Goal: Obtain resource: Download file/media

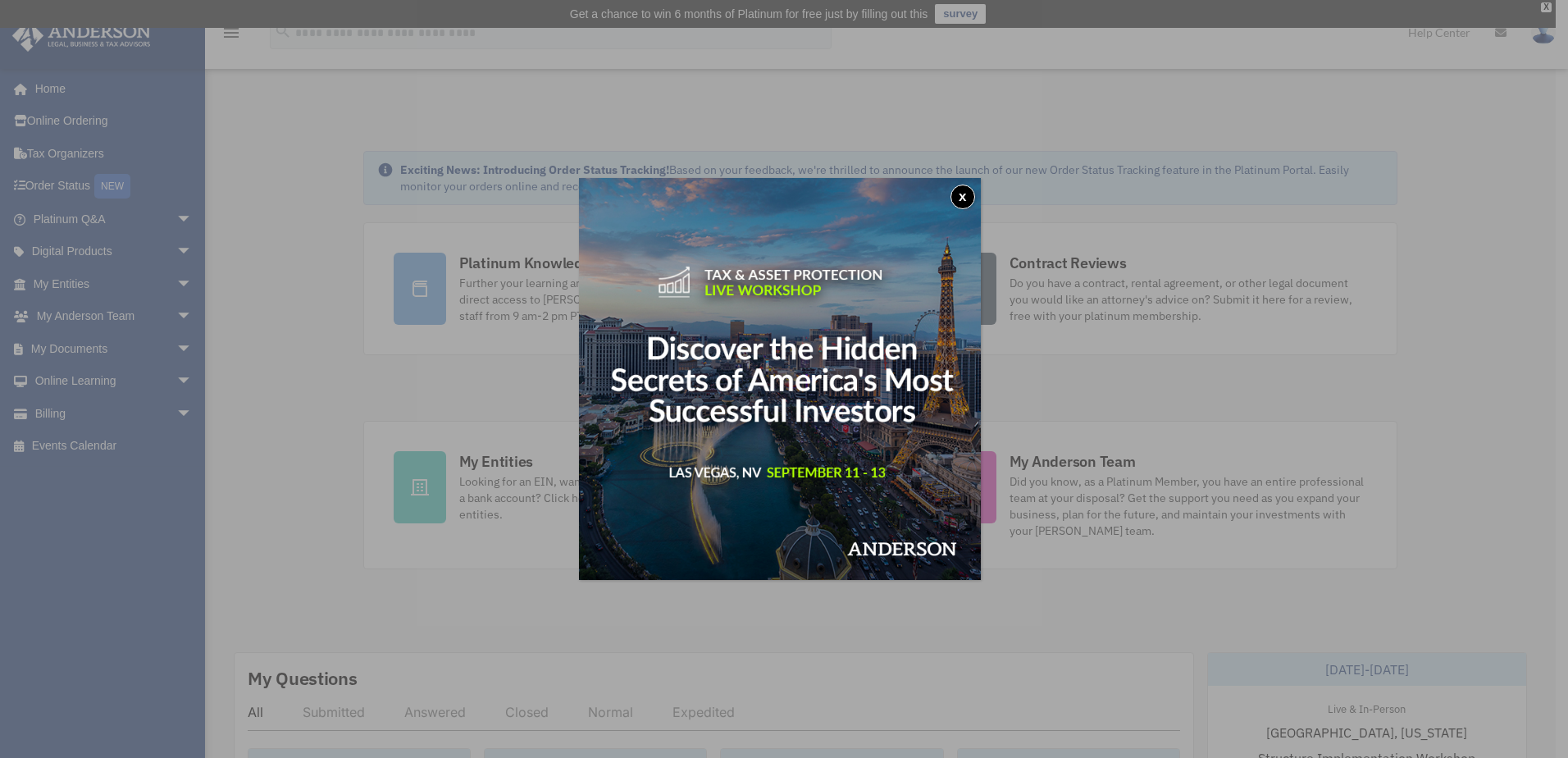
click at [965, 193] on button "x" at bounding box center [962, 197] width 25 height 25
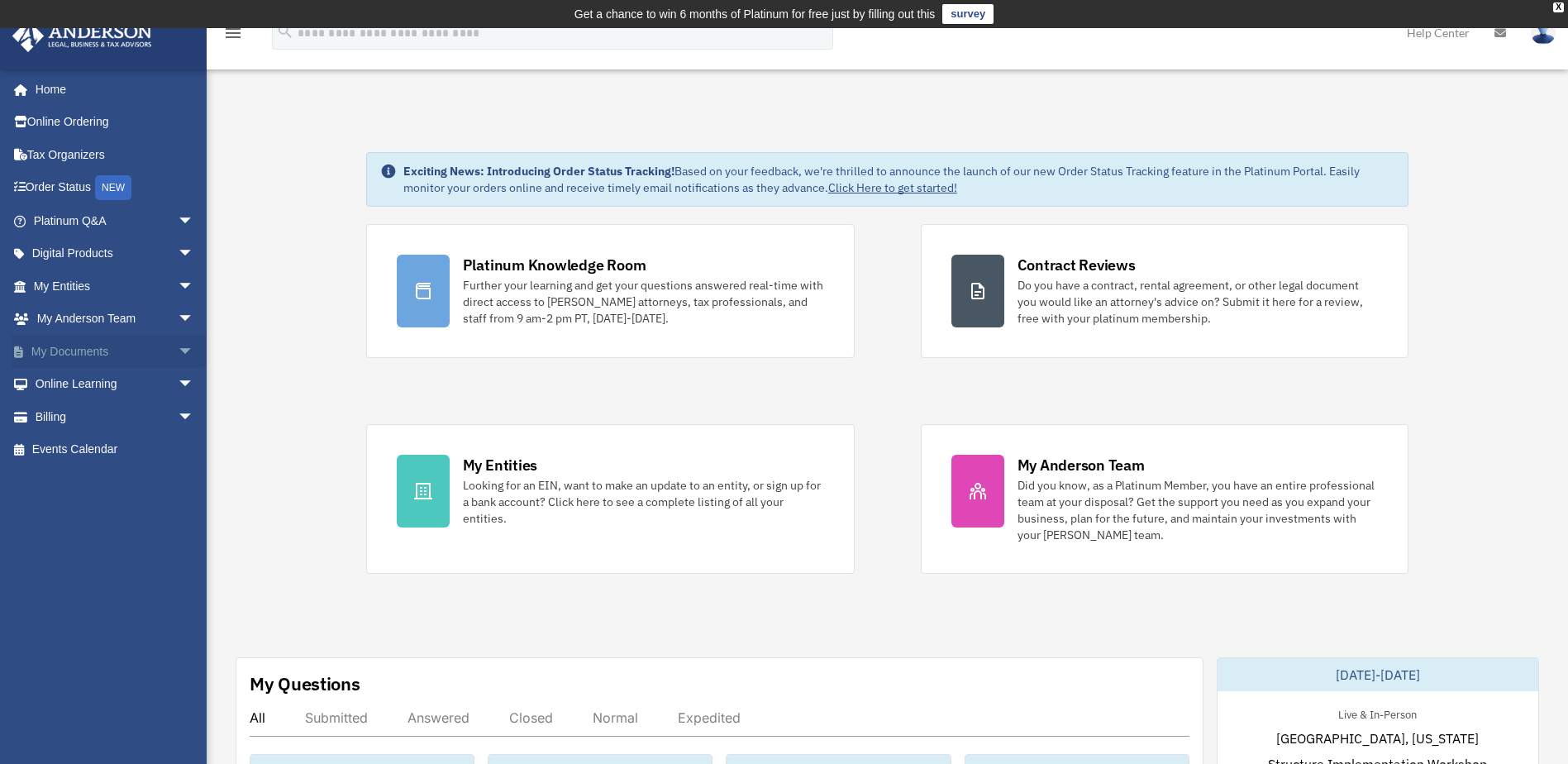
click at [78, 345] on link "My Documents arrow_drop_down" at bounding box center [116, 352] width 207 height 33
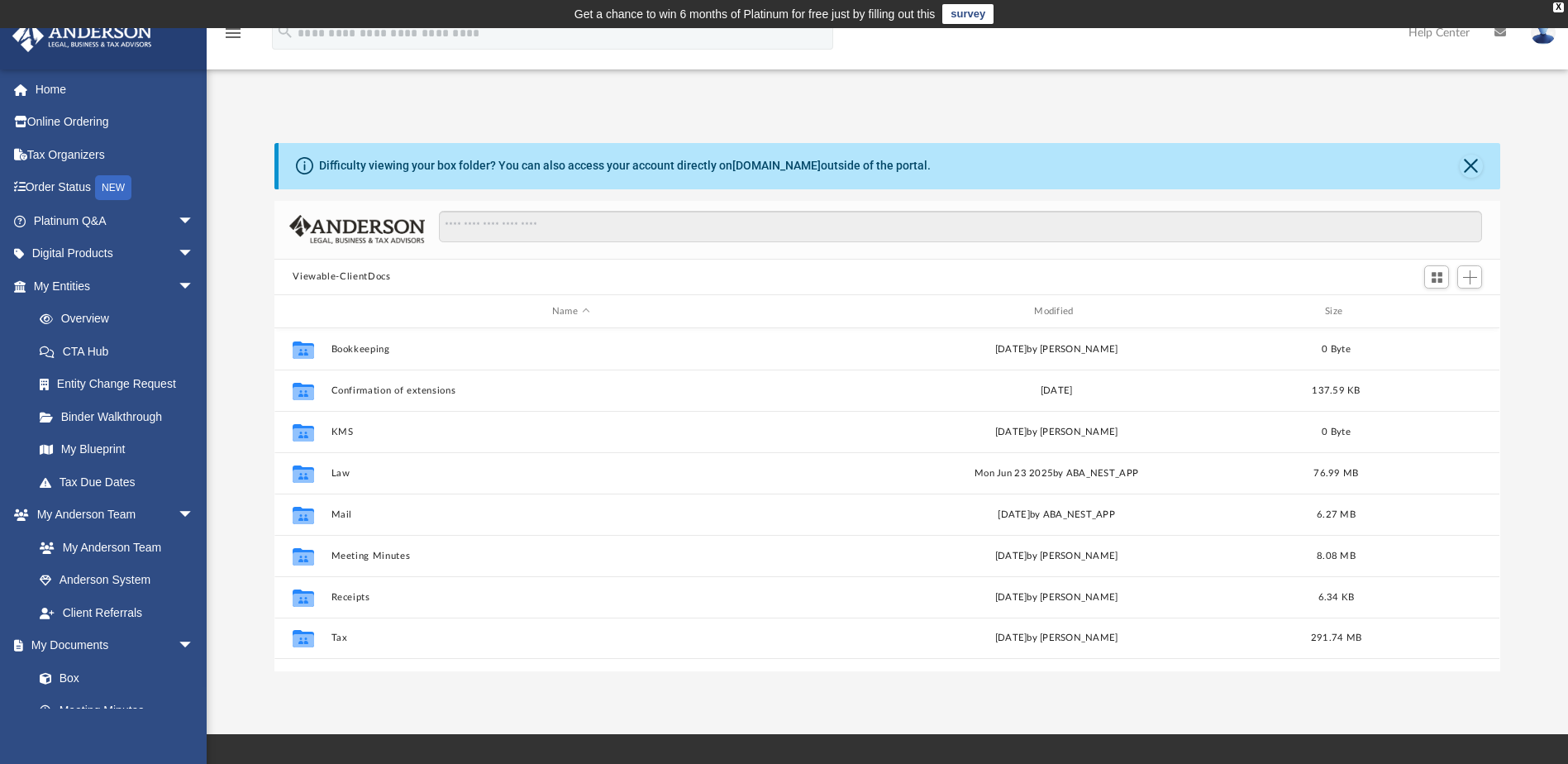
scroll to position [364, 1214]
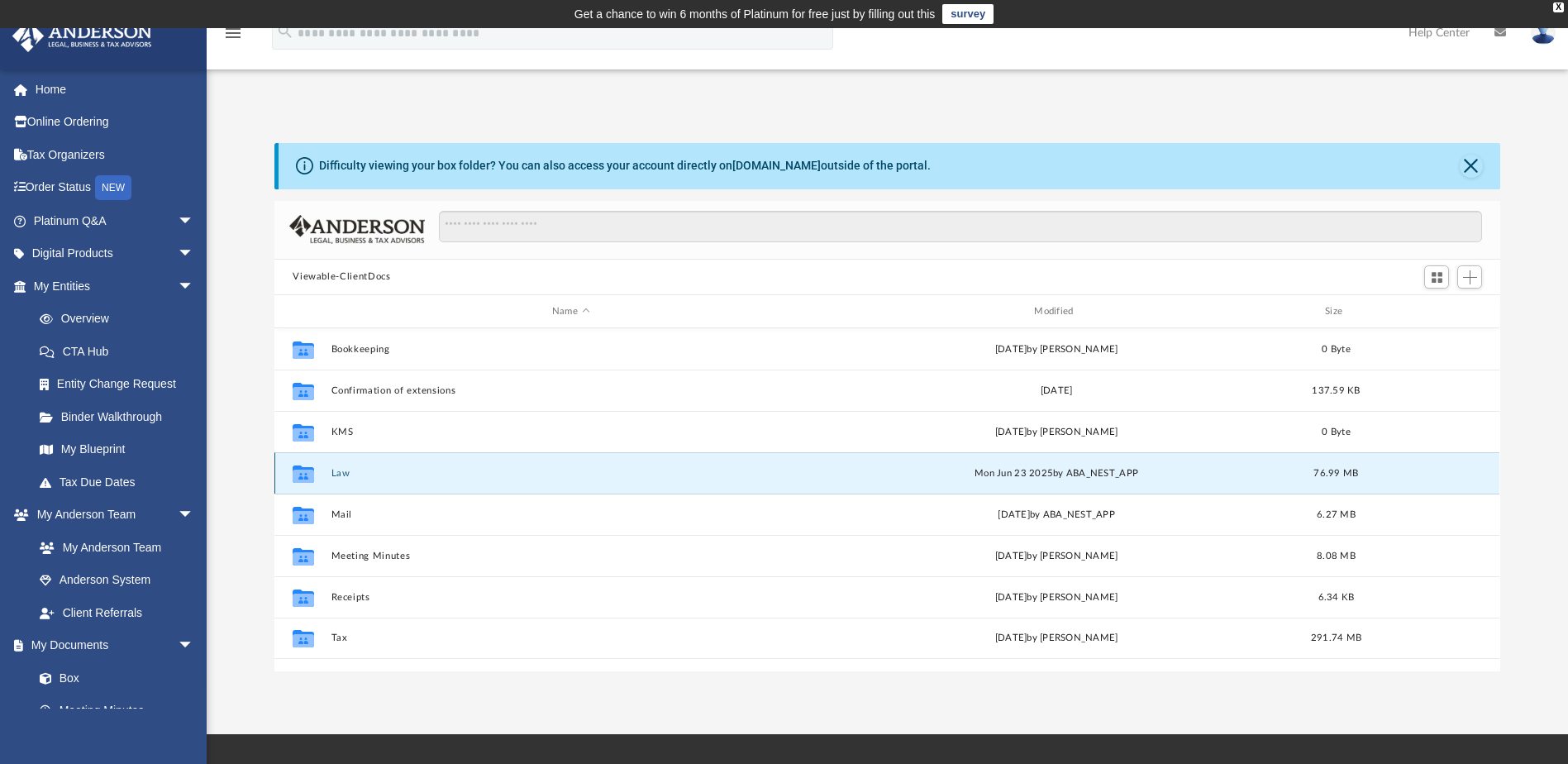
click at [337, 478] on button "Law" at bounding box center [570, 474] width 478 height 11
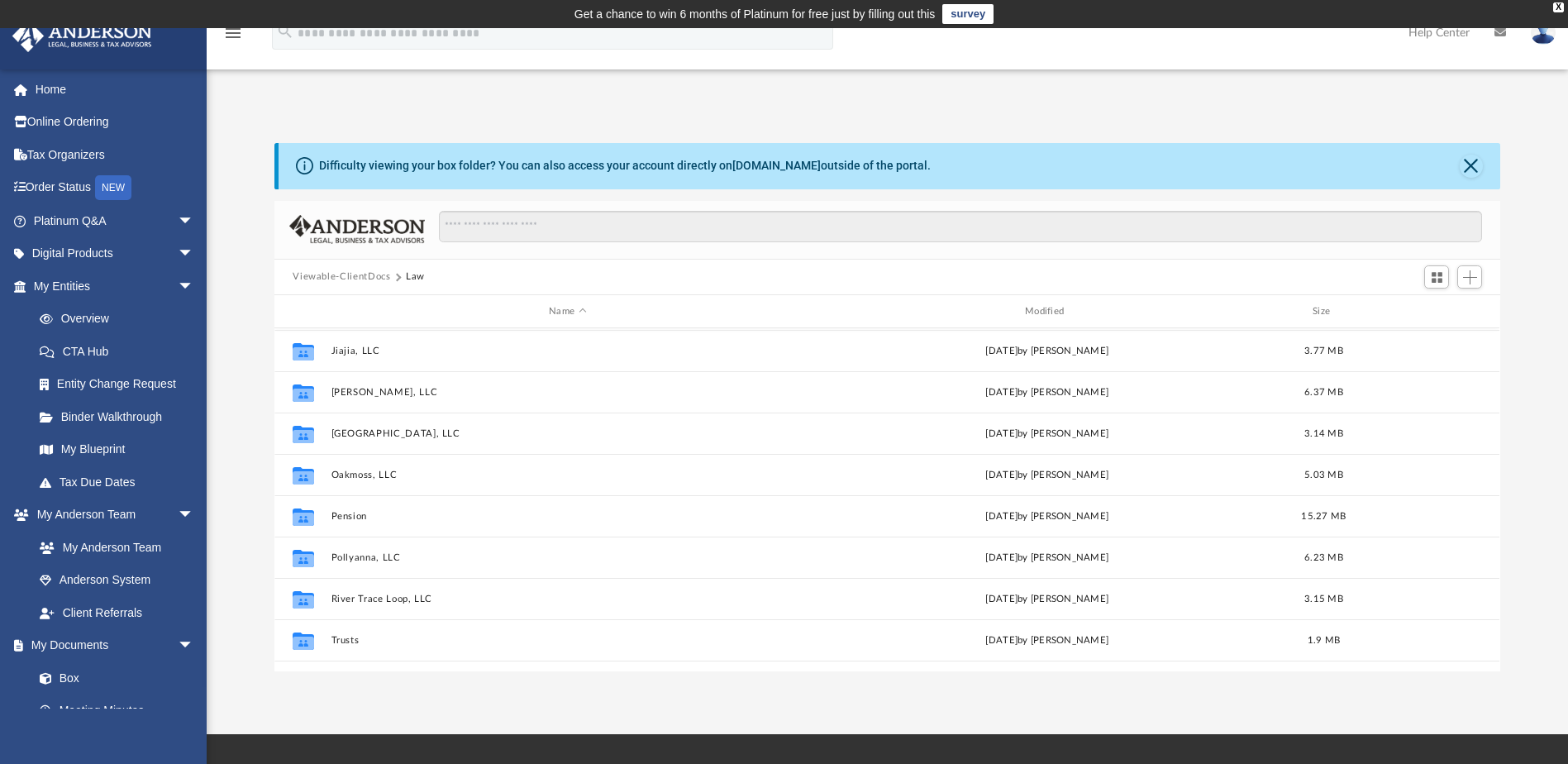
scroll to position [165, 0]
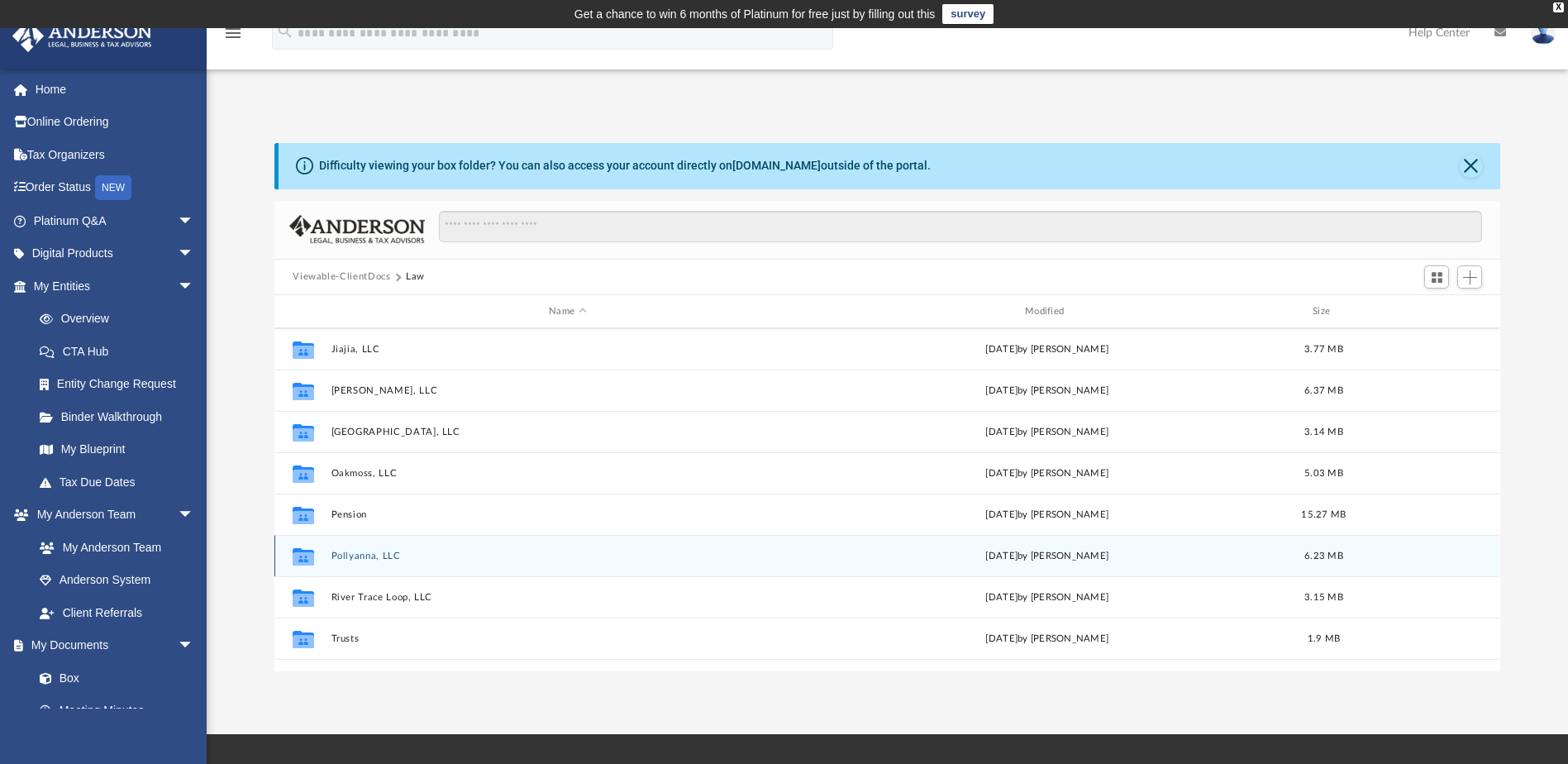
click at [358, 553] on button "Pollyanna, LLC" at bounding box center [567, 556] width 473 height 11
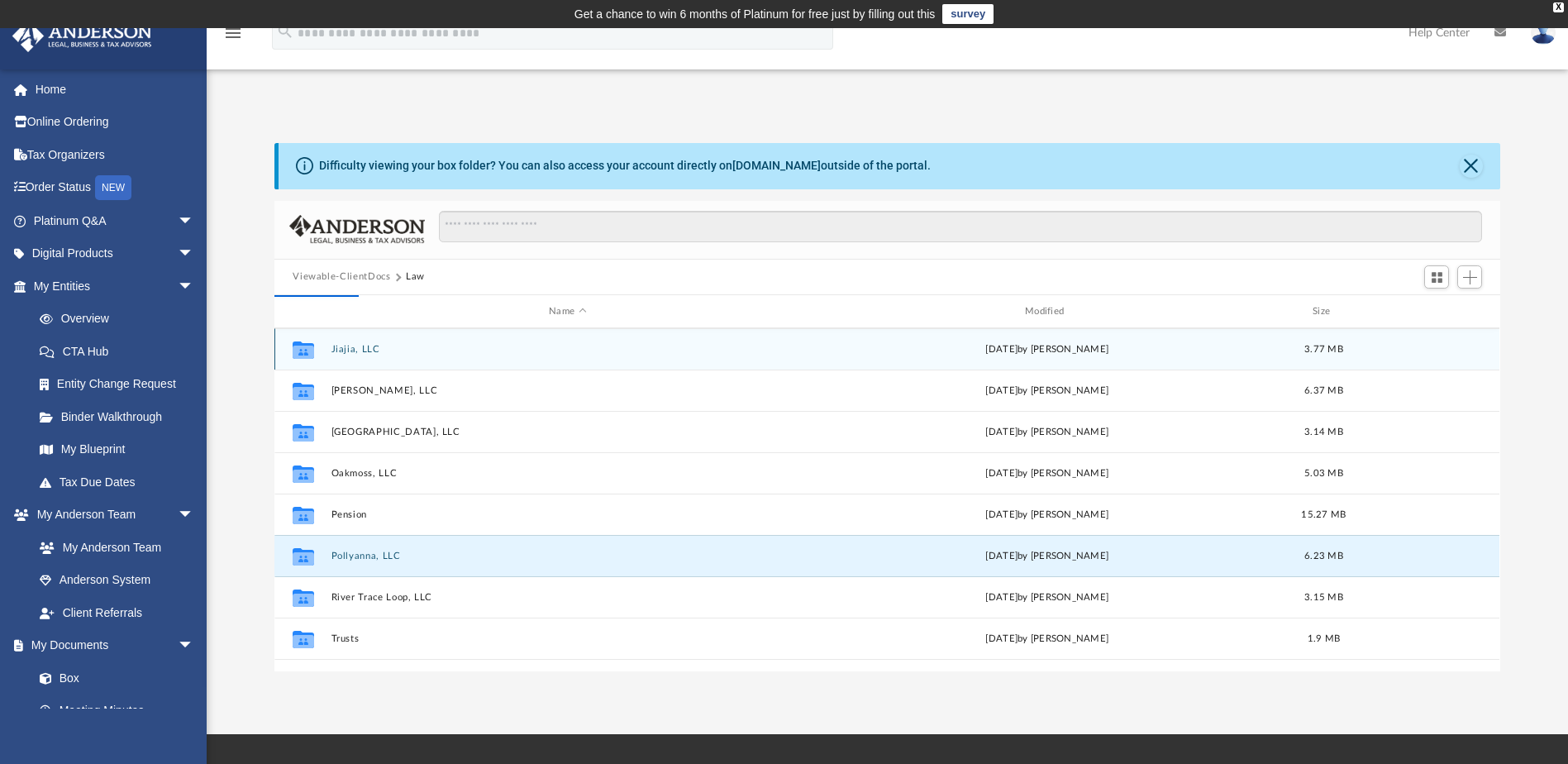
scroll to position [0, 0]
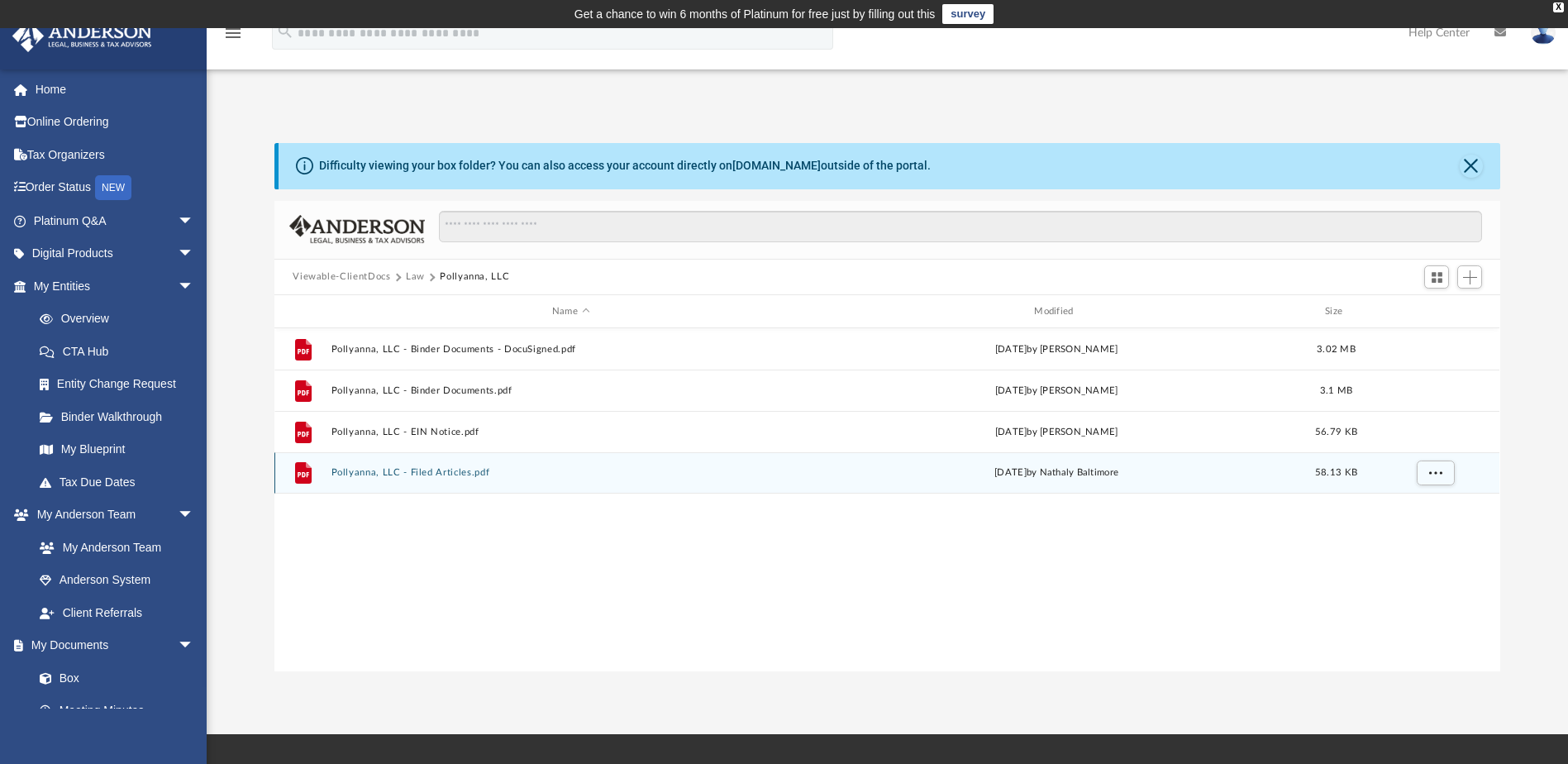
click at [452, 469] on button "Pollyanna, LLC - Filed Articles.pdf" at bounding box center [570, 474] width 478 height 11
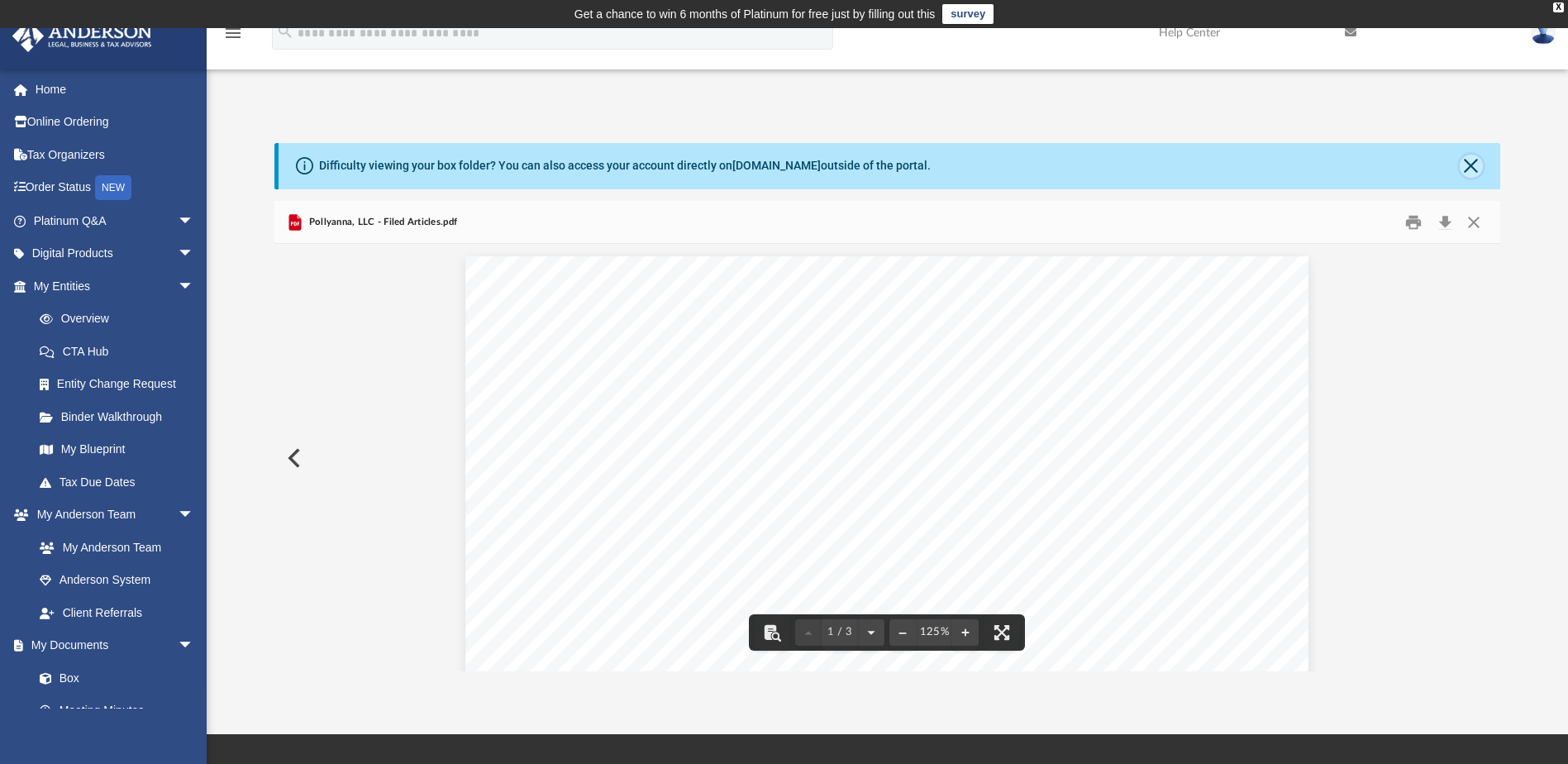
click at [1475, 164] on button "Close" at bounding box center [1471, 165] width 23 height 23
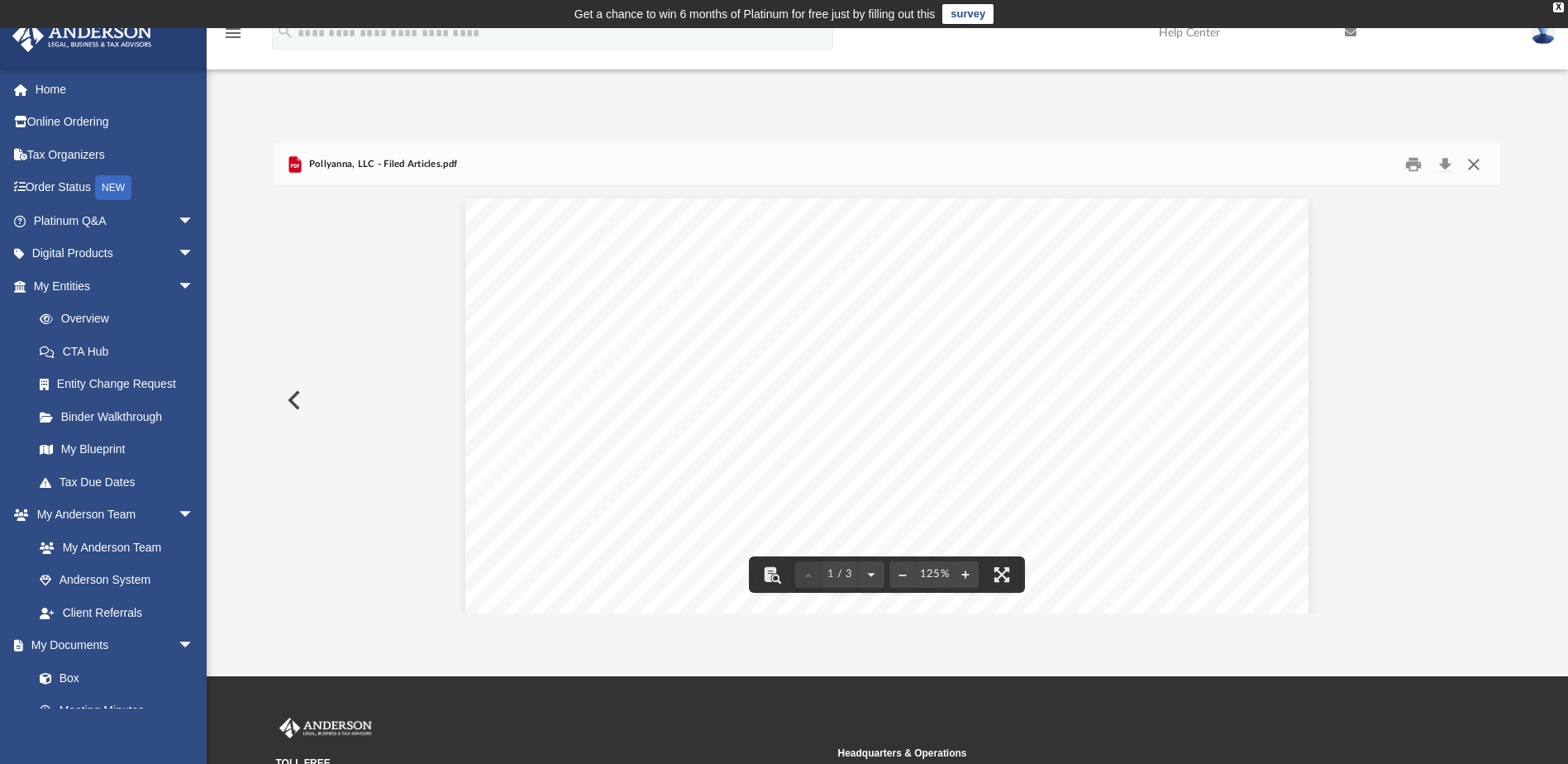
click at [1467, 169] on button "Close" at bounding box center [1473, 164] width 29 height 26
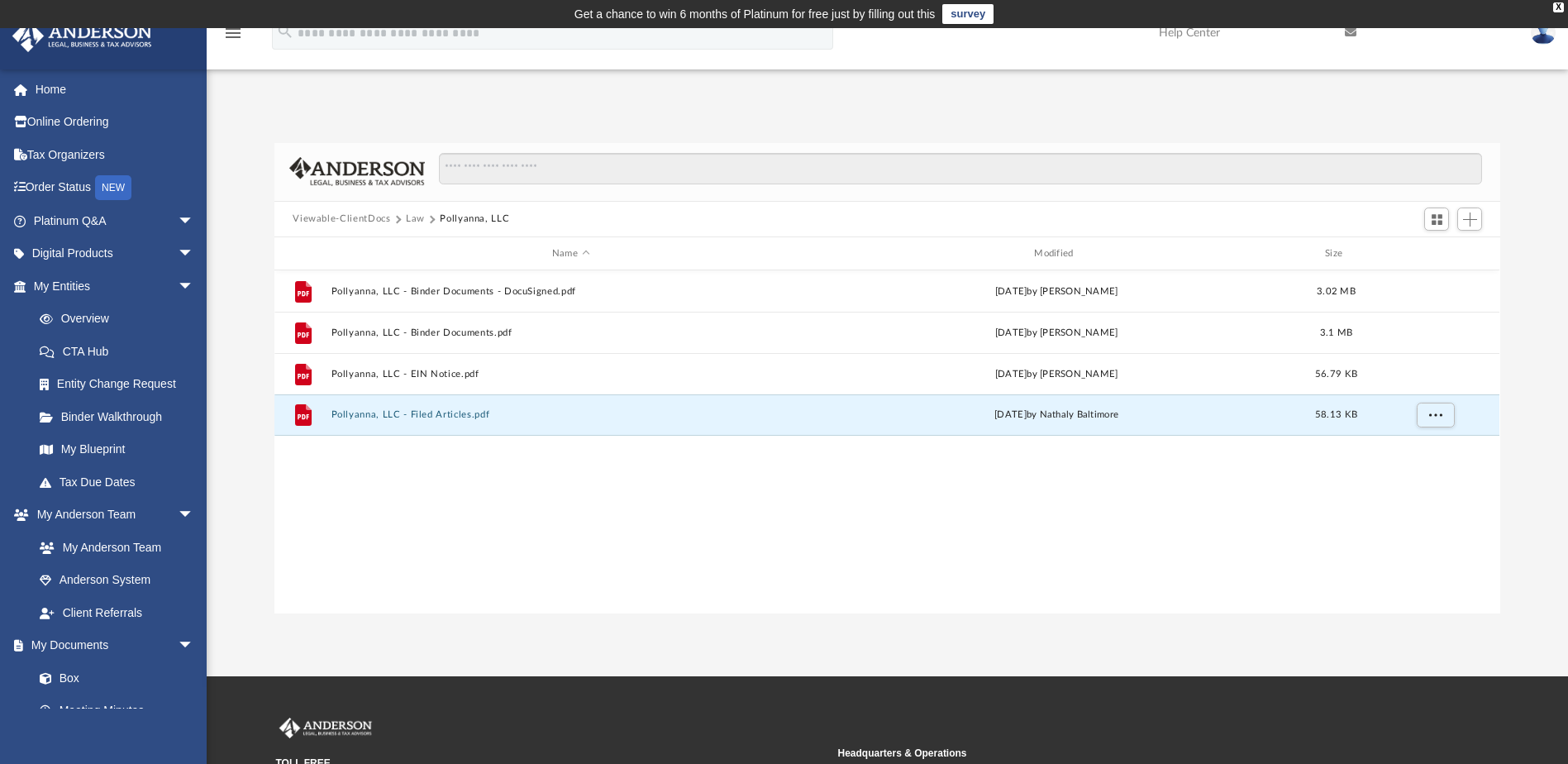
click at [413, 219] on button "Law" at bounding box center [415, 219] width 19 height 15
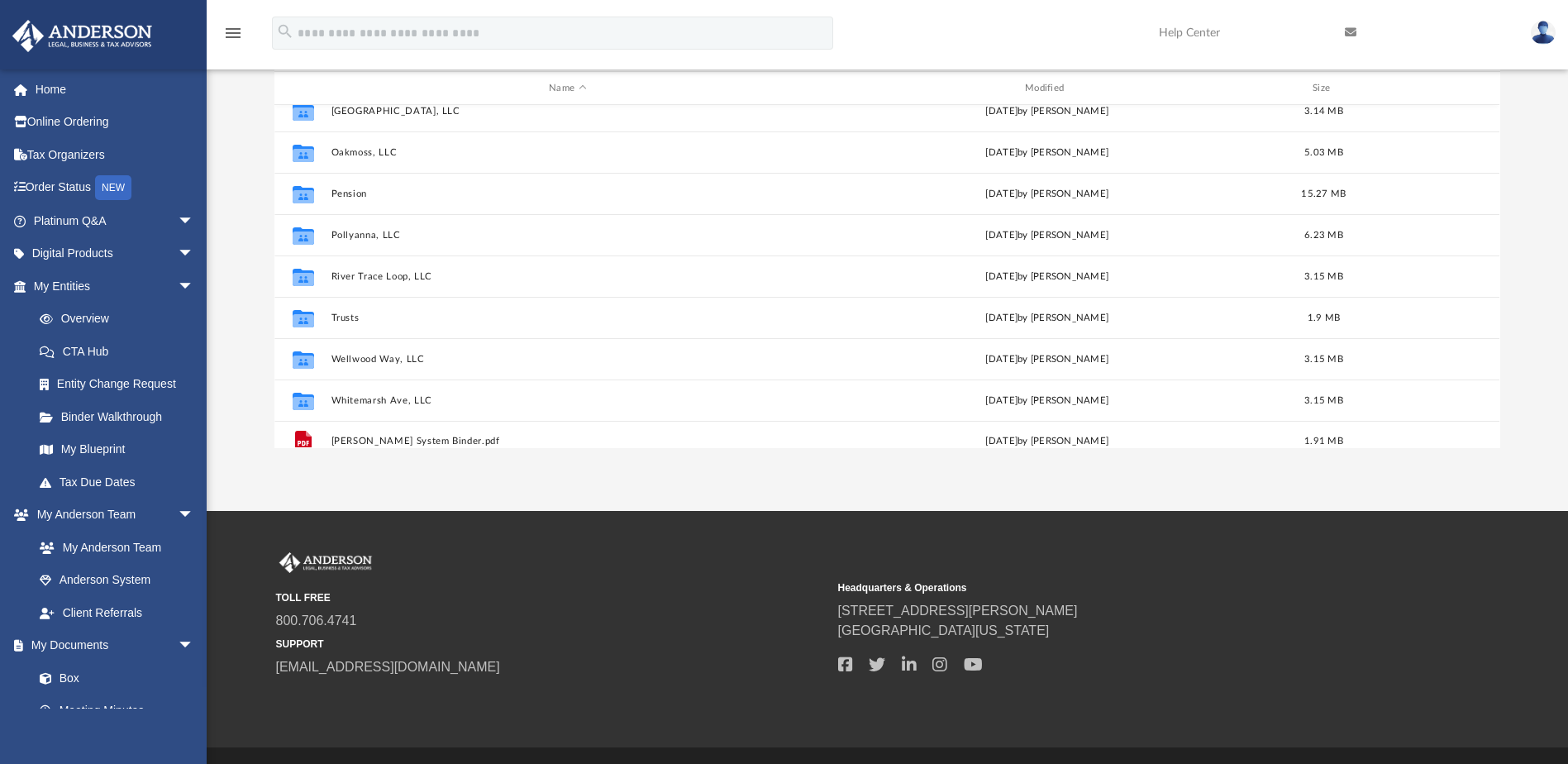
scroll to position [236, 0]
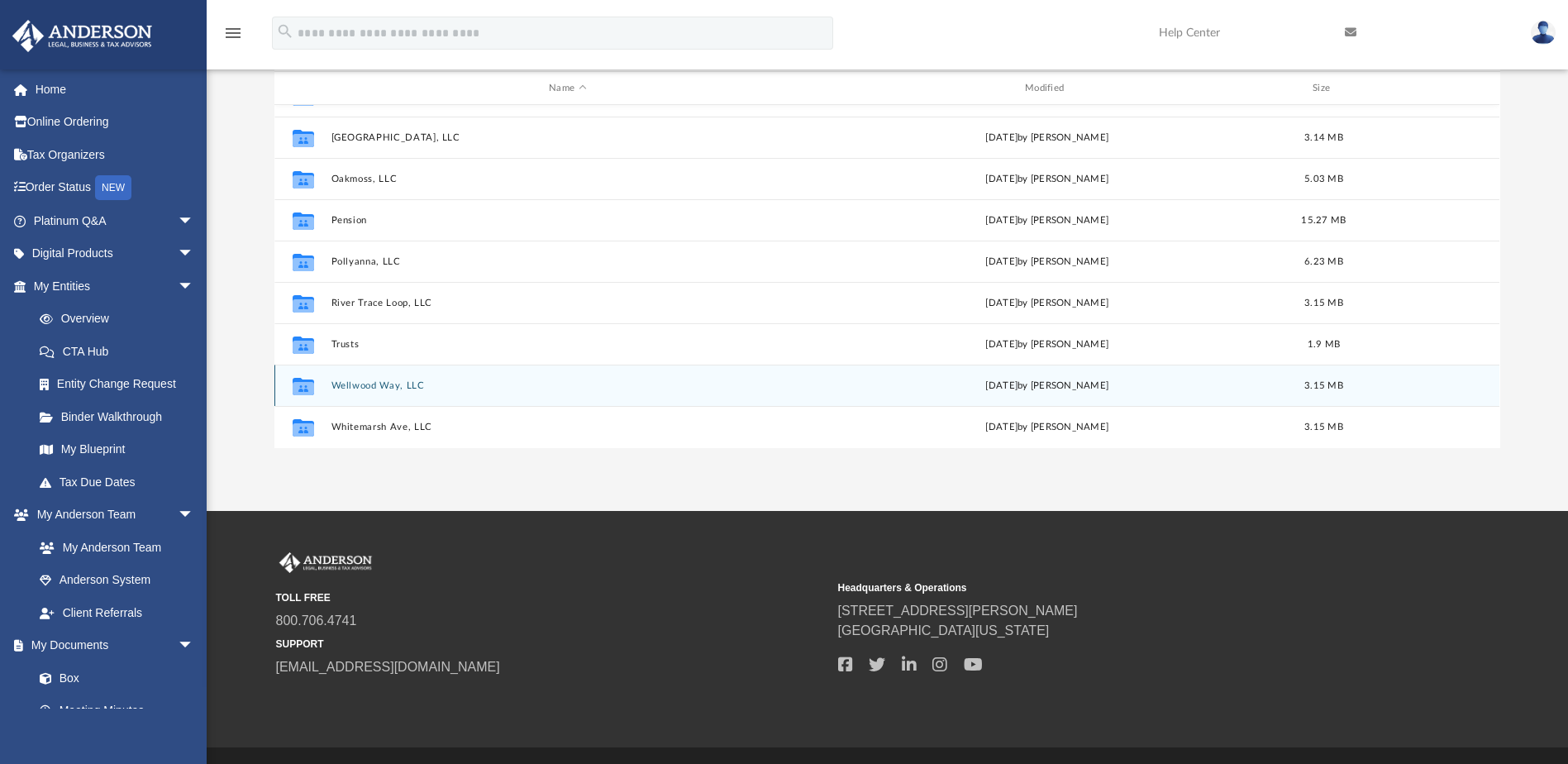
click at [393, 385] on button "Wellwood Way, LLC" at bounding box center [567, 386] width 473 height 11
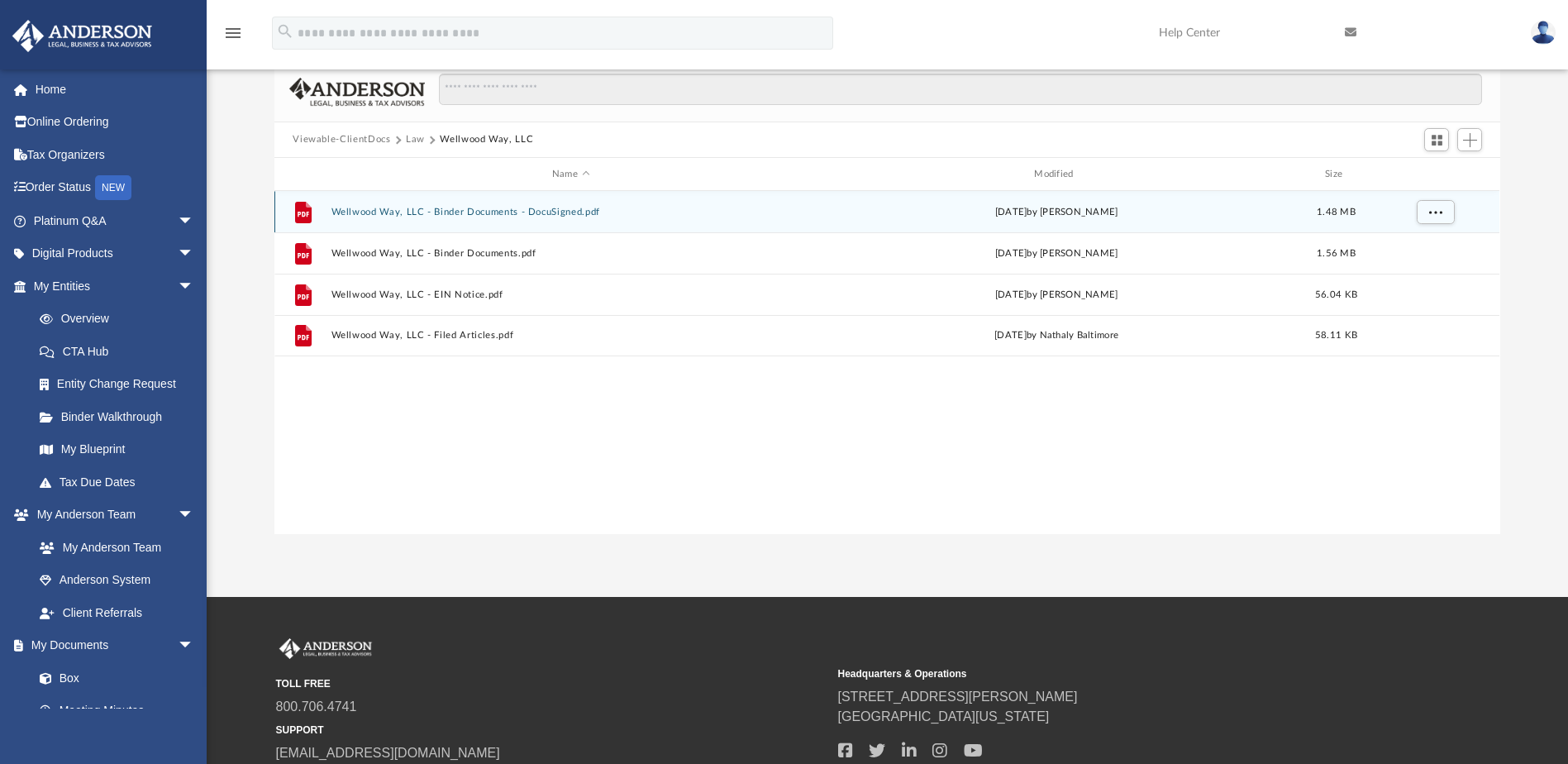
scroll to position [0, 0]
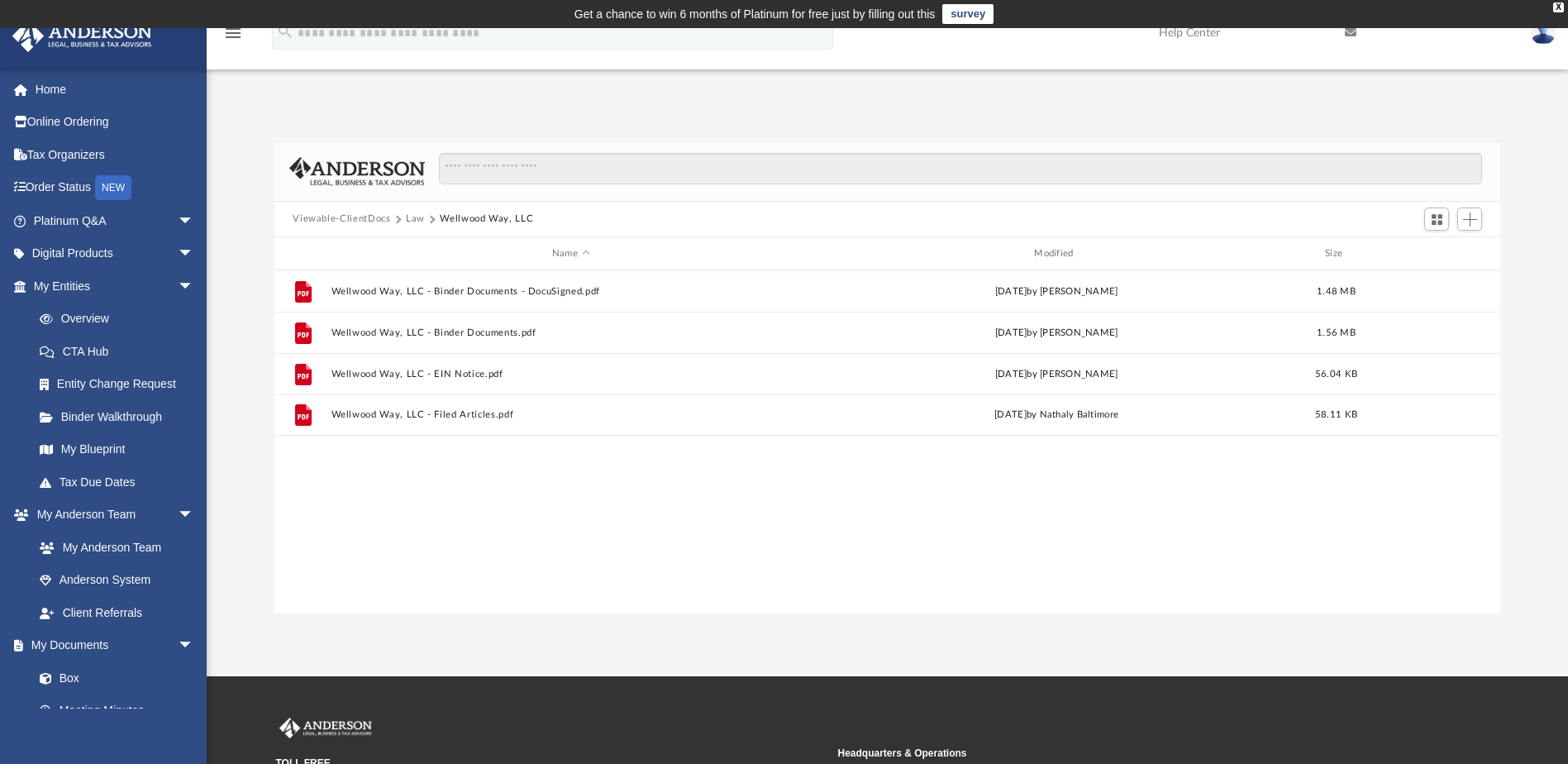
click at [417, 225] on button "Law" at bounding box center [415, 219] width 19 height 15
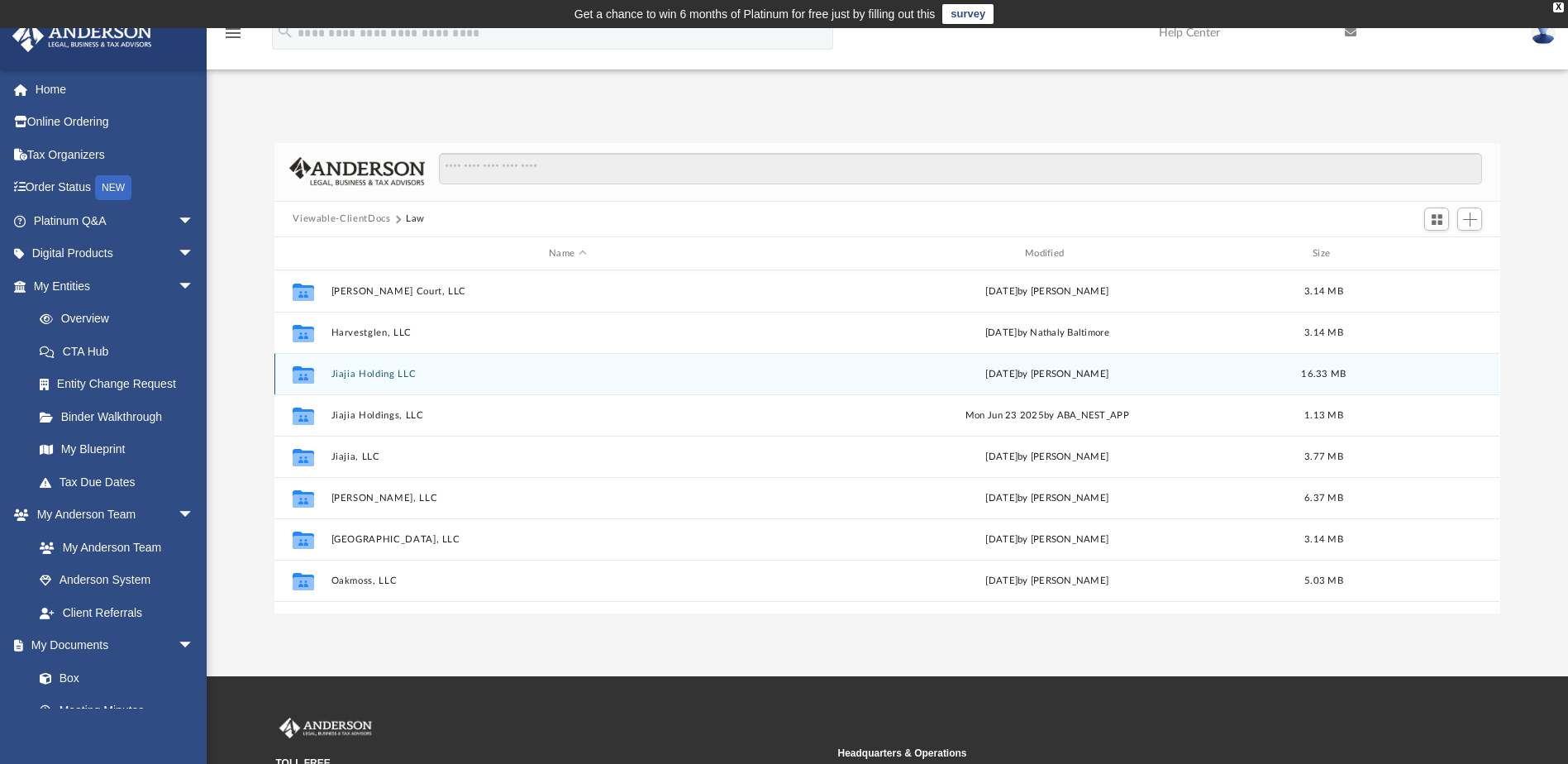
click at [390, 376] on button "Jiajia Holding LLC" at bounding box center [567, 375] width 473 height 11
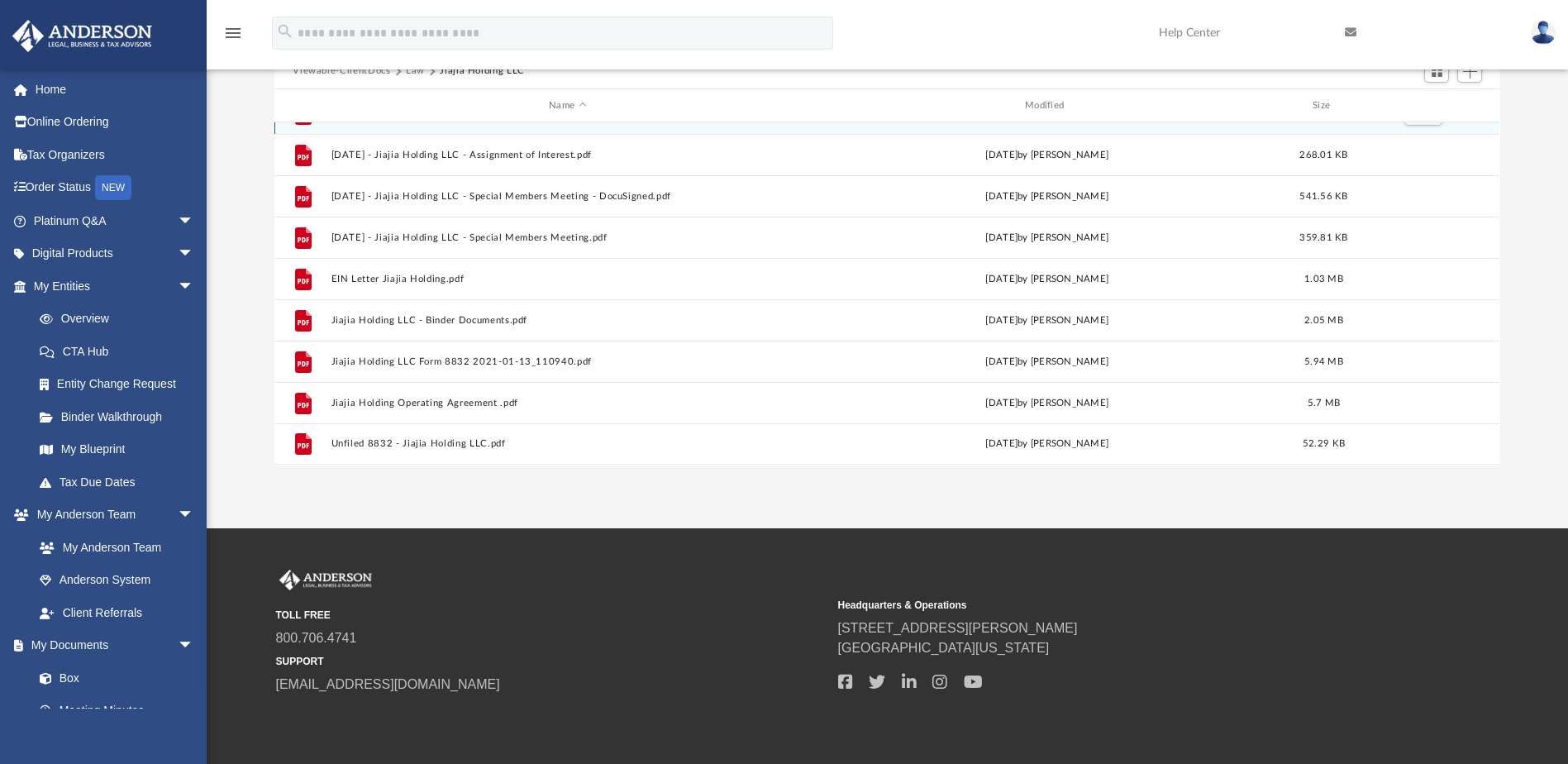
scroll to position [165, 0]
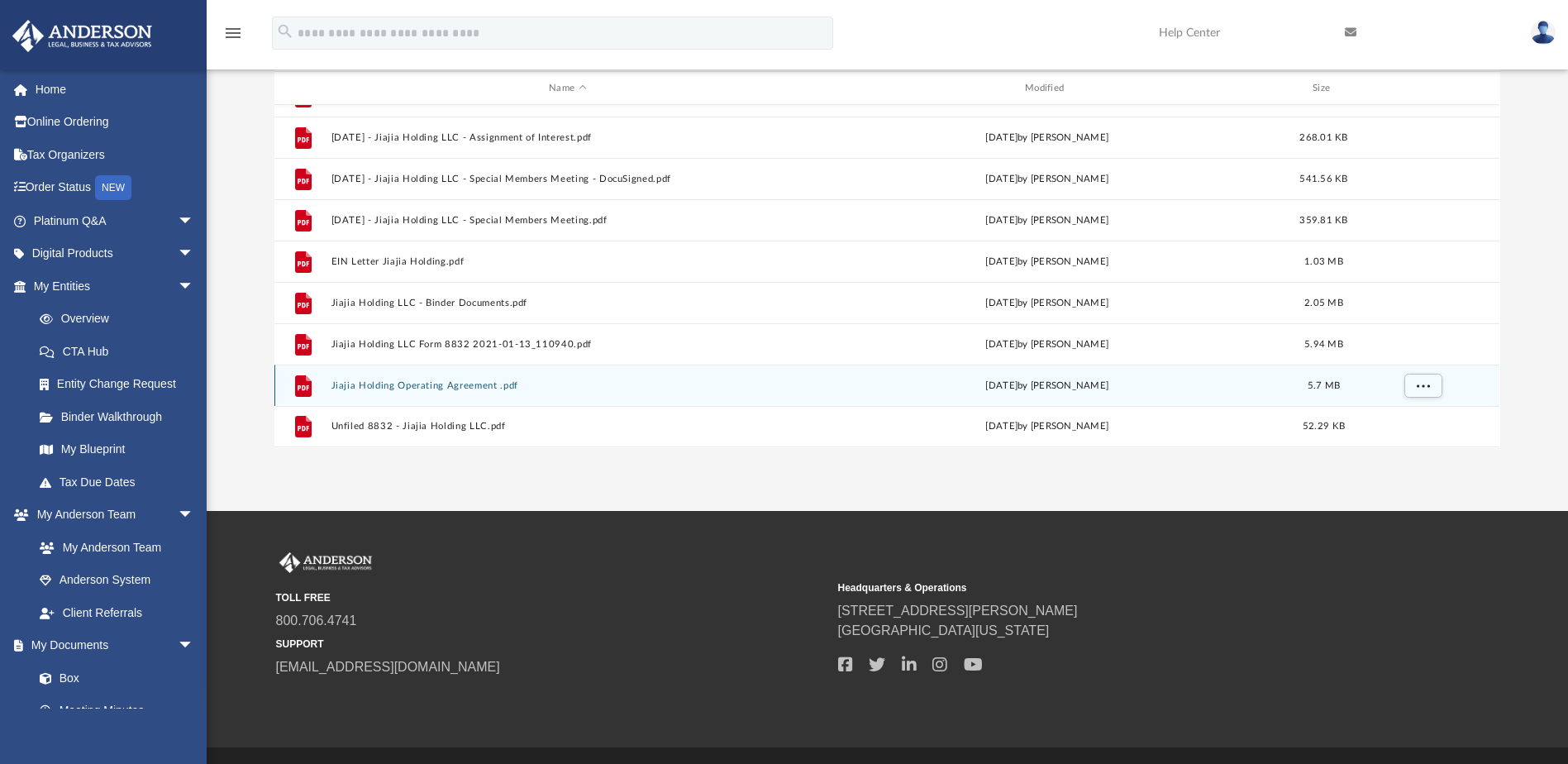
click at [463, 385] on button "Jiajia Holding Operating Agreement .pdf" at bounding box center [567, 386] width 473 height 11
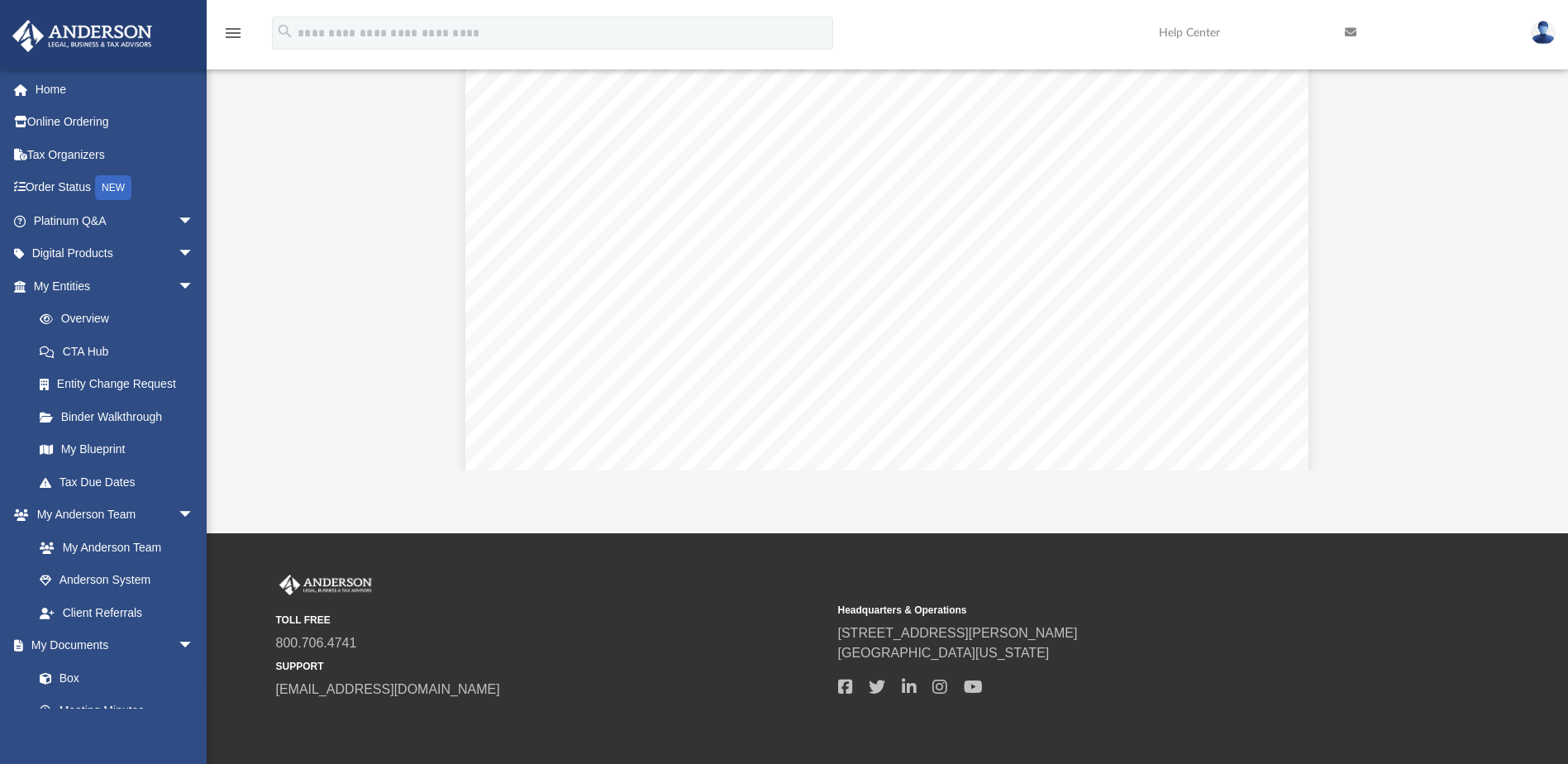
scroll to position [11147, 0]
click at [83, 642] on link "My Documents arrow_drop_down" at bounding box center [116, 646] width 207 height 33
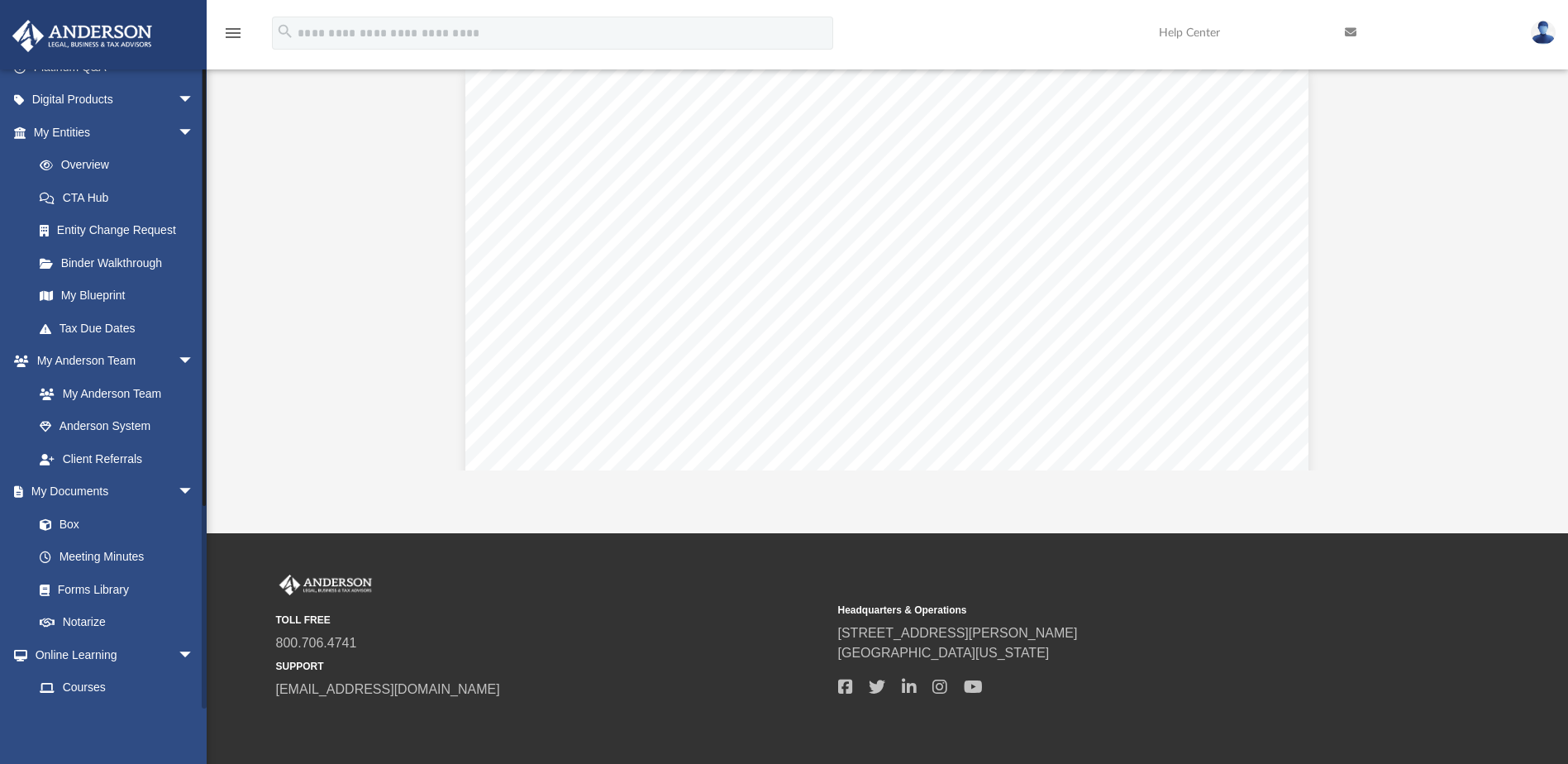
scroll to position [284, 0]
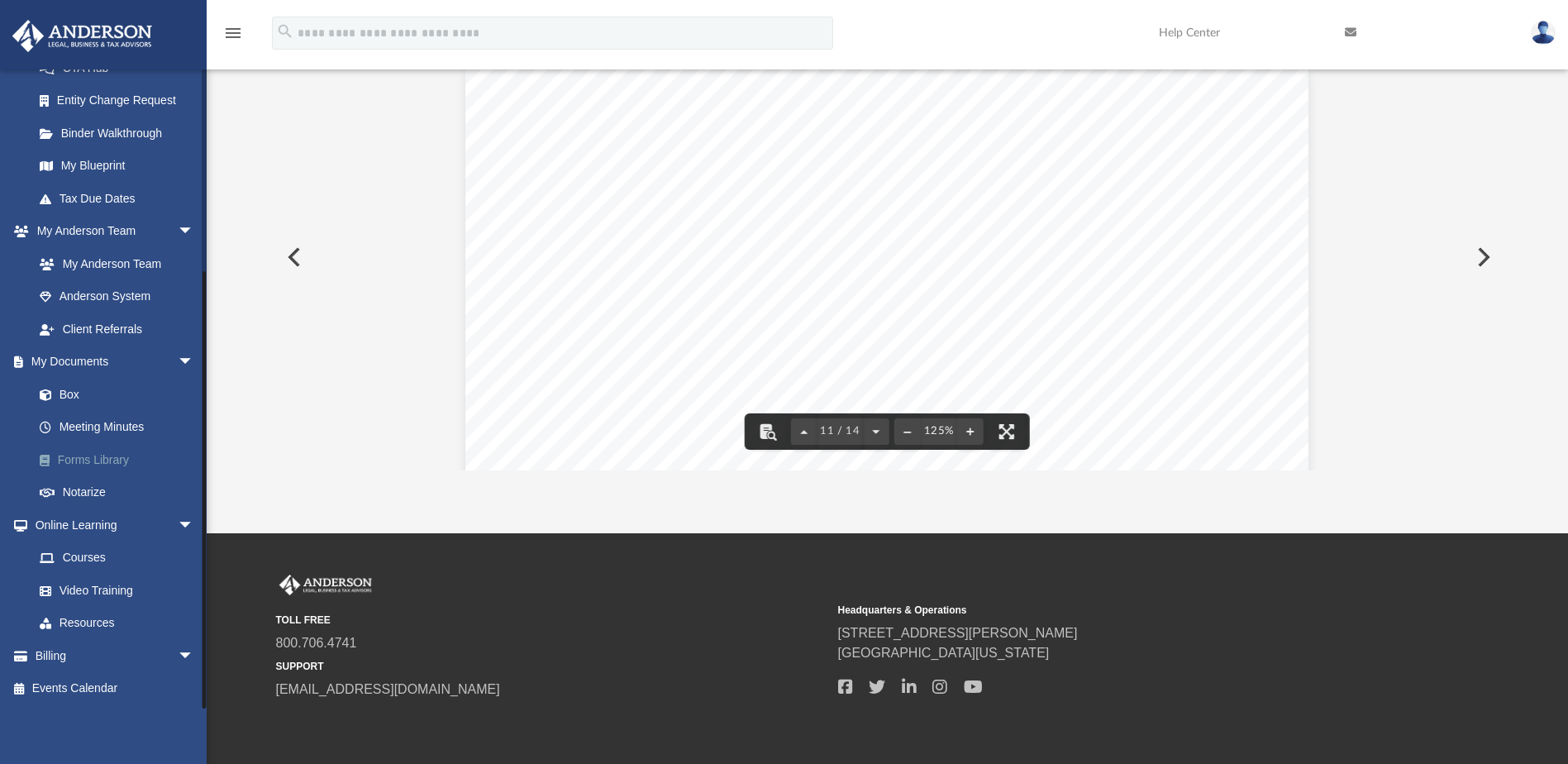
click at [112, 455] on link "Forms Library" at bounding box center [120, 460] width 196 height 33
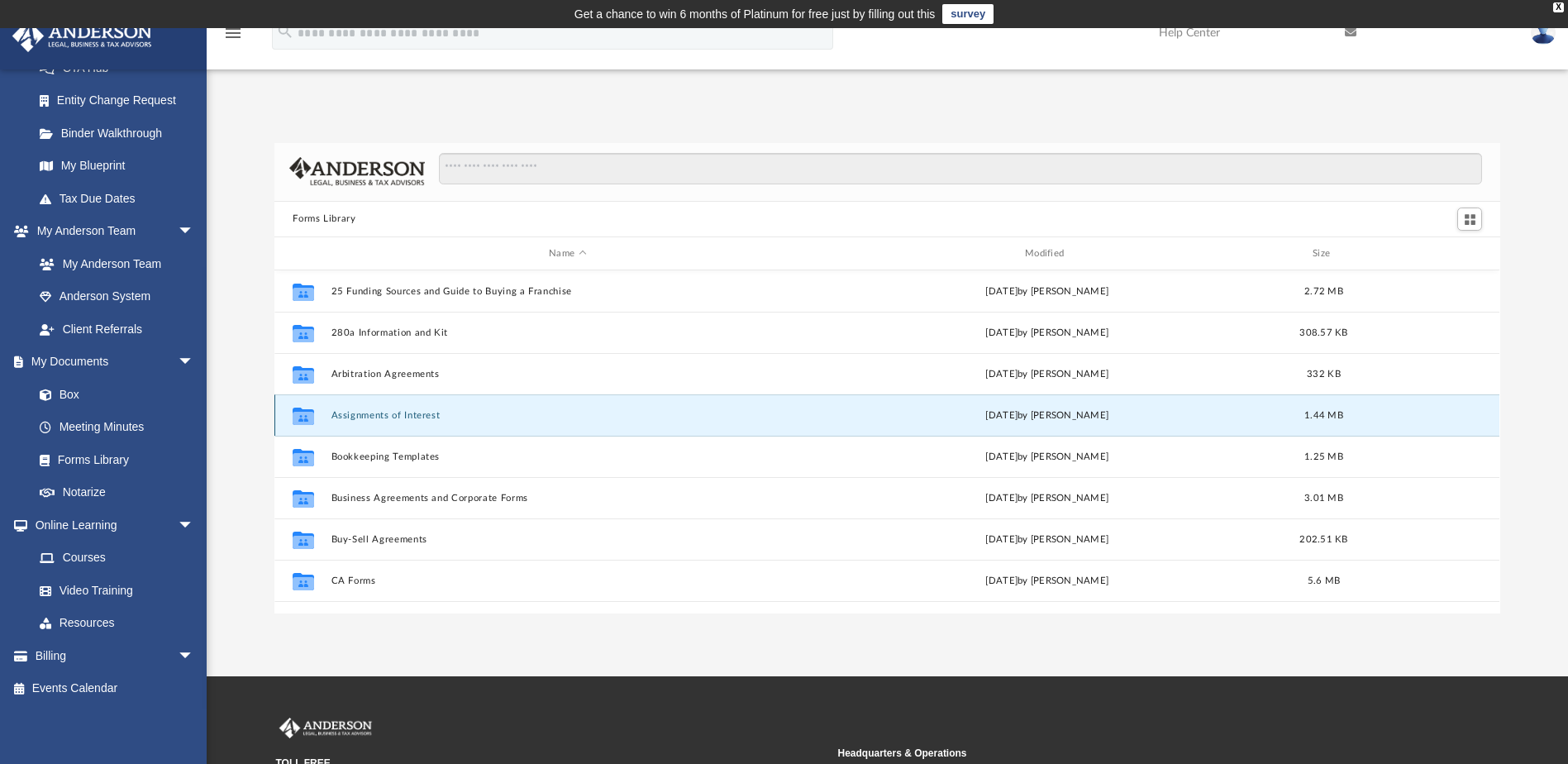
click at [421, 416] on button "Assignments of Interest" at bounding box center [567, 416] width 473 height 11
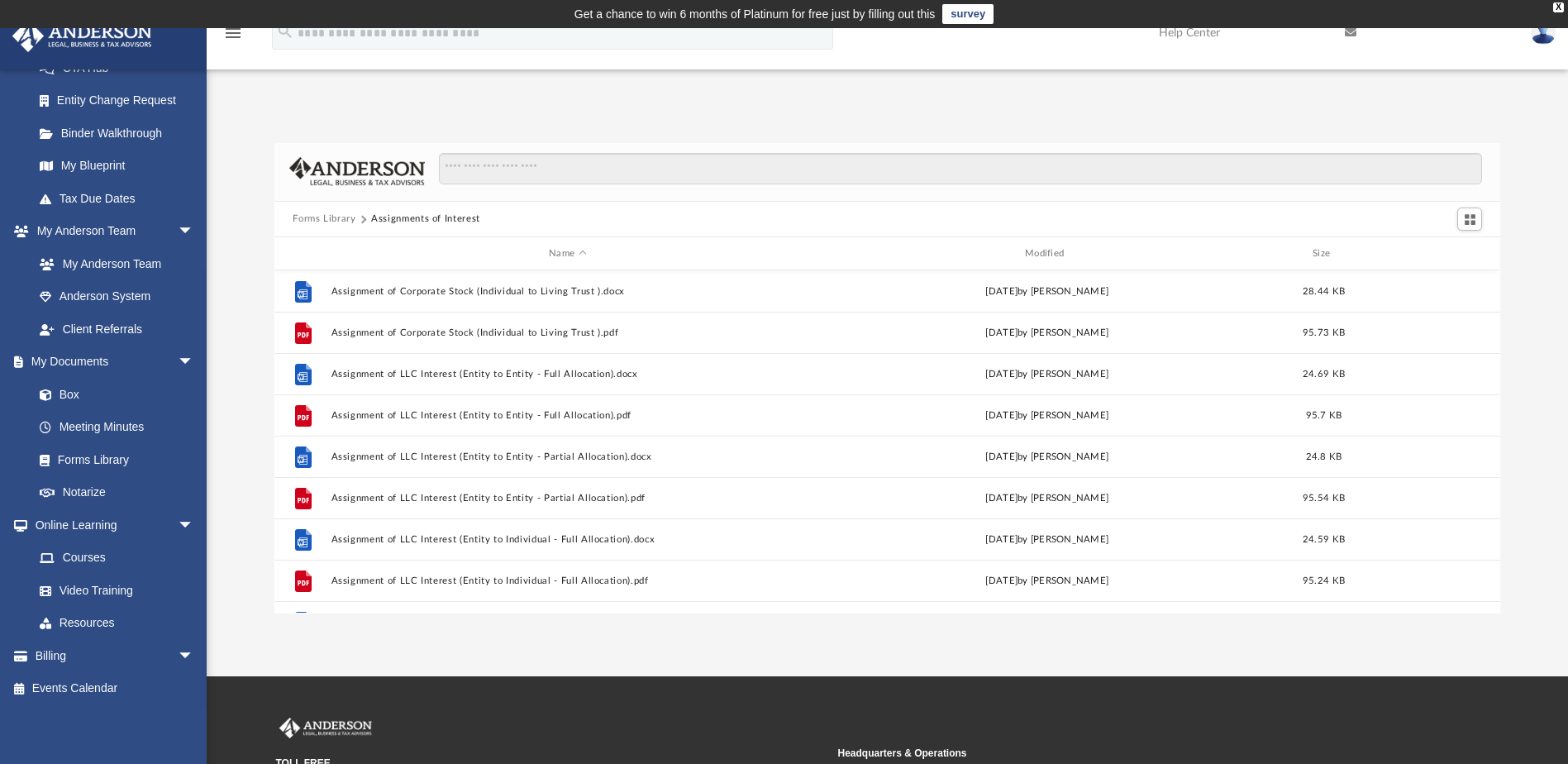
click at [321, 219] on button "Forms Library" at bounding box center [324, 219] width 62 height 15
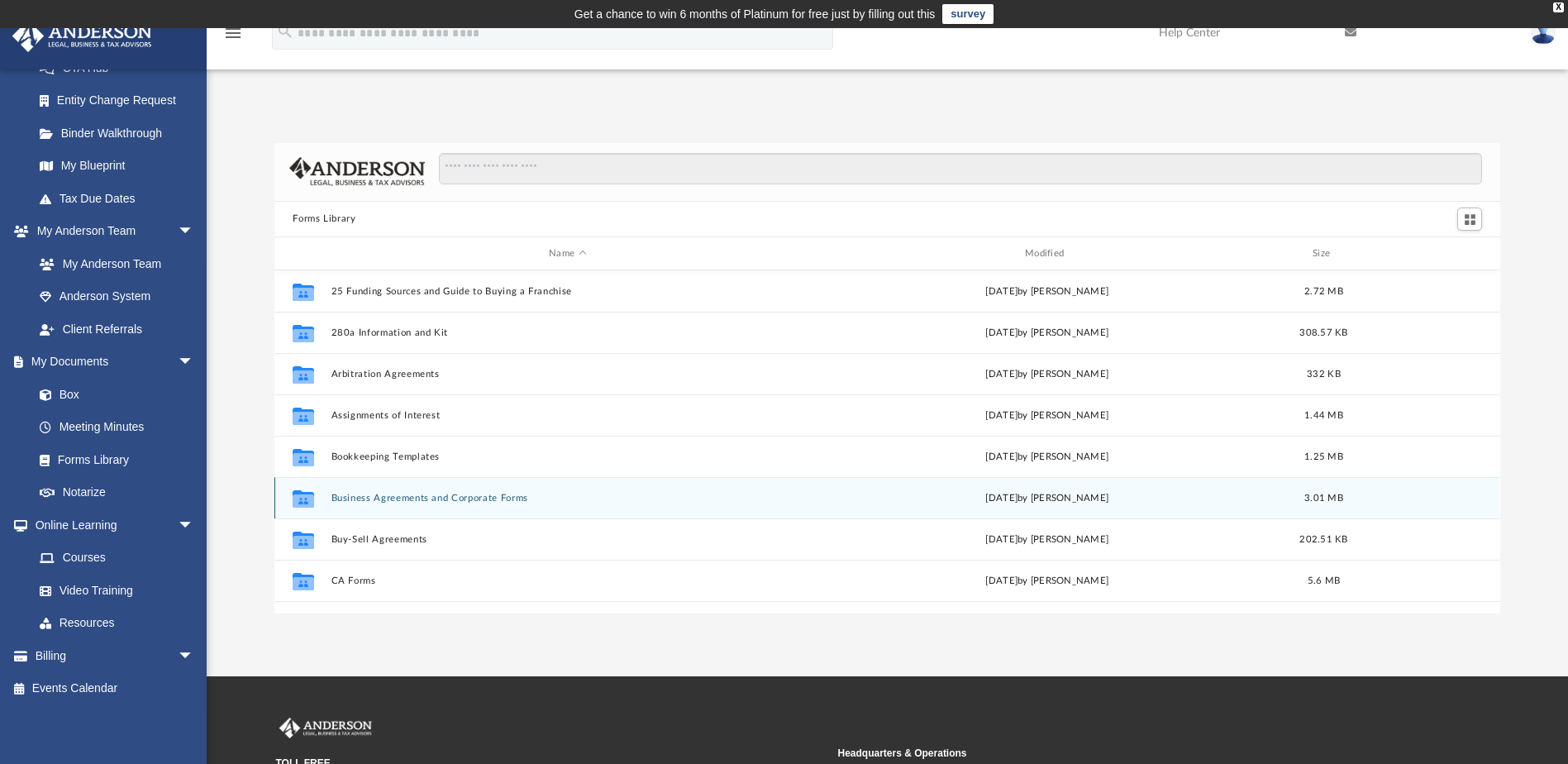
click at [434, 496] on button "Business Agreements and Corporate Forms" at bounding box center [567, 499] width 473 height 11
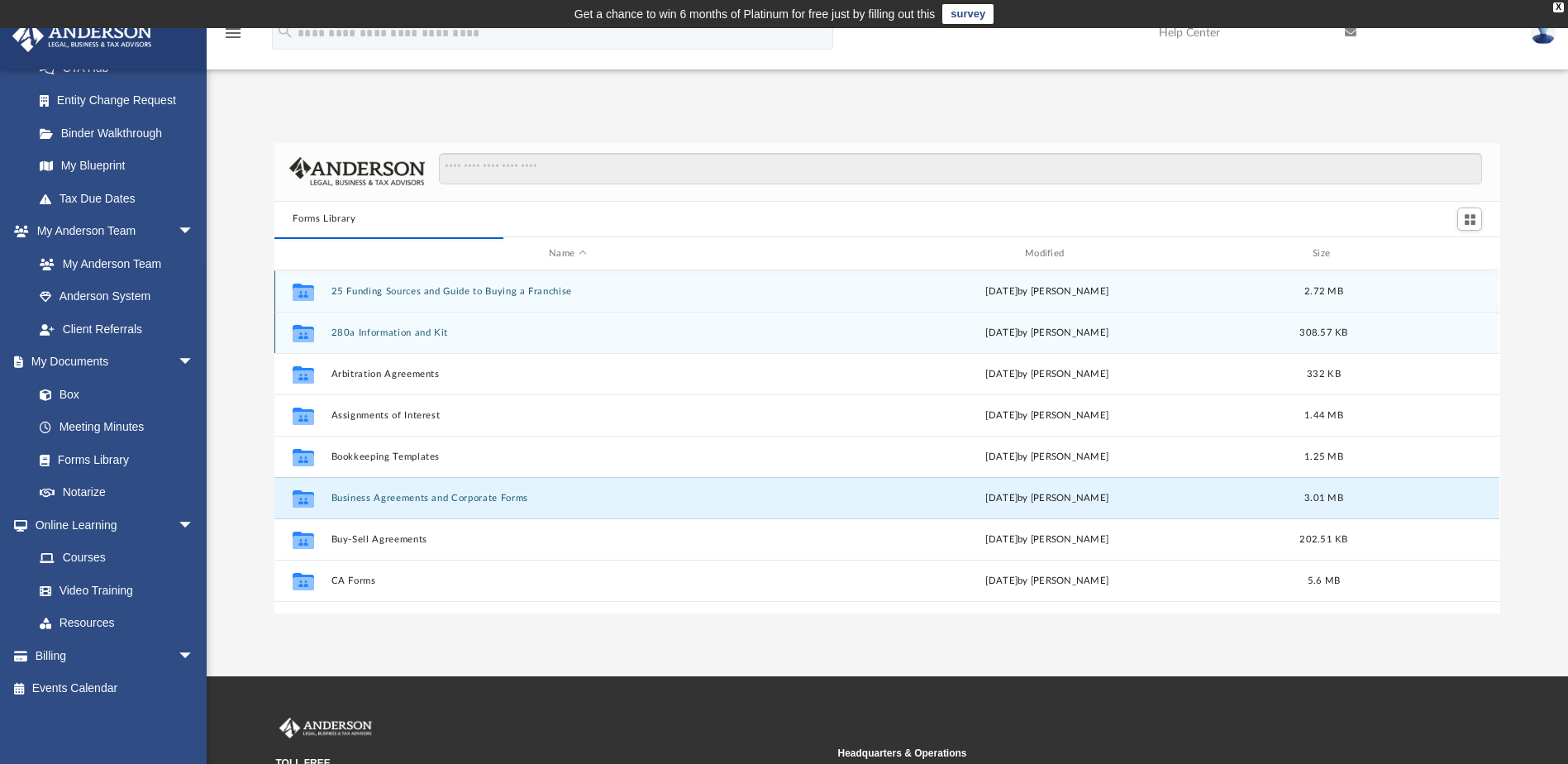
scroll to position [312, 1214]
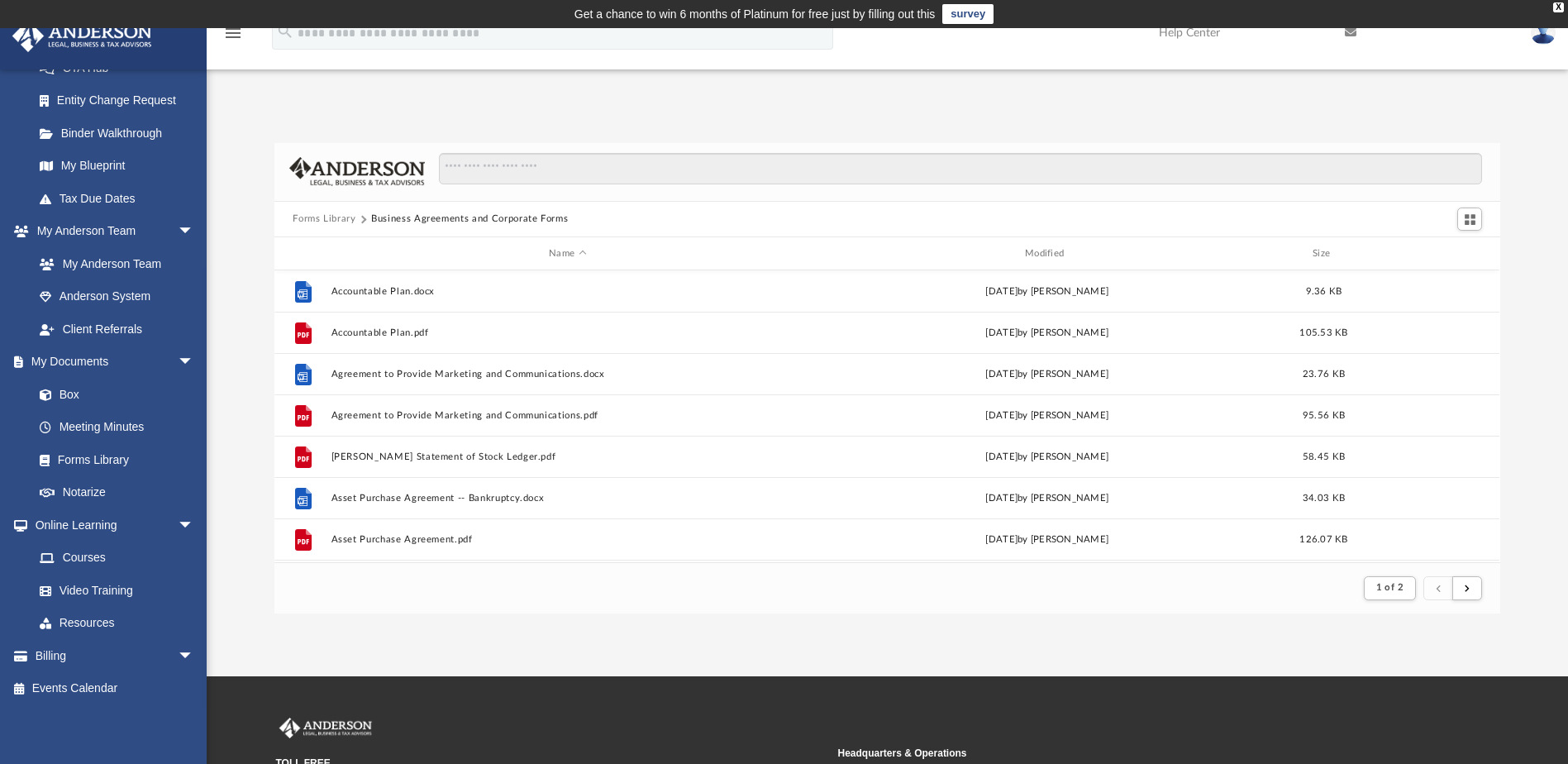
click at [334, 222] on button "Forms Library" at bounding box center [324, 219] width 62 height 15
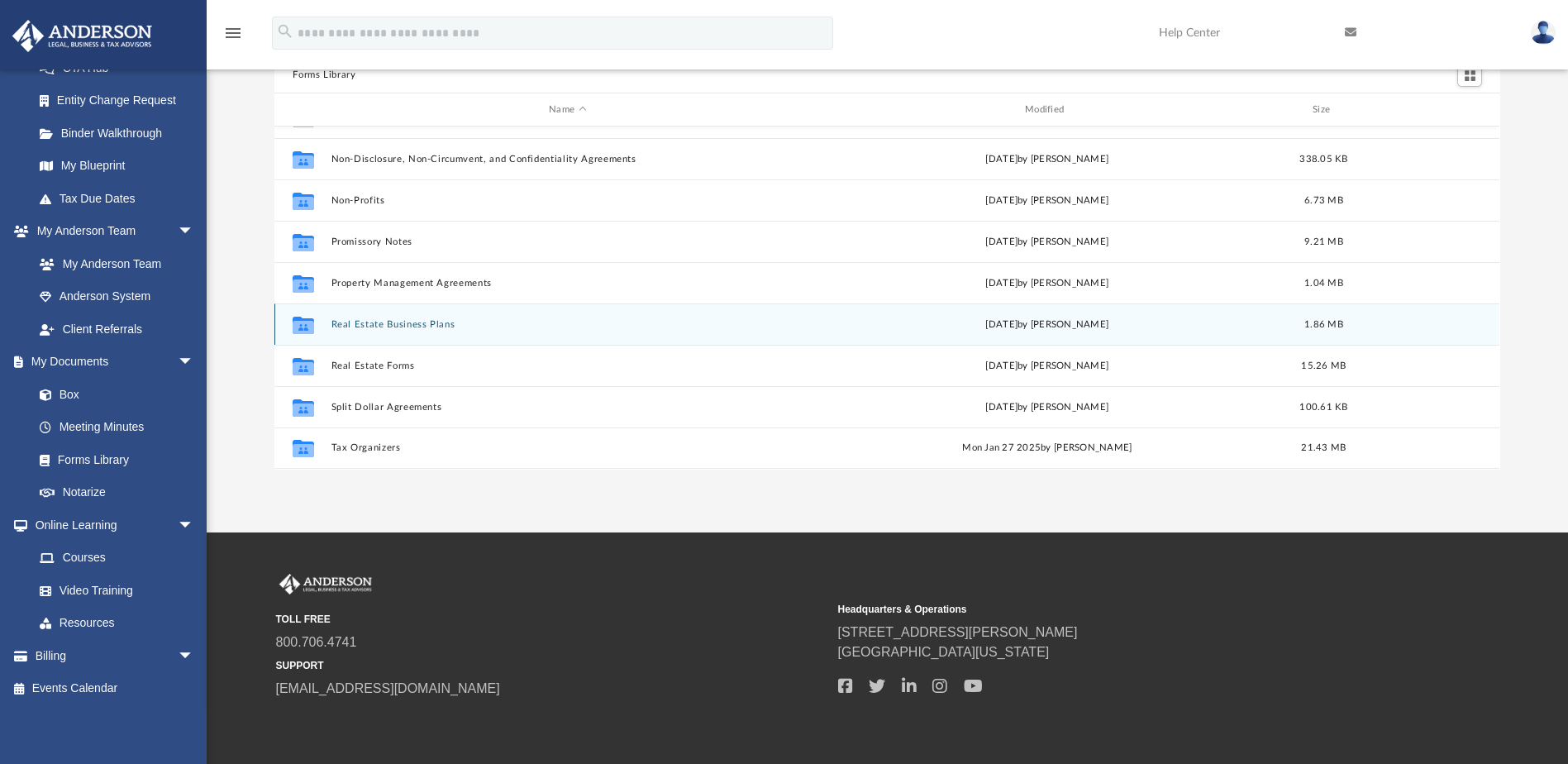
scroll to position [165, 0]
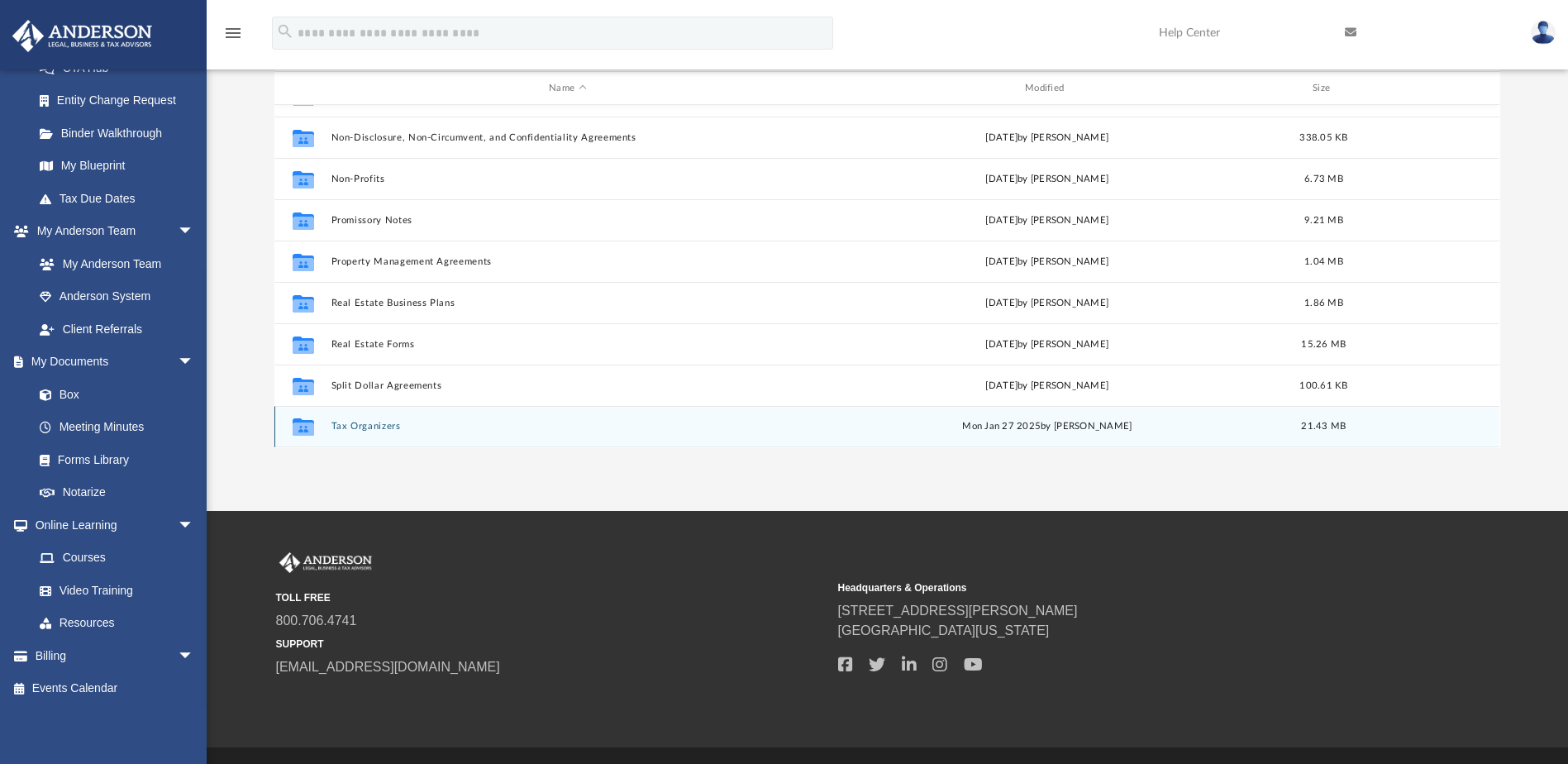
click at [381, 424] on button "Tax Organizers" at bounding box center [567, 427] width 473 height 11
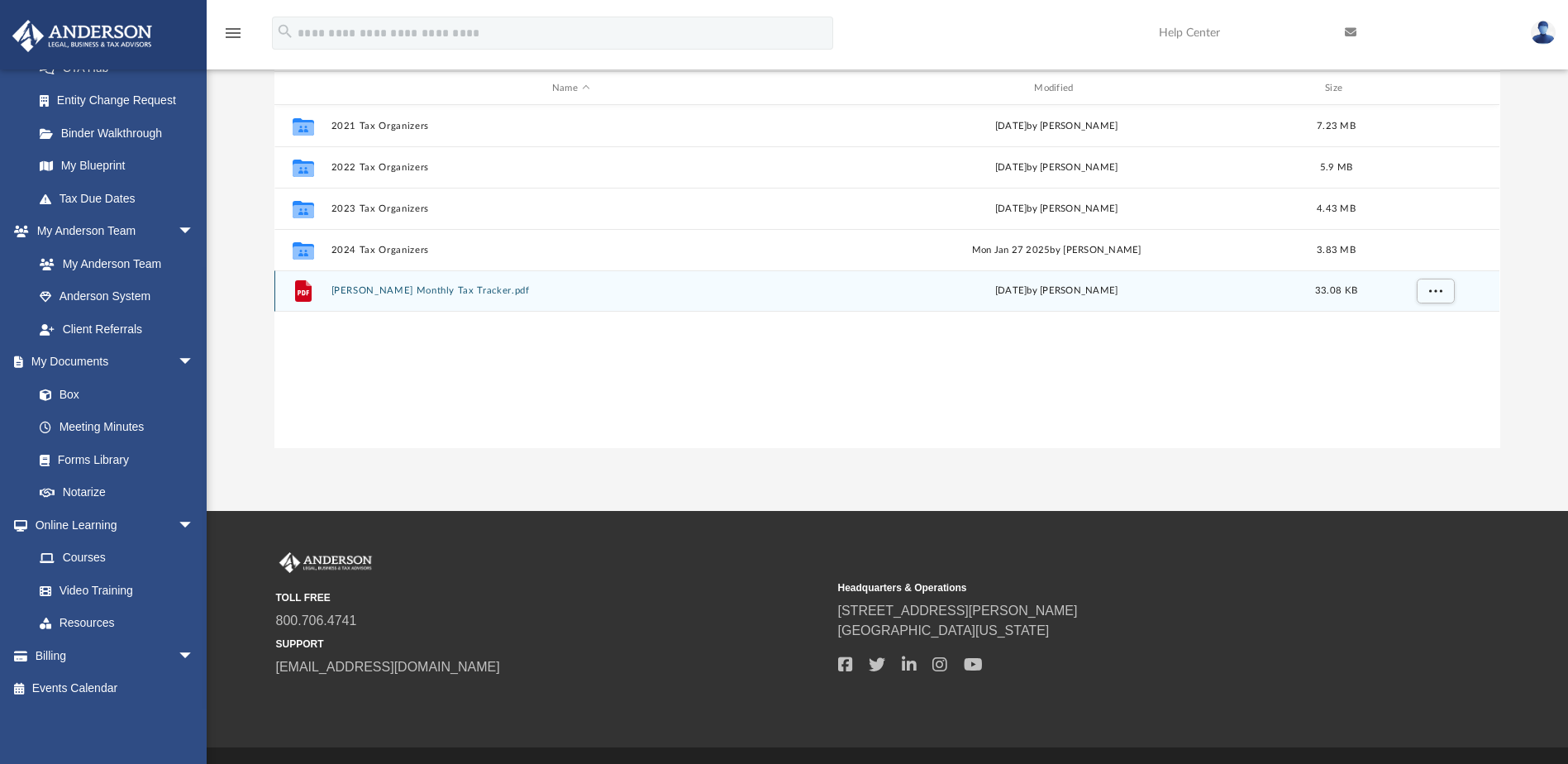
scroll to position [0, 0]
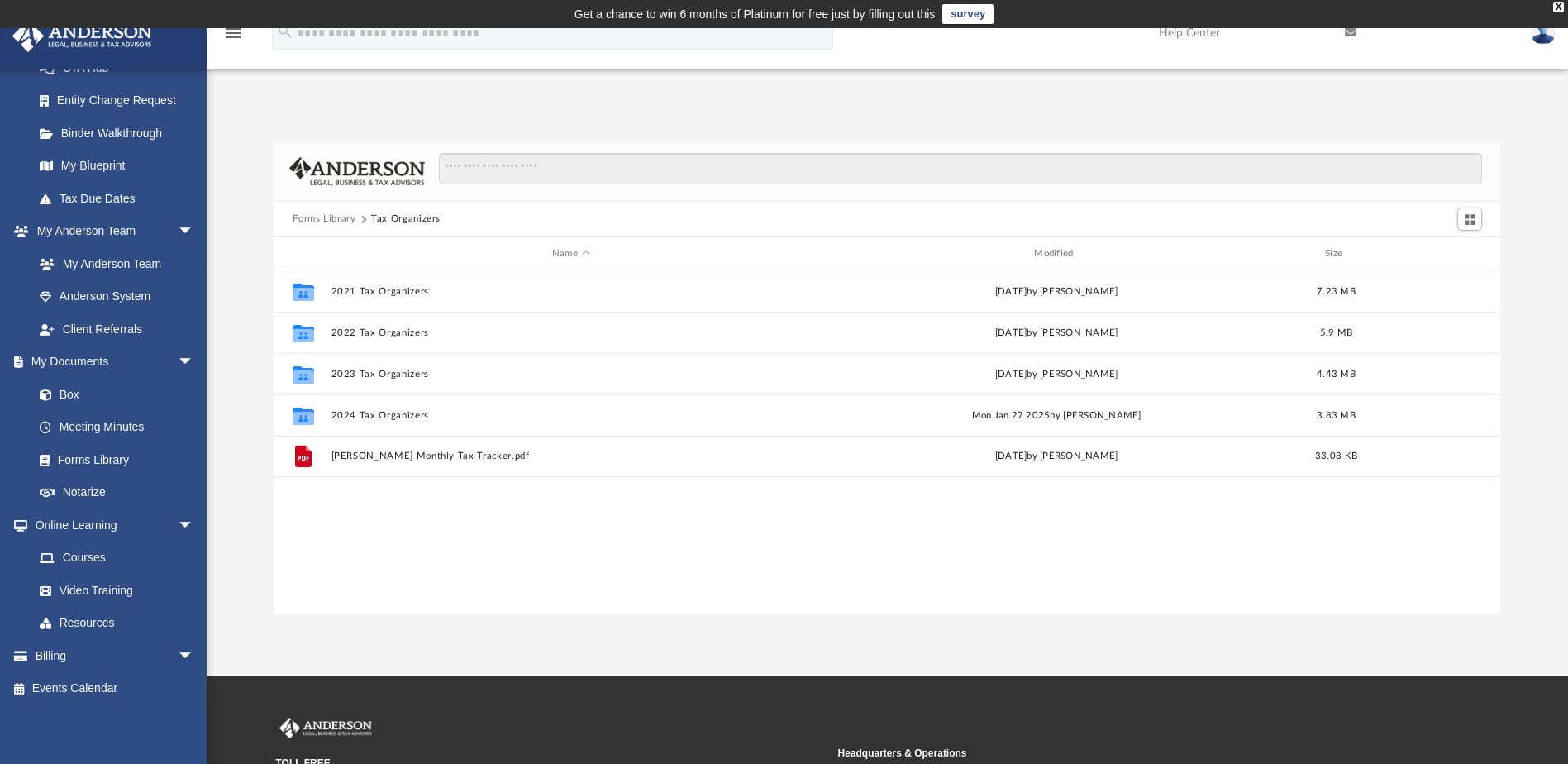
click at [344, 217] on button "Forms Library" at bounding box center [324, 219] width 62 height 15
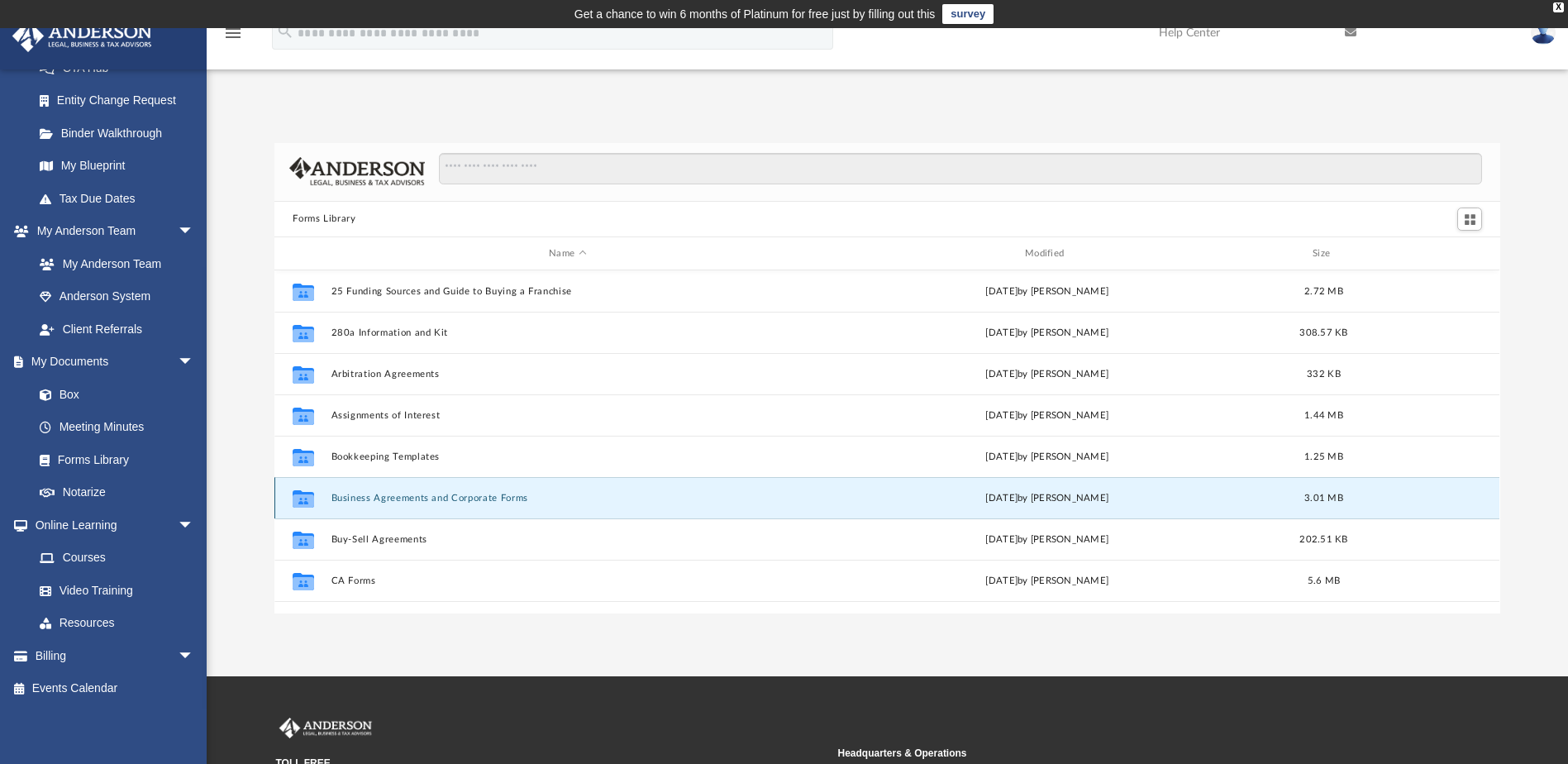
click at [413, 498] on button "Business Agreements and Corporate Forms" at bounding box center [567, 499] width 473 height 11
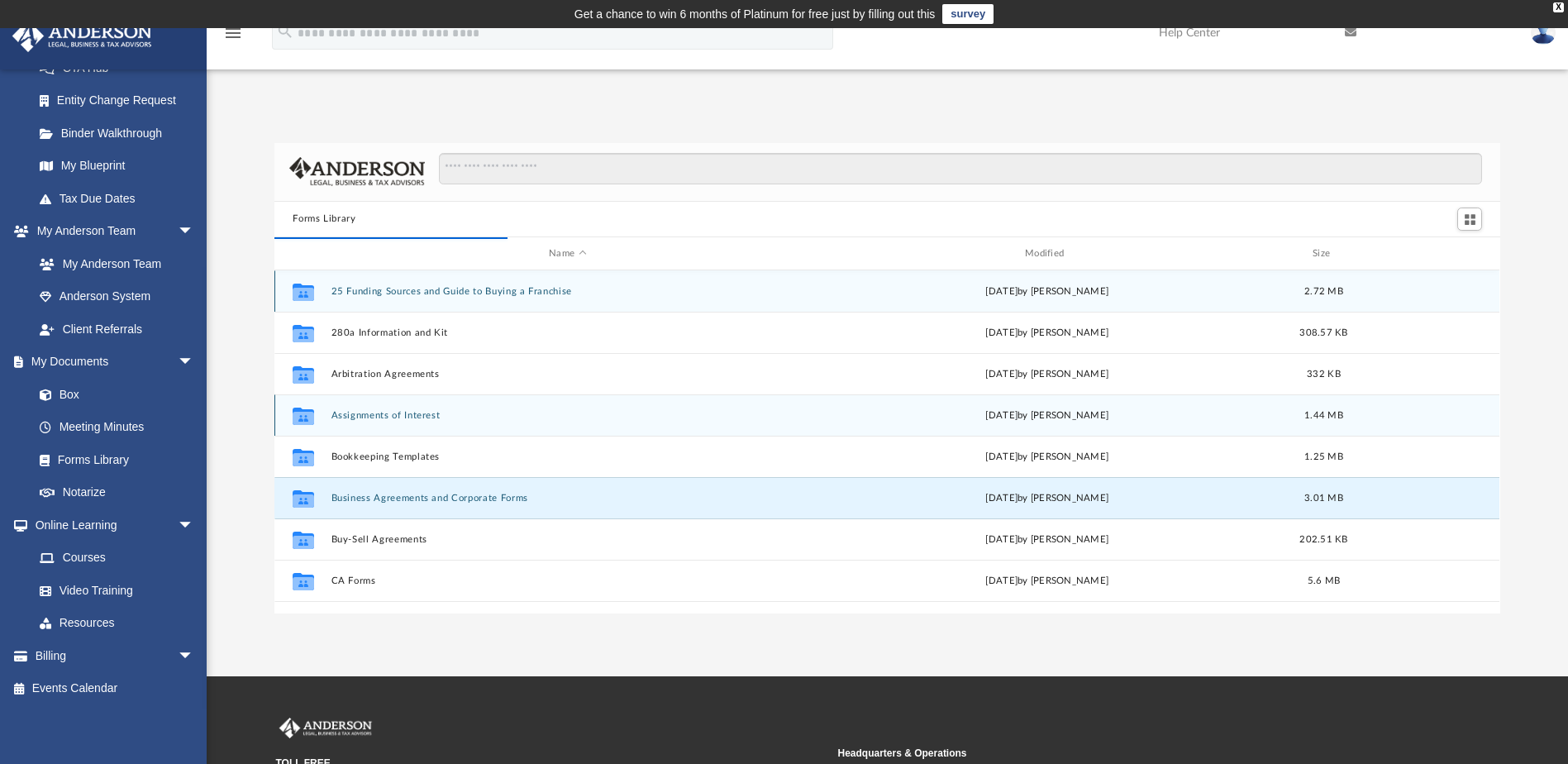
scroll to position [312, 1214]
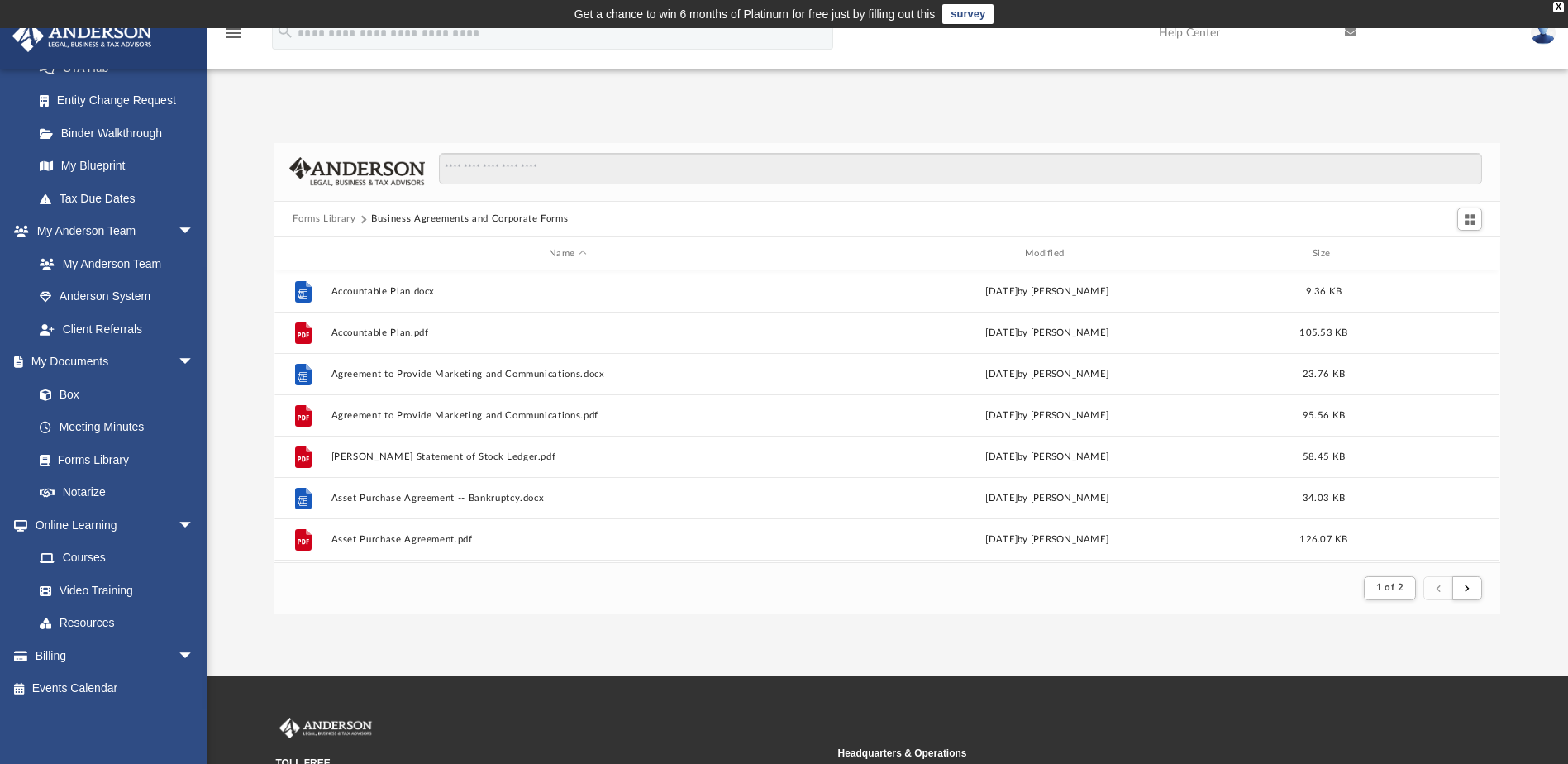
click at [339, 214] on button "Forms Library" at bounding box center [324, 219] width 62 height 15
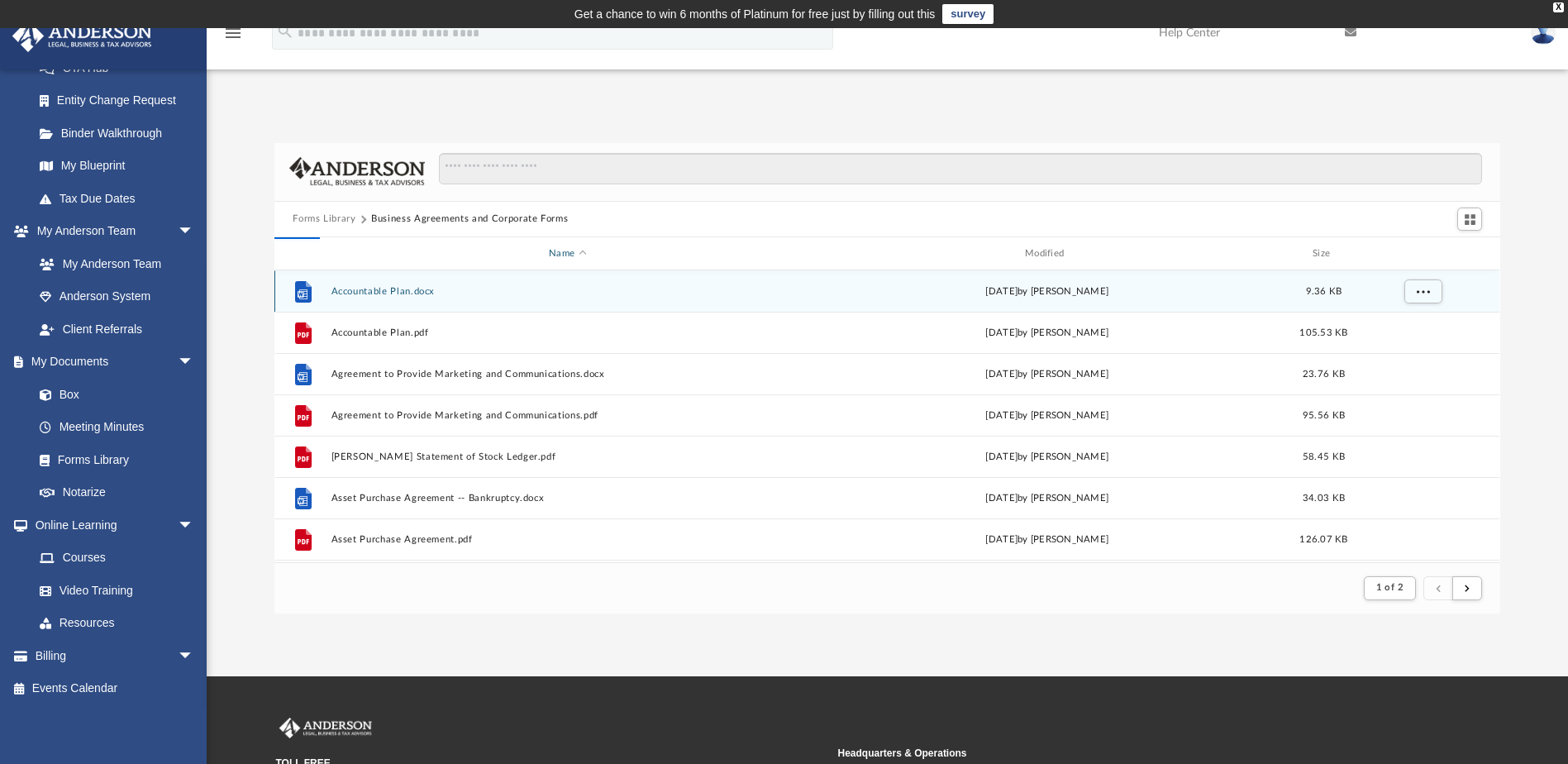
scroll to position [364, 1214]
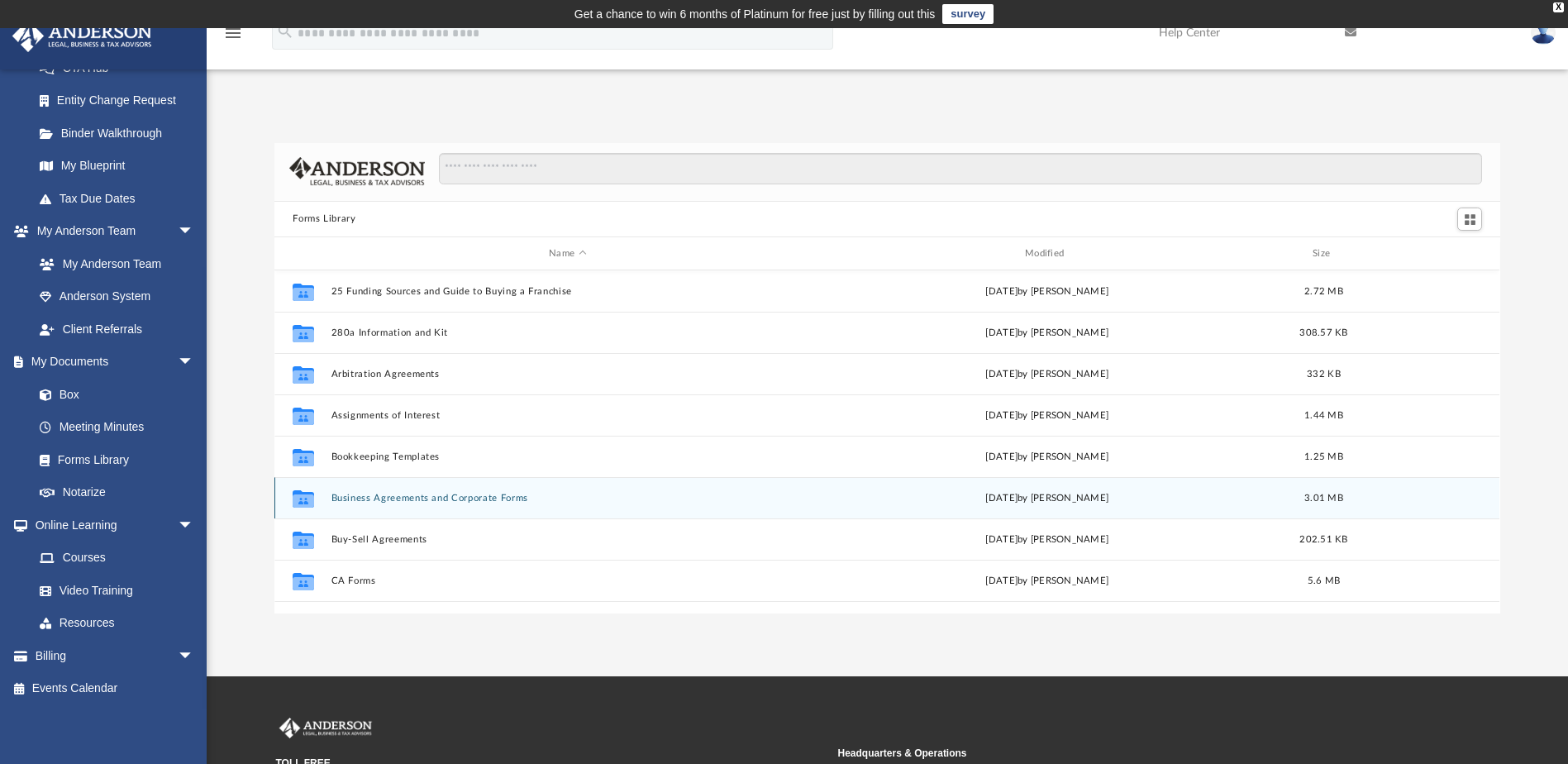
click at [428, 498] on button "Business Agreements and Corporate Forms" at bounding box center [567, 499] width 473 height 11
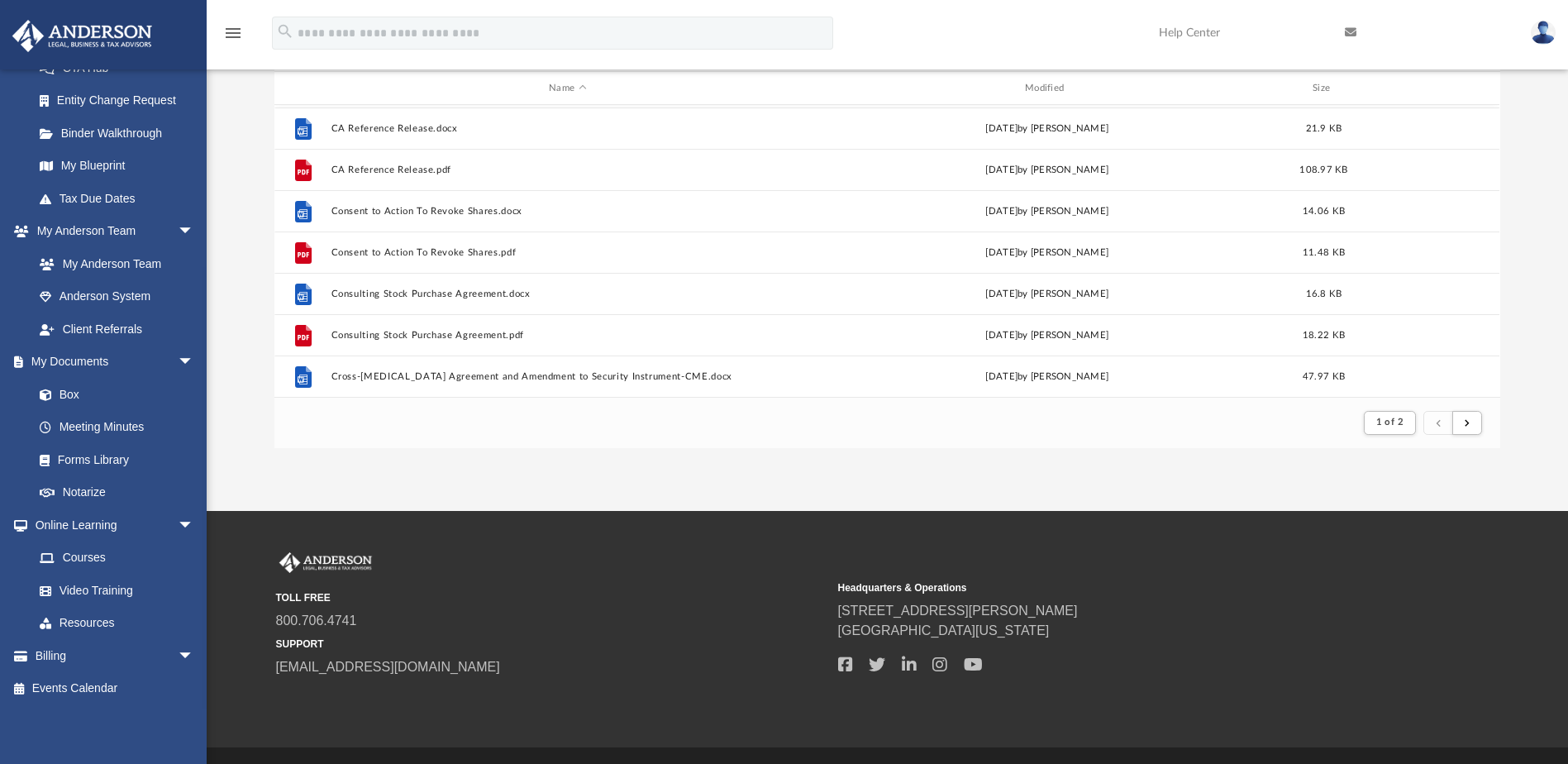
scroll to position [286, 0]
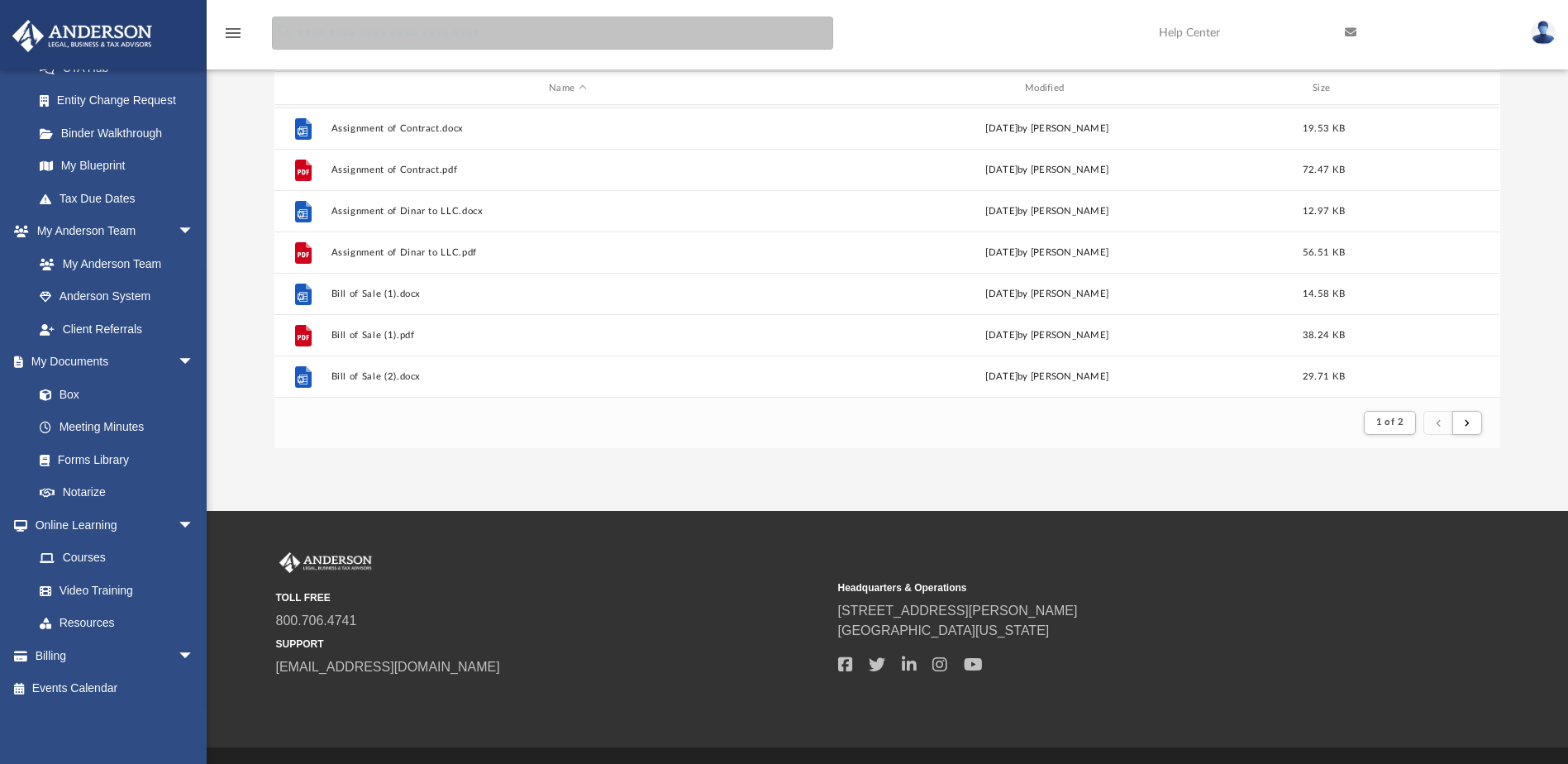
click at [559, 22] on input "search" at bounding box center [552, 33] width 561 height 33
type input "**********"
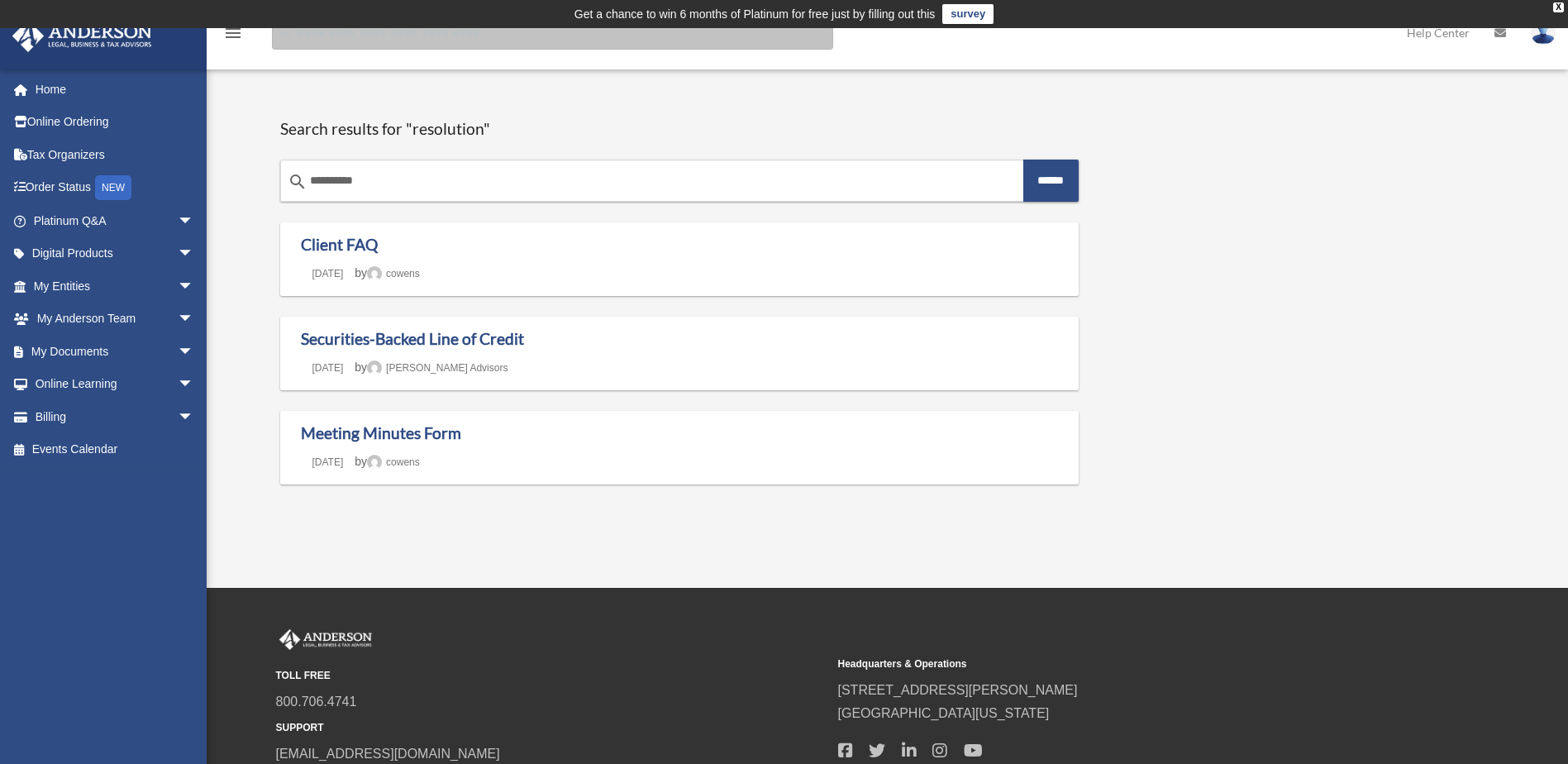
click at [407, 43] on input "Search for:" at bounding box center [552, 33] width 561 height 33
paste input "**********"
type input "**********"
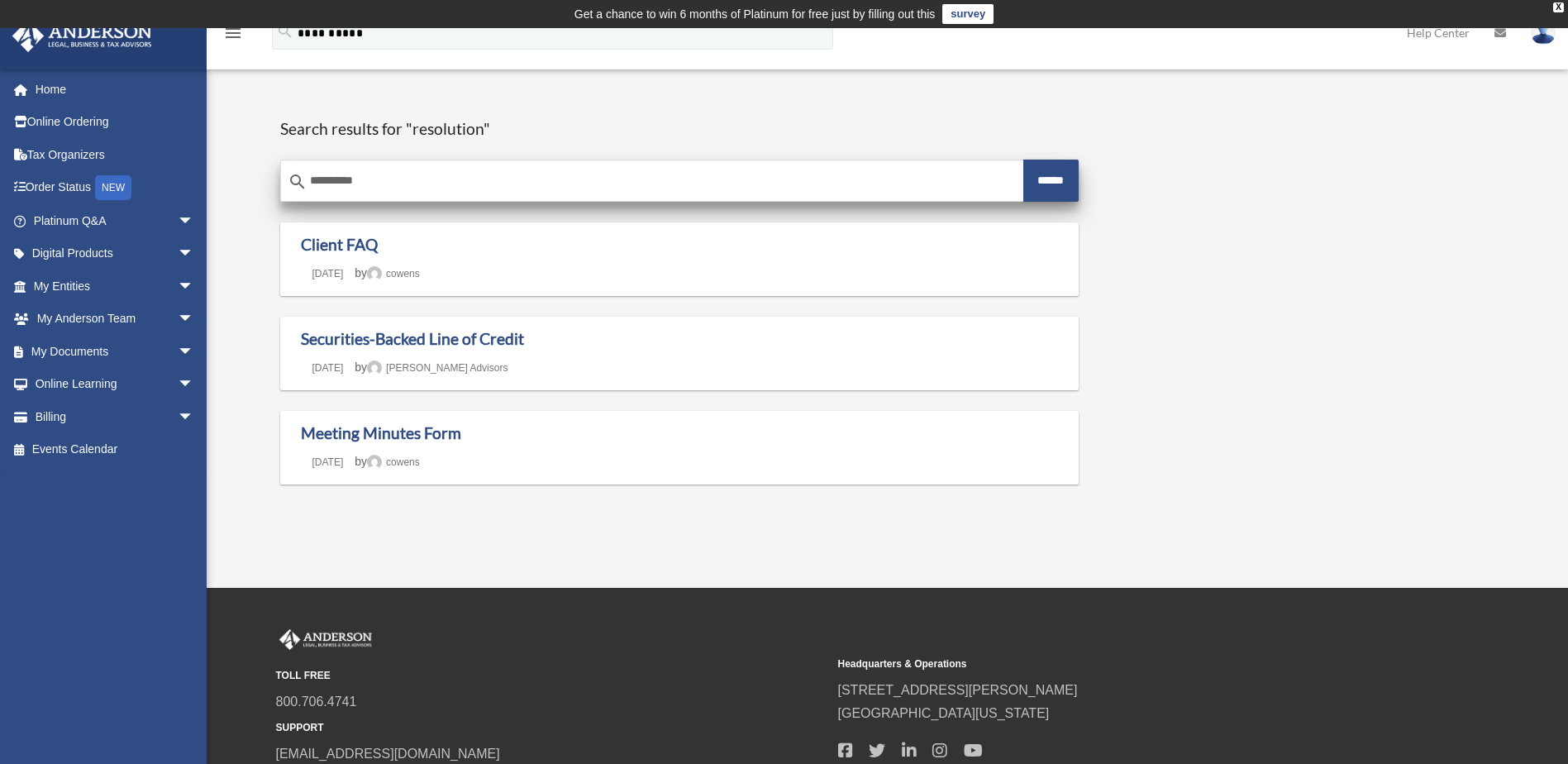
drag, startPoint x: 1057, startPoint y: 185, endPoint x: 954, endPoint y: 182, distance: 103.0
click at [1054, 186] on input "******" at bounding box center [1051, 181] width 56 height 42
click at [548, 191] on input "**********" at bounding box center [652, 181] width 742 height 39
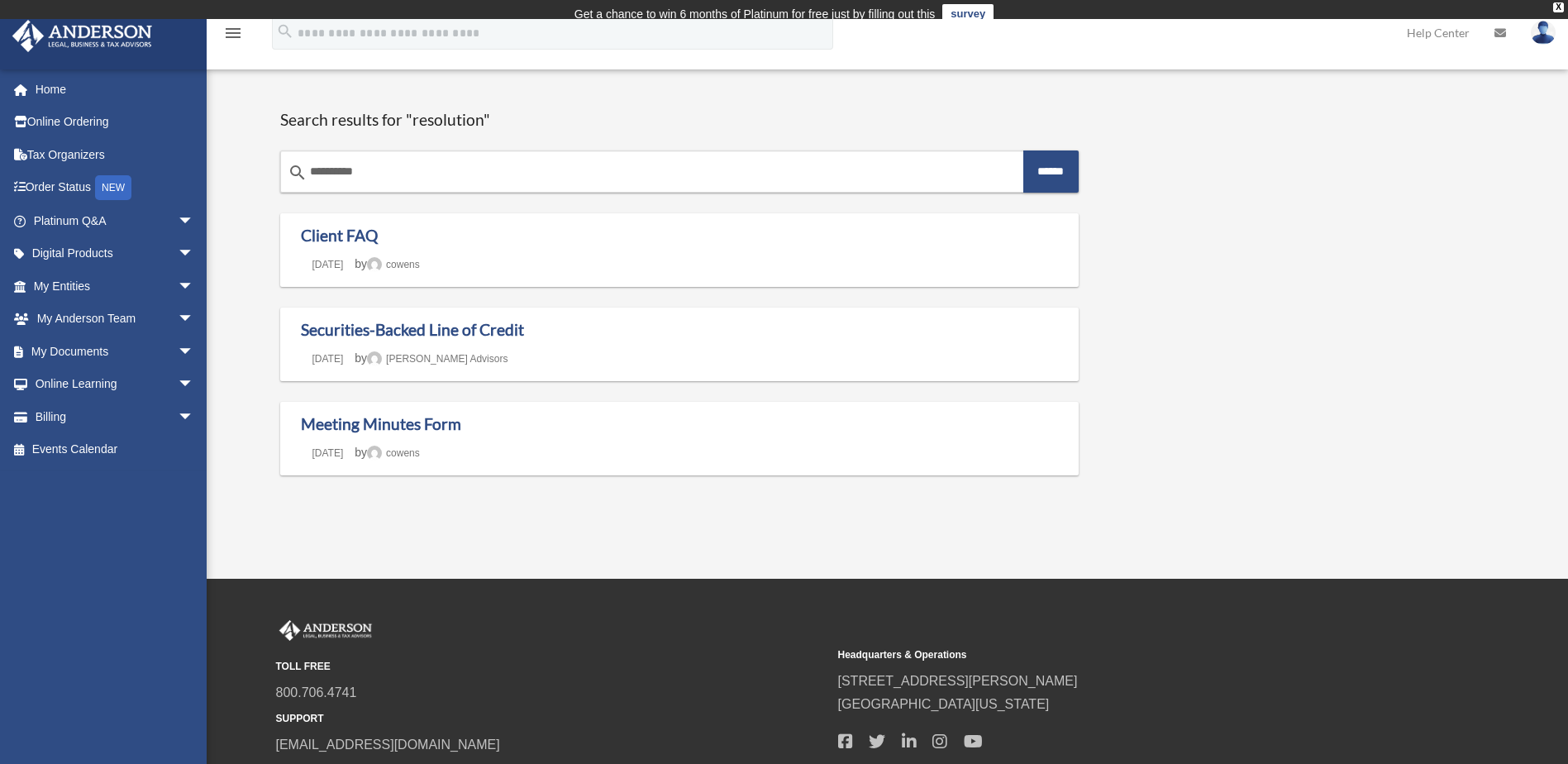
drag, startPoint x: 419, startPoint y: 153, endPoint x: 266, endPoint y: 153, distance: 153.0
click at [266, 153] on div "**********" at bounding box center [888, 298] width 1272 height 434
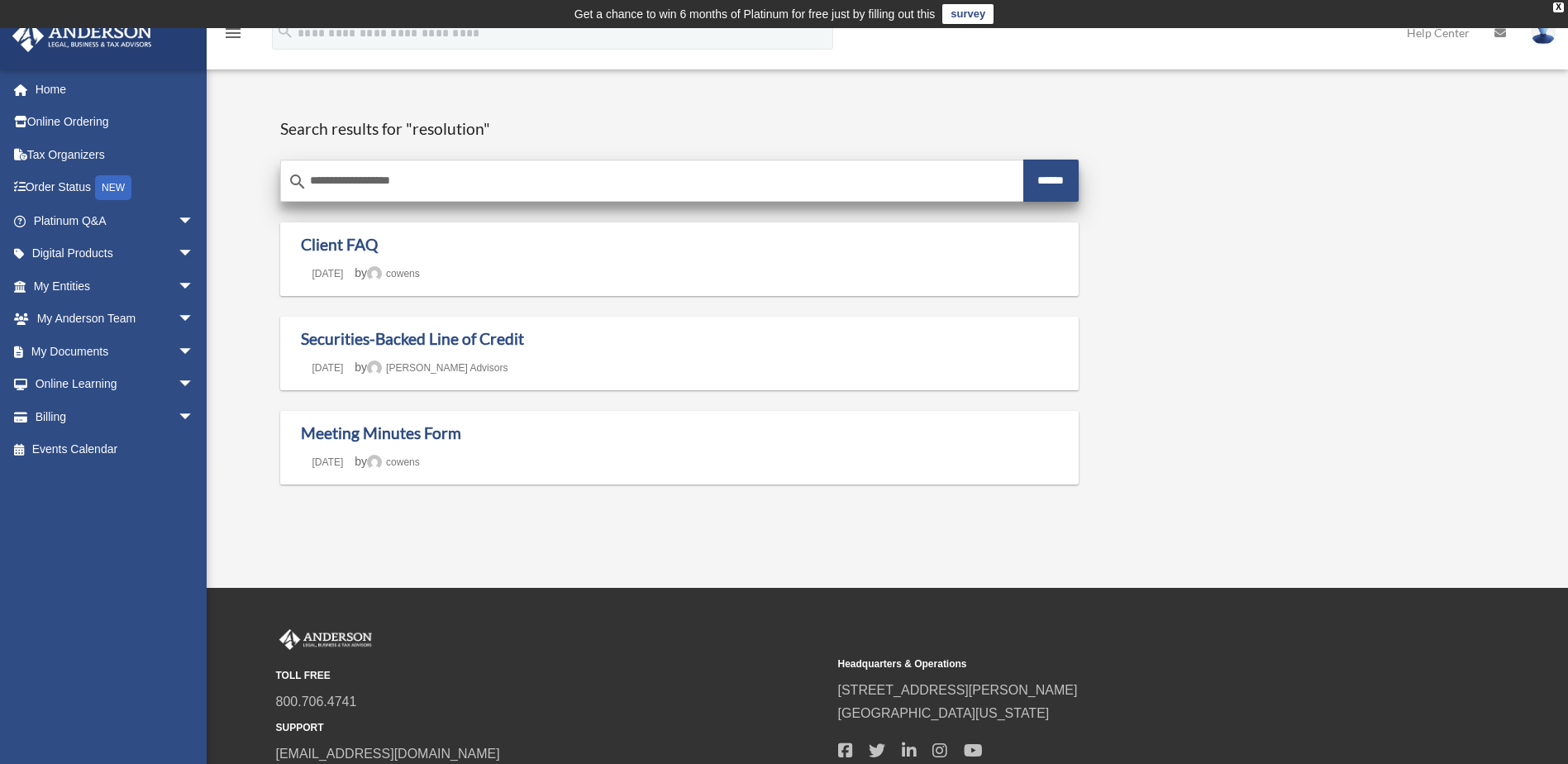
type input "**********"
click at [1024, 160] on input "******" at bounding box center [1051, 181] width 56 height 42
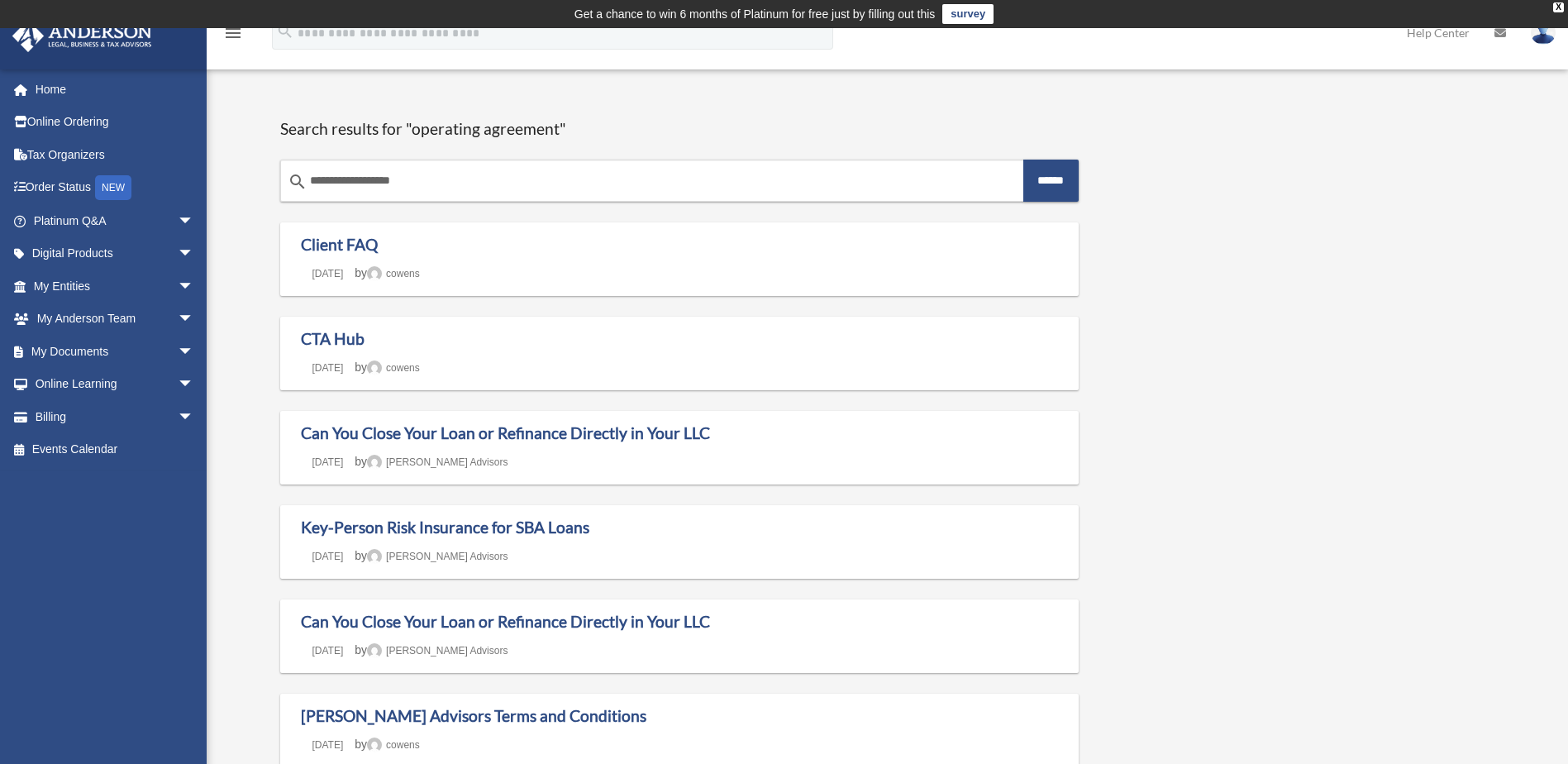
click at [240, 35] on icon "menu" at bounding box center [233, 33] width 20 height 20
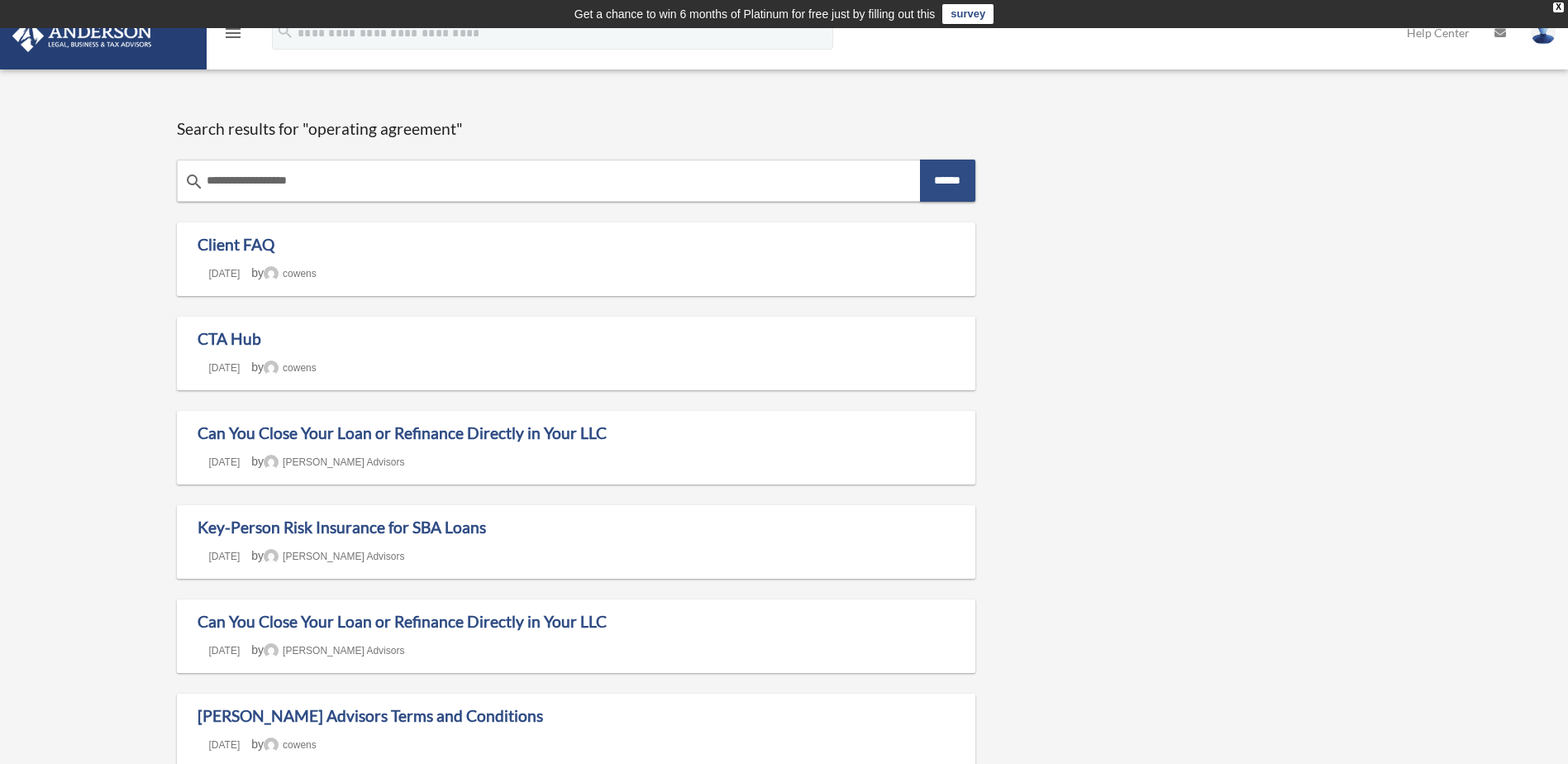
drag, startPoint x: 384, startPoint y: 178, endPoint x: 129, endPoint y: 186, distance: 255.1
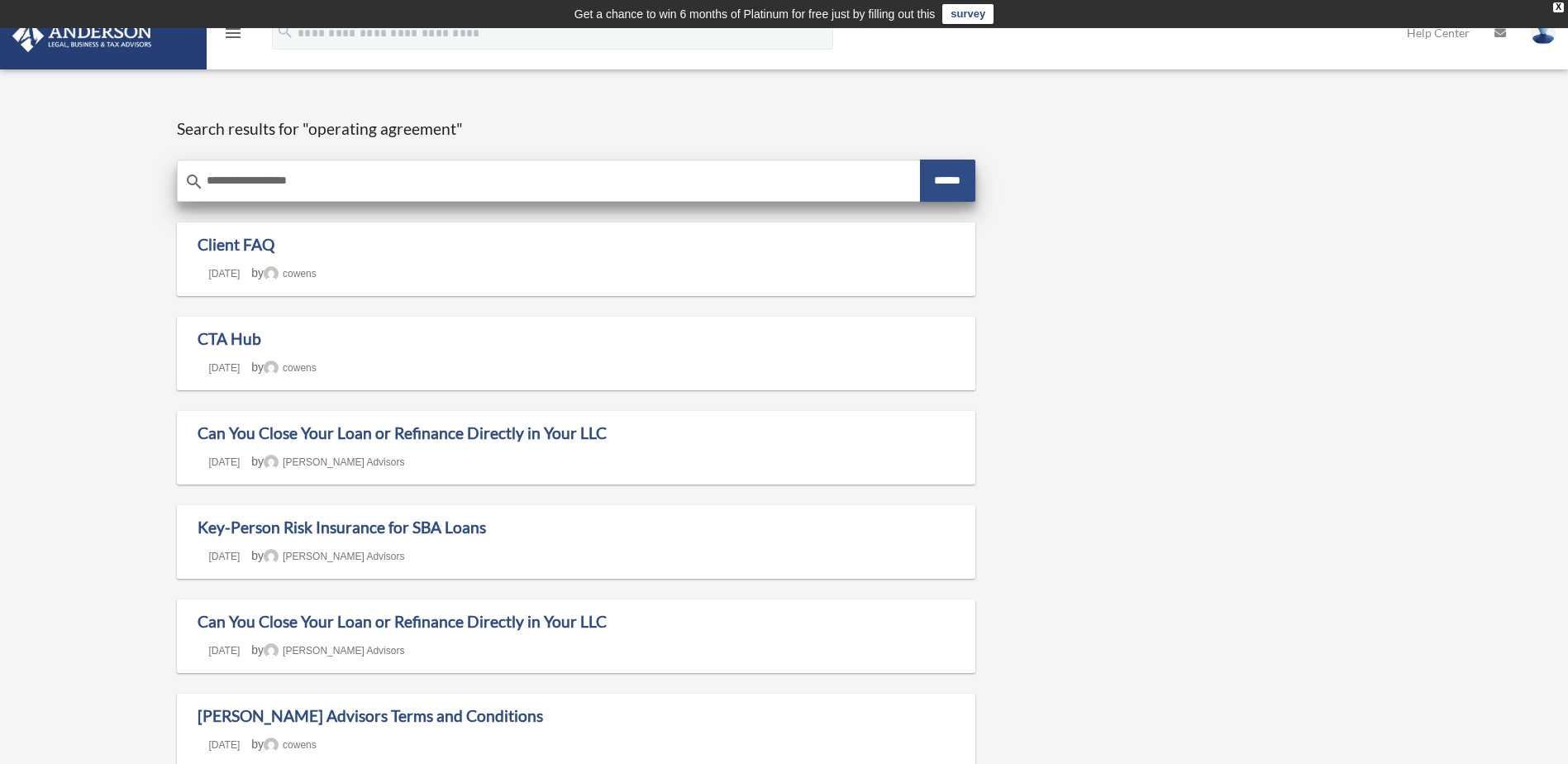
click at [943, 174] on input "******" at bounding box center [947, 181] width 56 height 42
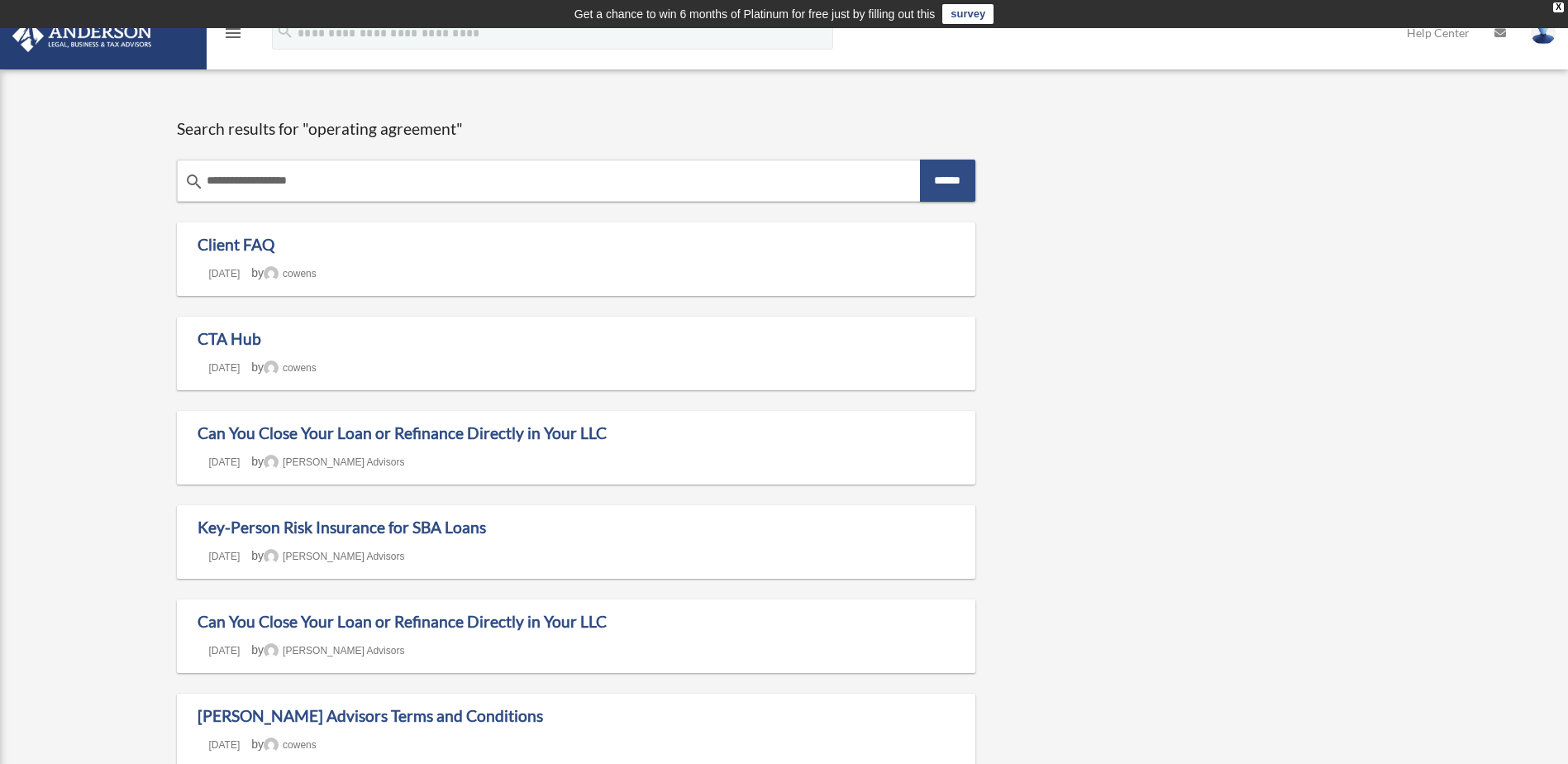
click at [233, 35] on icon "menu" at bounding box center [233, 33] width 20 height 20
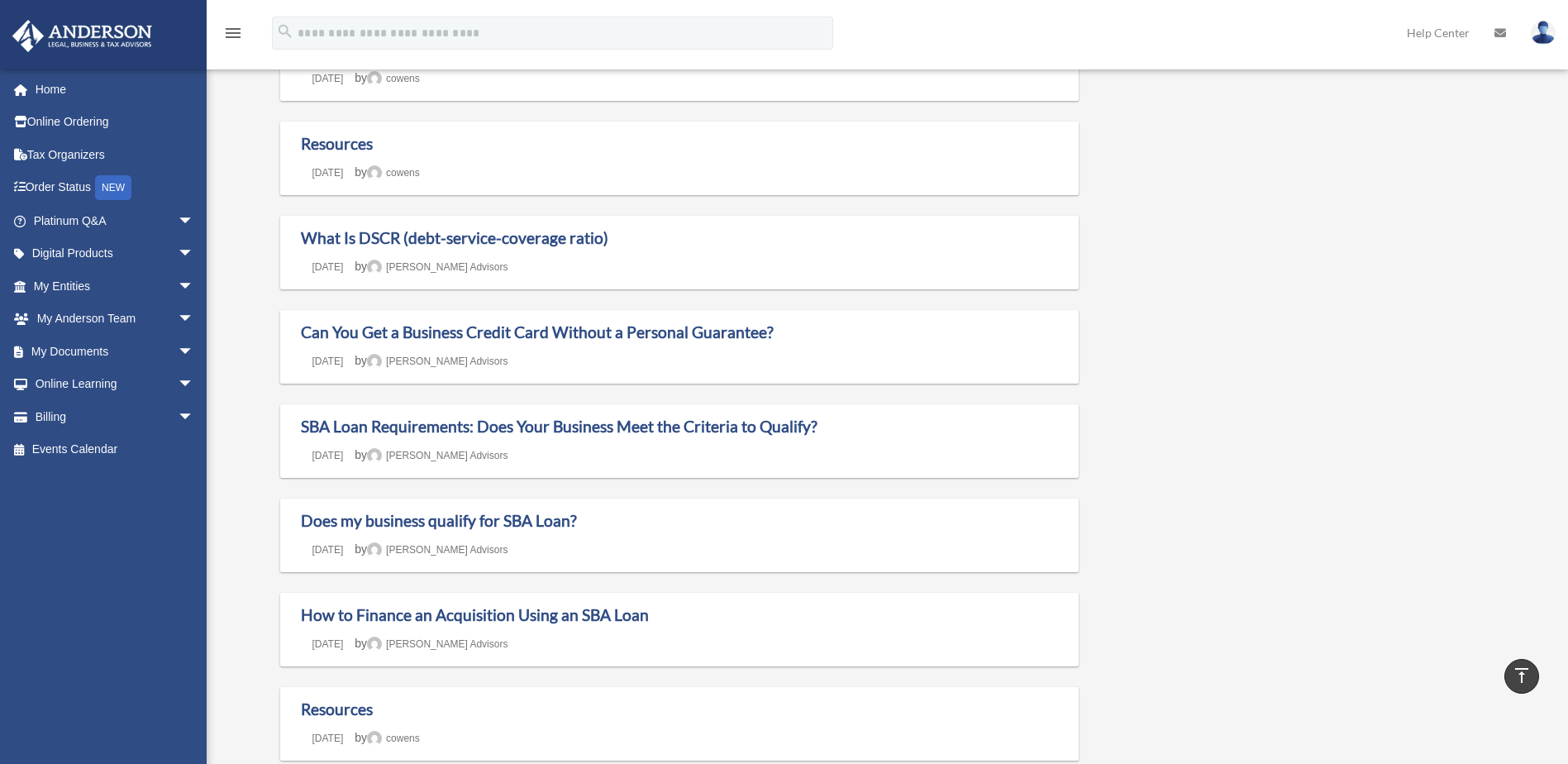
scroll to position [832, 0]
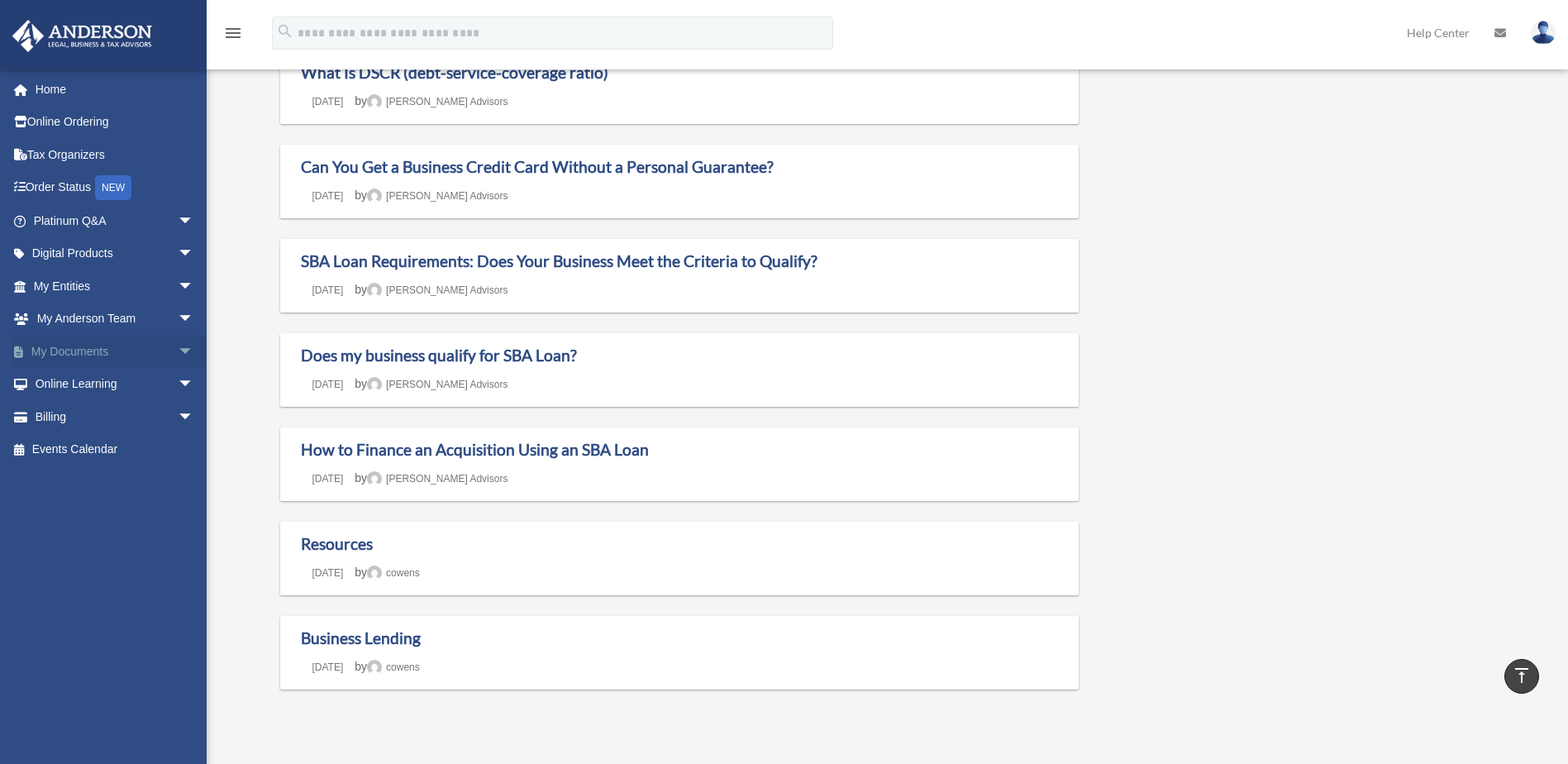
click at [83, 347] on link "My Documents arrow_drop_down" at bounding box center [116, 352] width 207 height 33
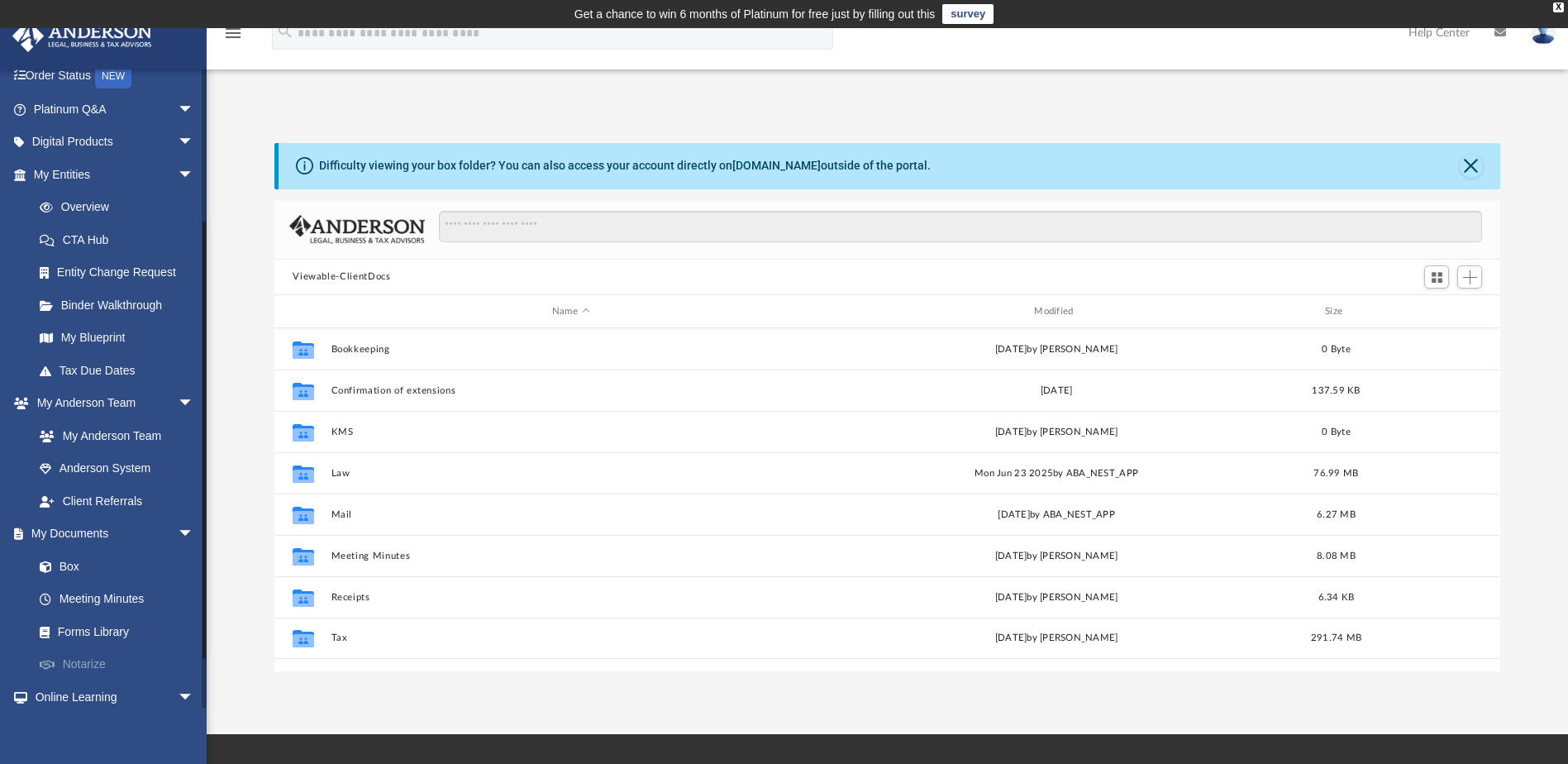
scroll to position [248, 0]
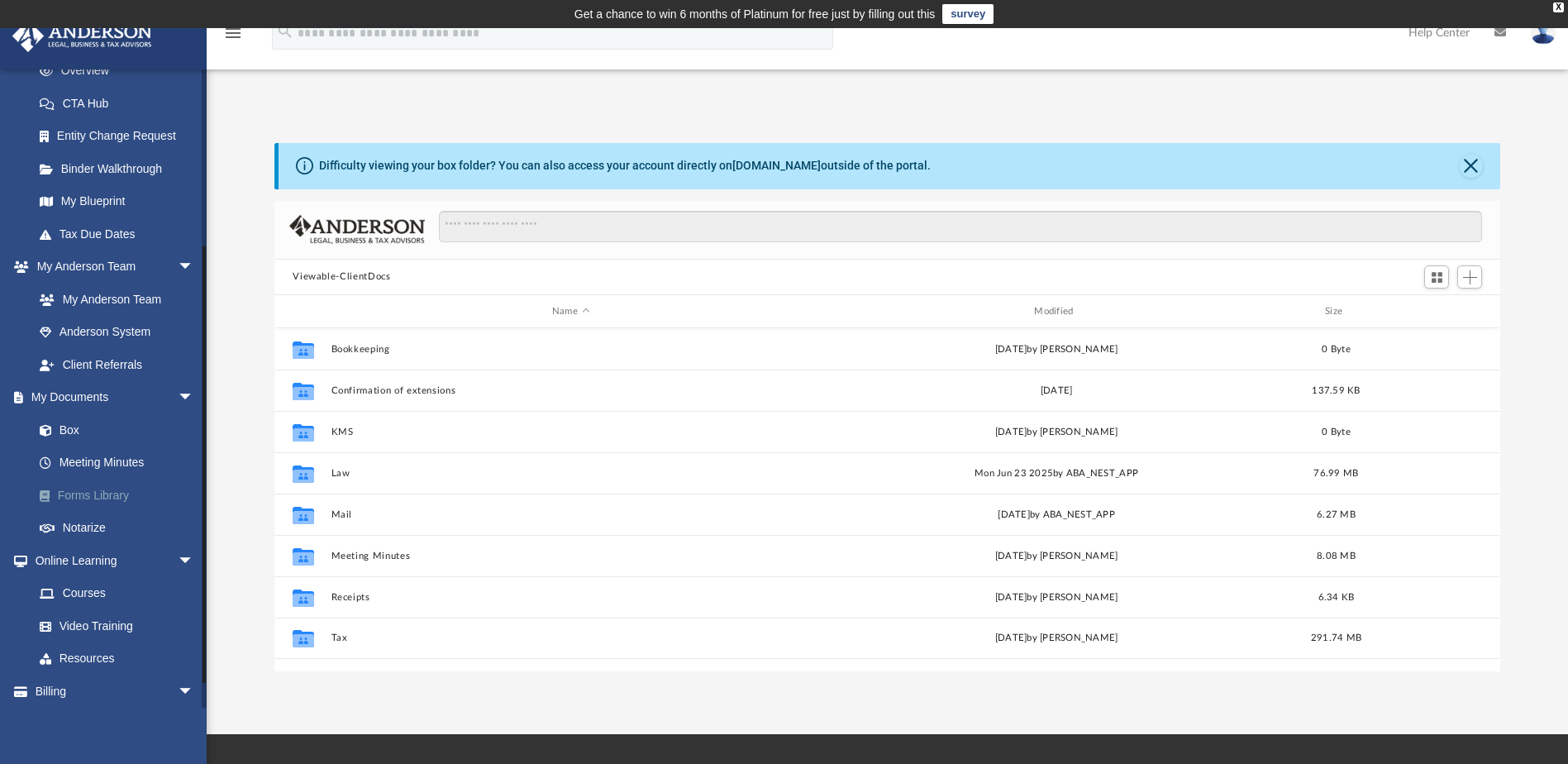
click at [98, 494] on link "Forms Library" at bounding box center [120, 495] width 196 height 33
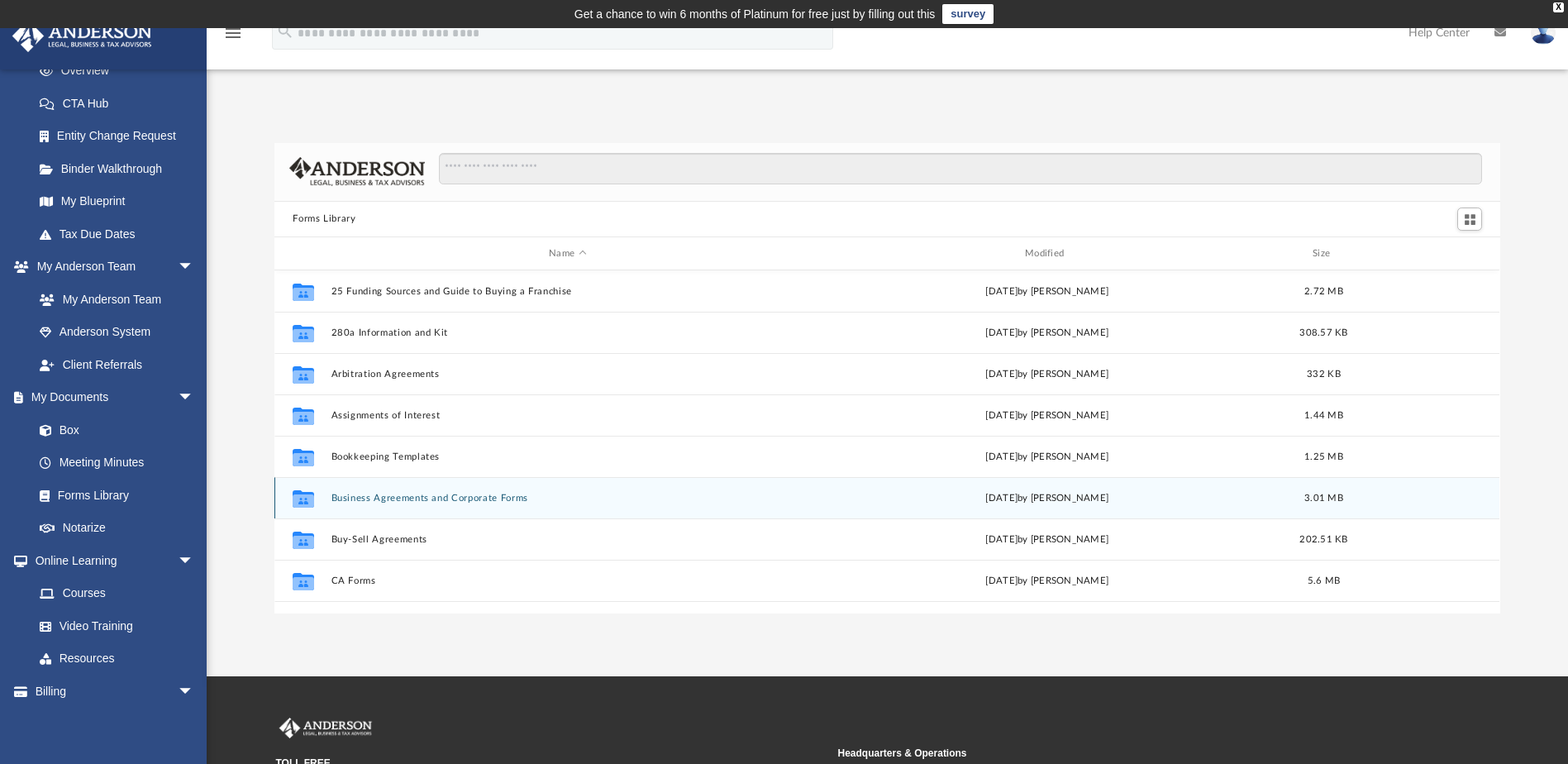
scroll to position [364, 1214]
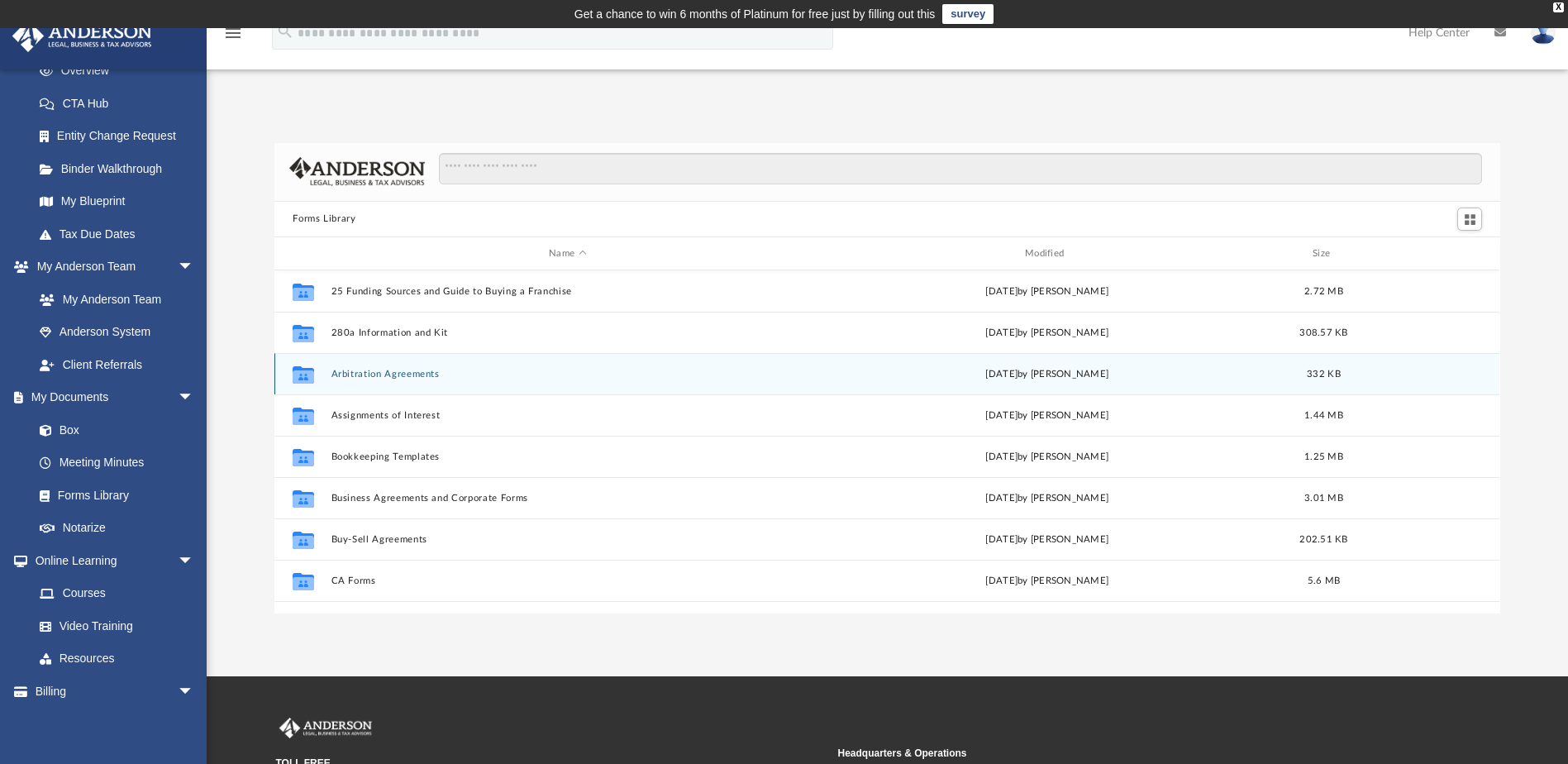
click at [425, 377] on button "Arbitration Agreements" at bounding box center [567, 375] width 473 height 11
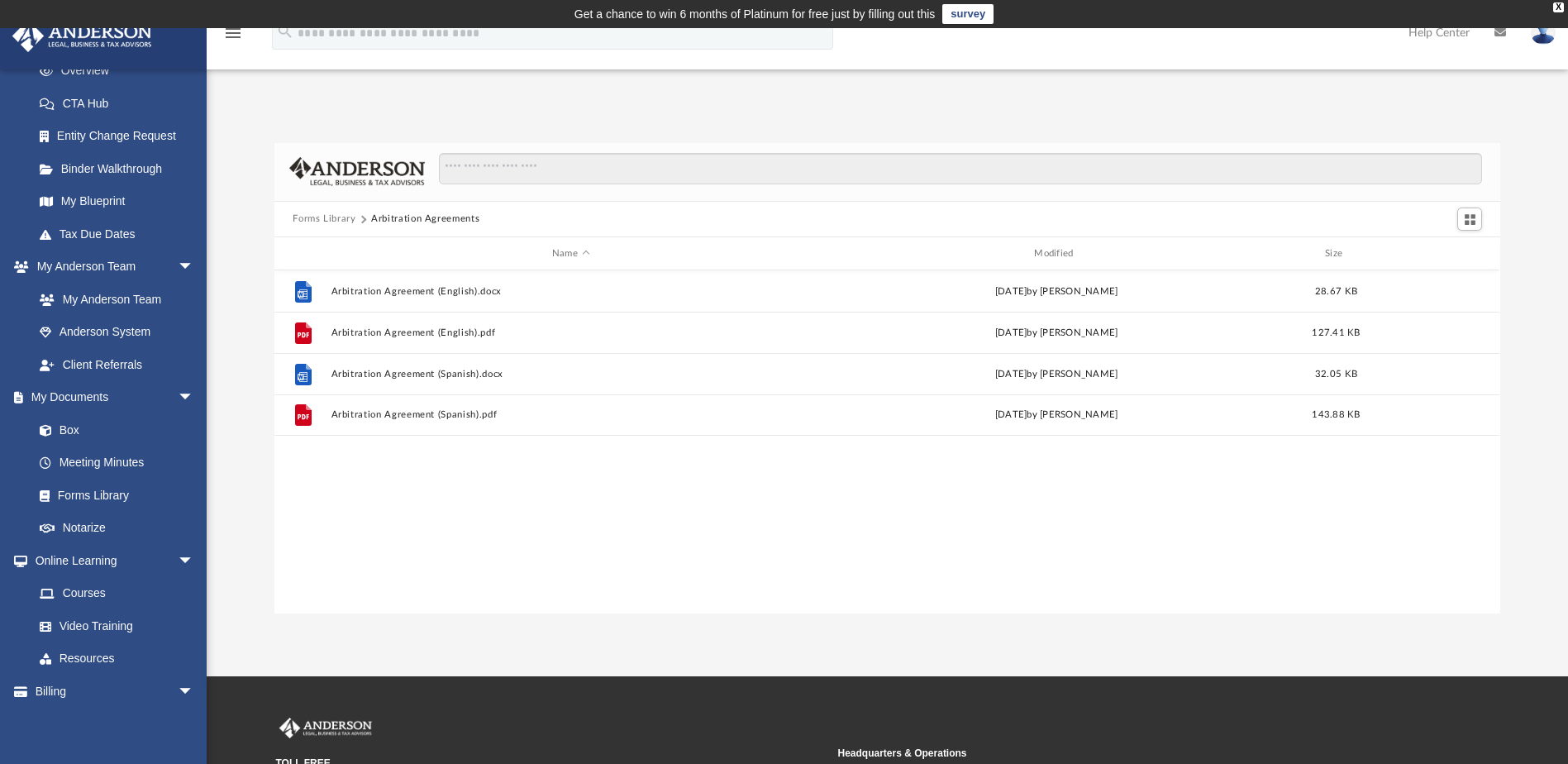
click at [340, 223] on button "Forms Library" at bounding box center [324, 219] width 62 height 15
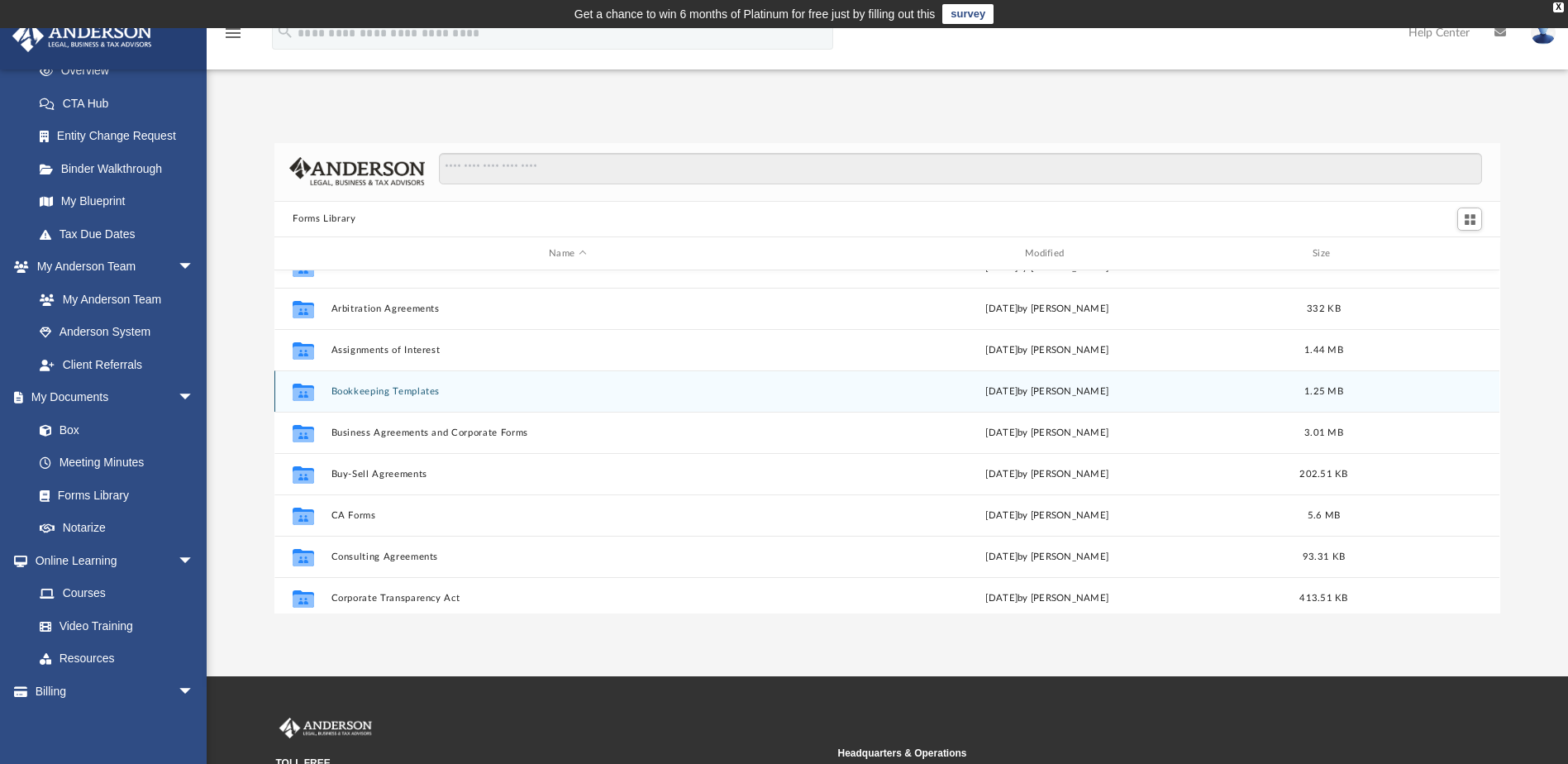
scroll to position [165, 0]
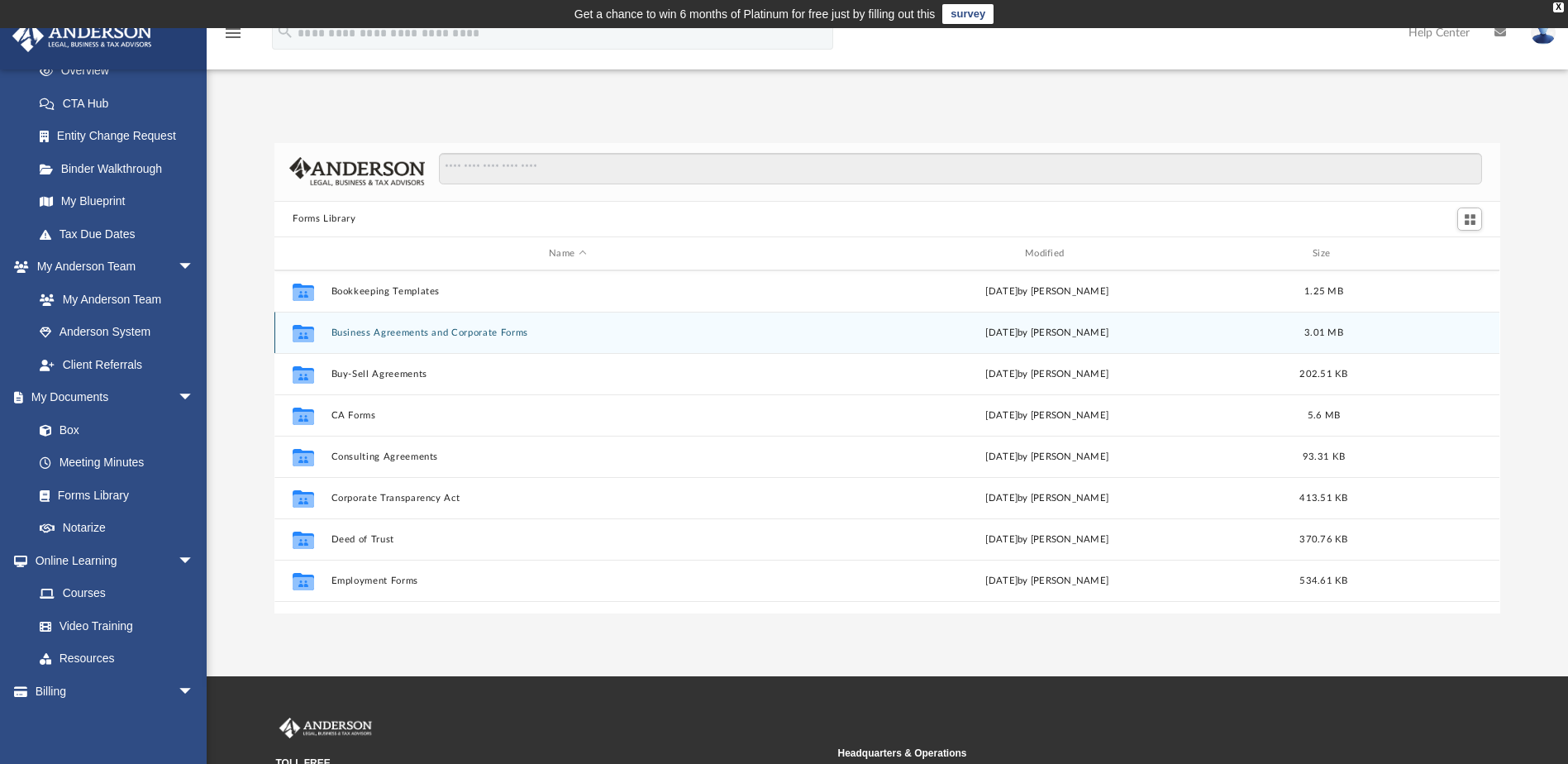
click at [479, 334] on button "Business Agreements and Corporate Forms" at bounding box center [567, 333] width 473 height 11
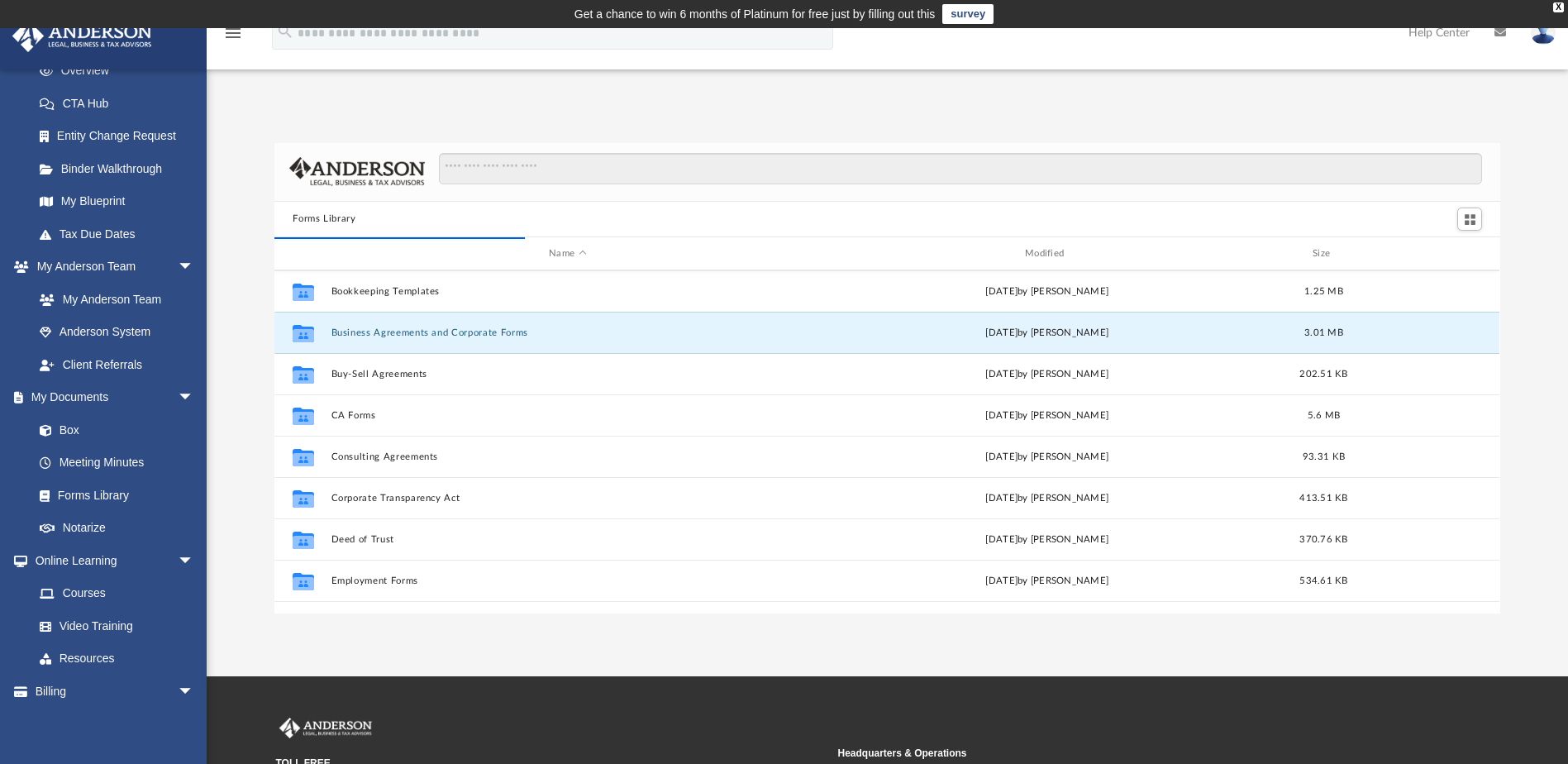
scroll to position [312, 1214]
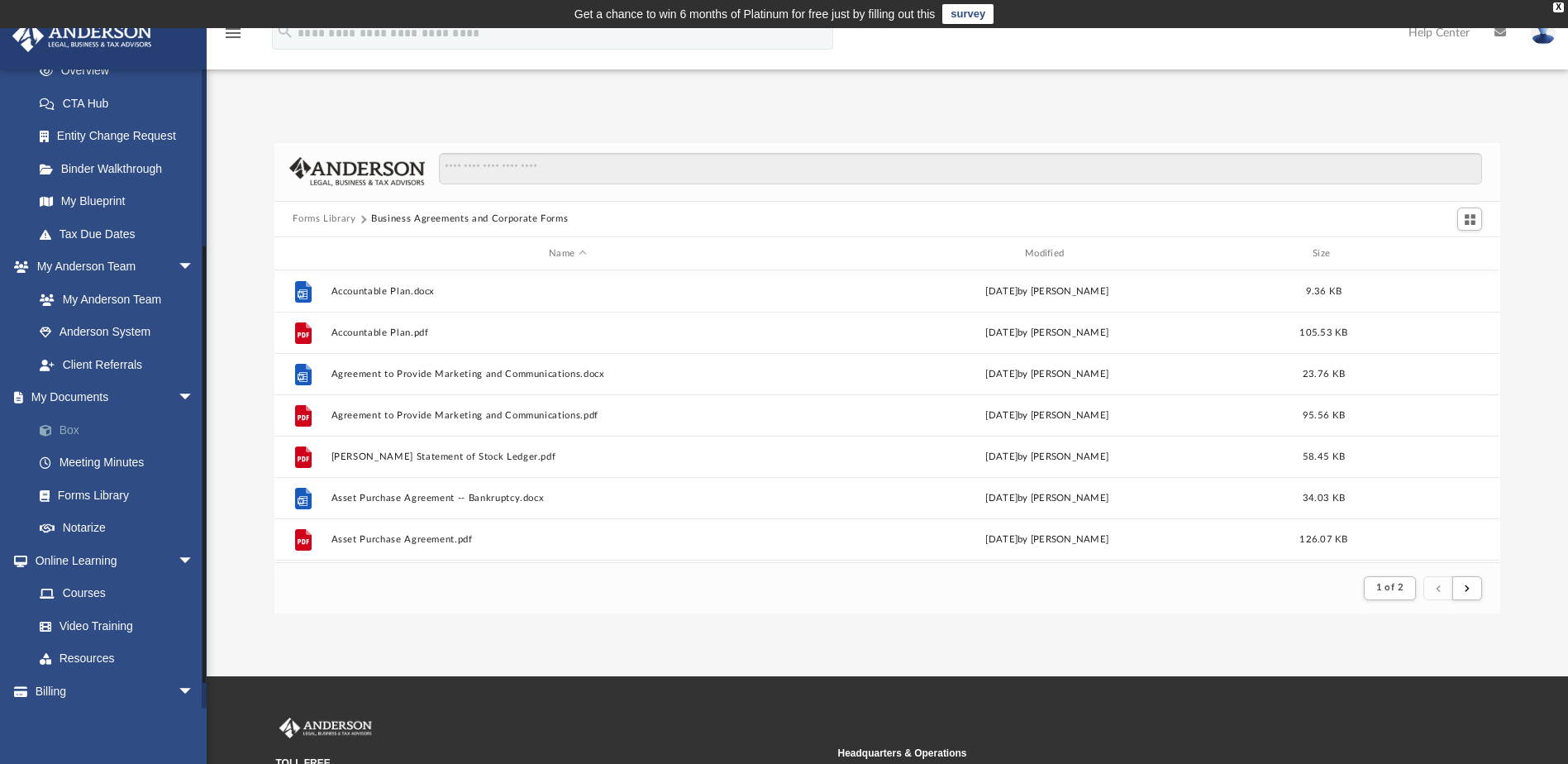
click at [74, 427] on link "Box" at bounding box center [120, 430] width 196 height 33
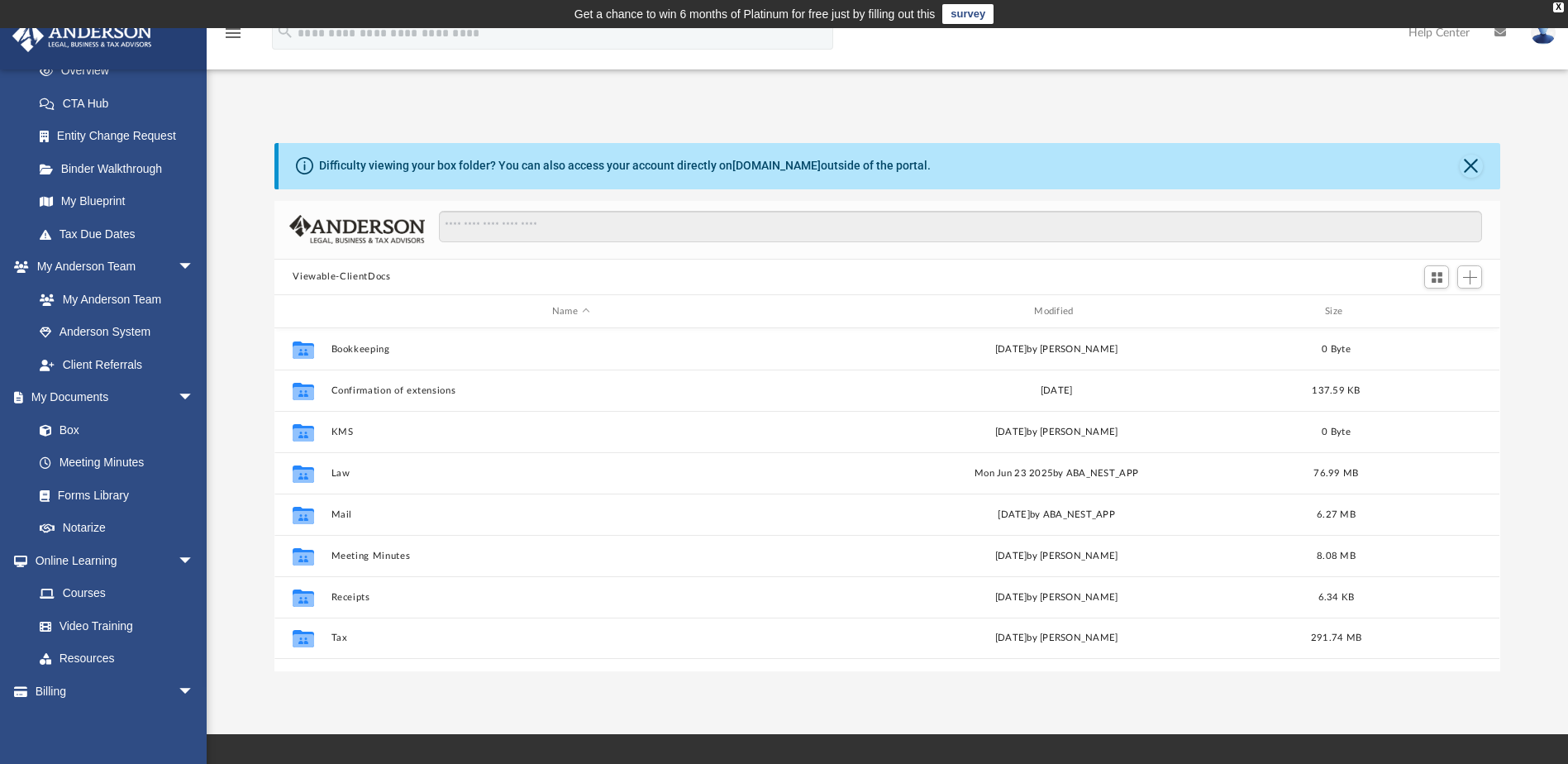
scroll to position [364, 1214]
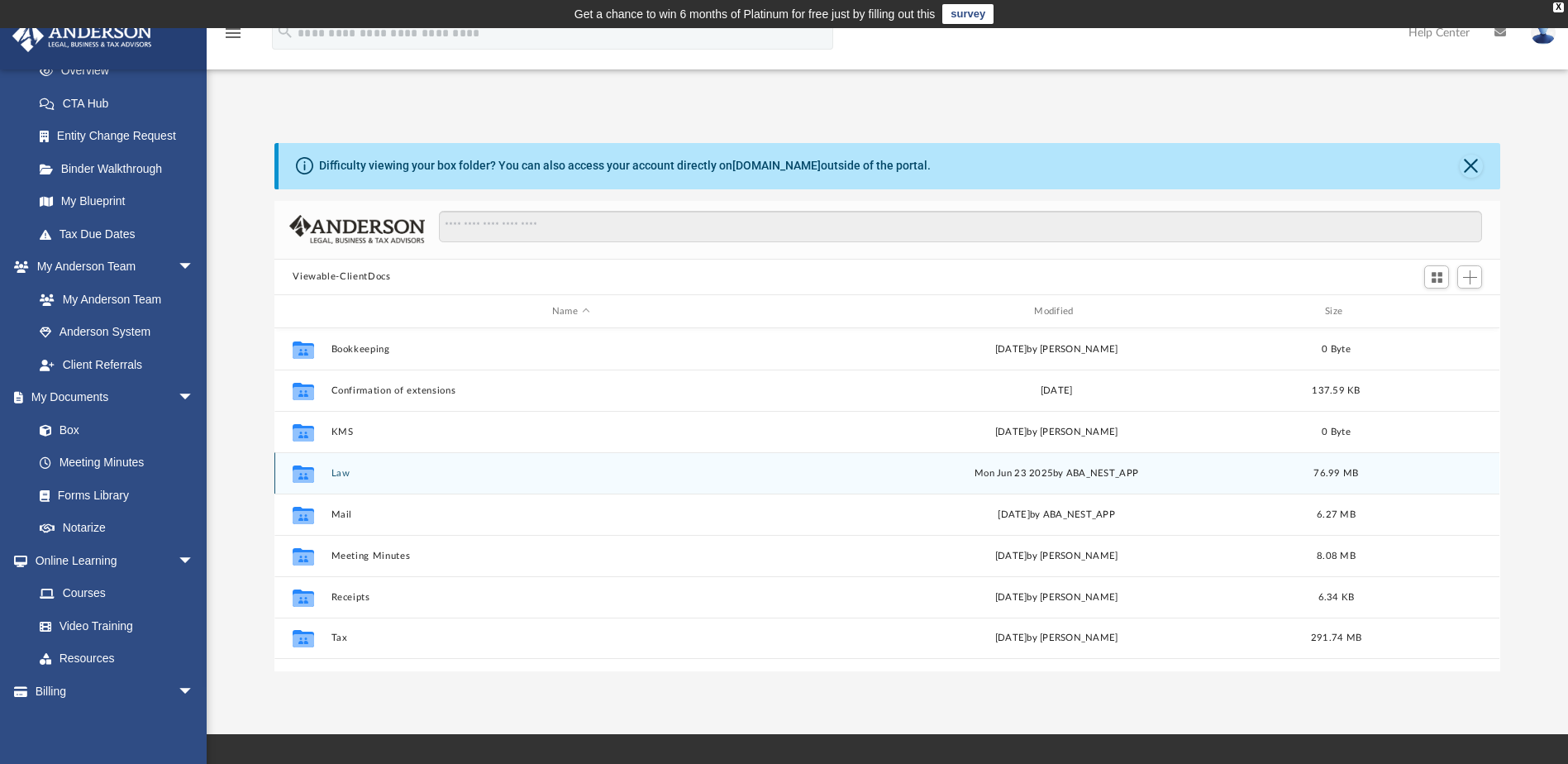
click at [344, 476] on button "Law" at bounding box center [570, 474] width 478 height 11
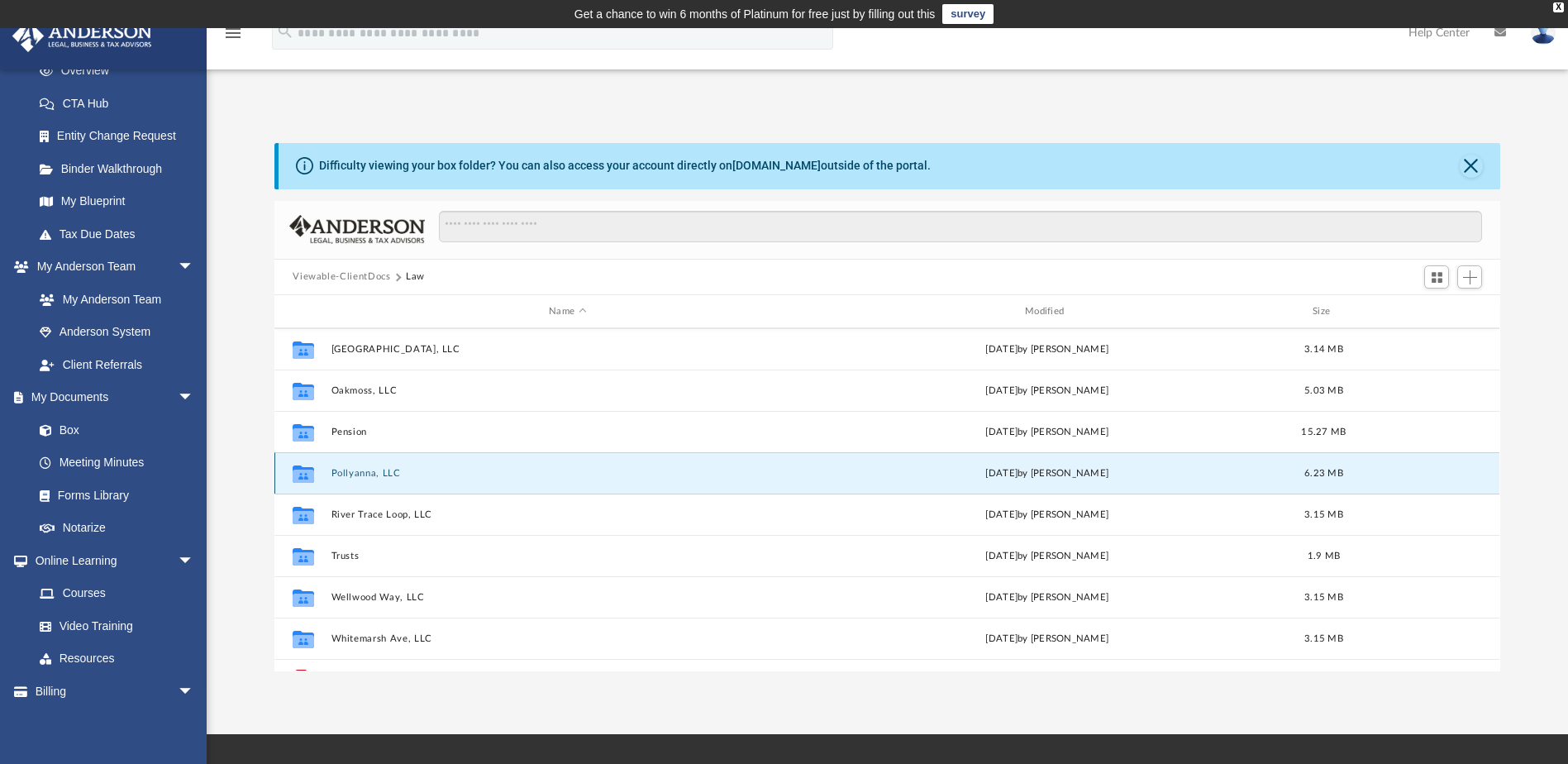
click at [379, 468] on button "Pollyanna, LLC" at bounding box center [567, 474] width 473 height 11
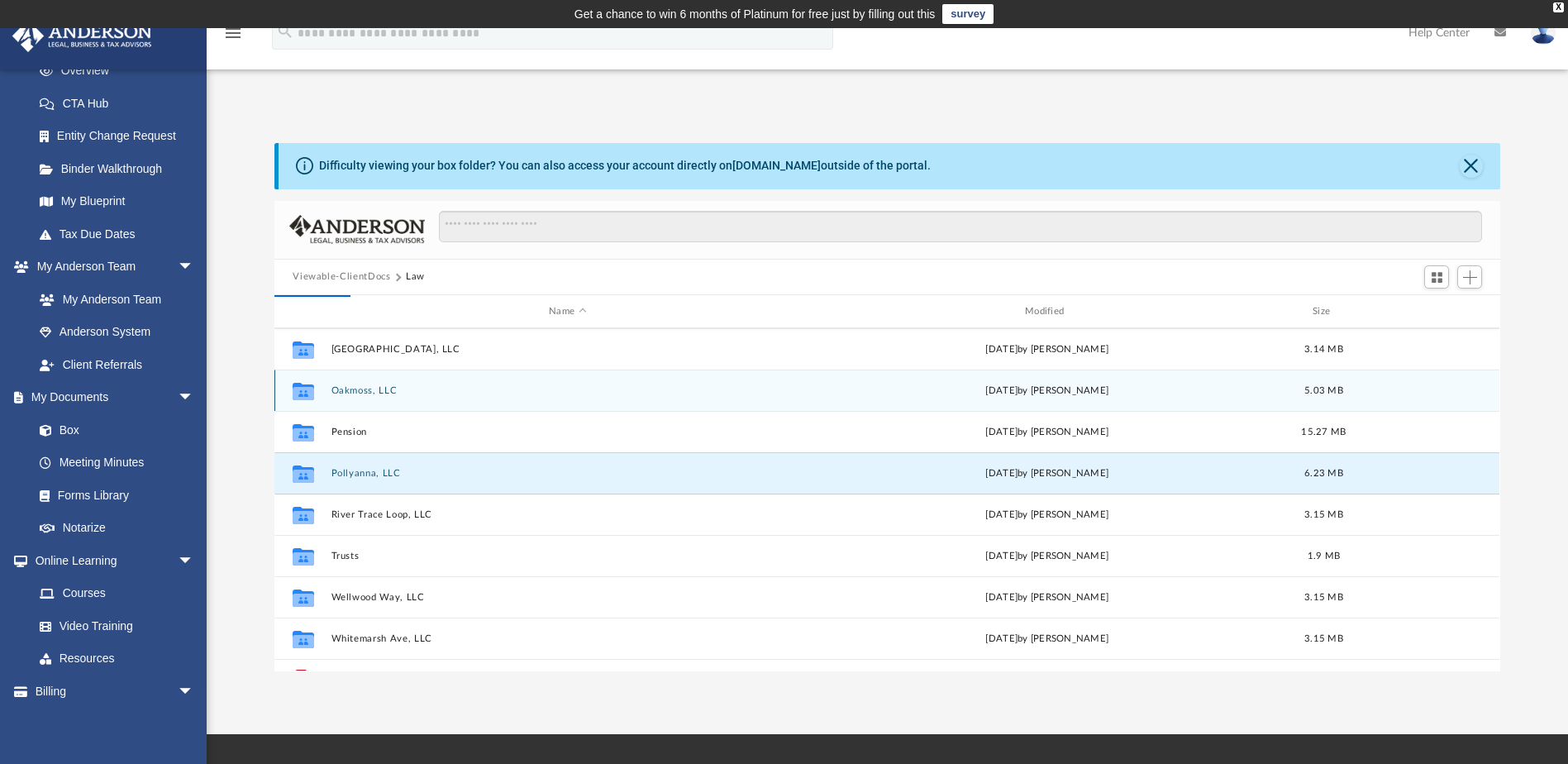
scroll to position [0, 0]
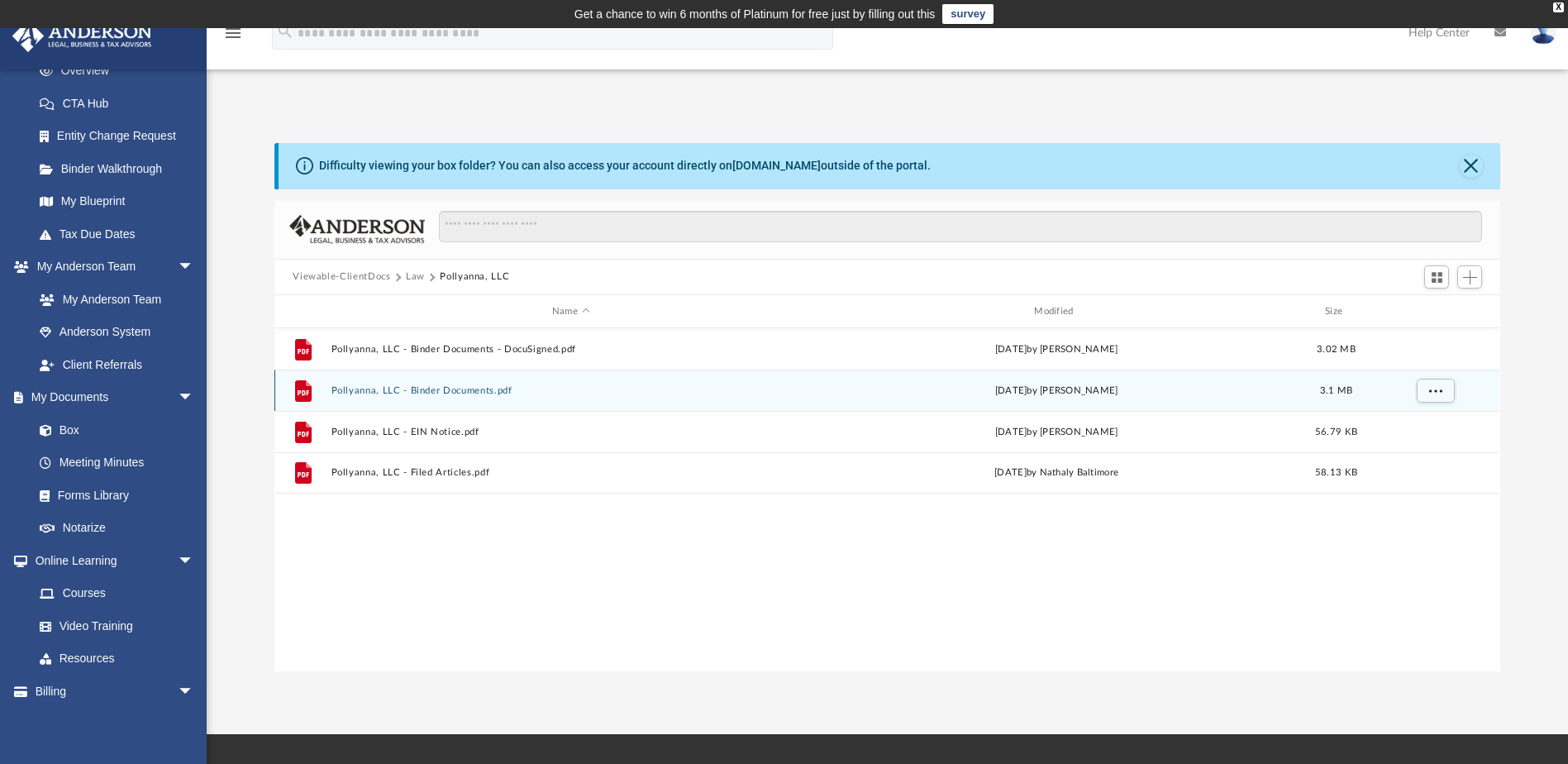
click at [468, 393] on button "Pollyanna, LLC - Binder Documents.pdf" at bounding box center [570, 391] width 478 height 11
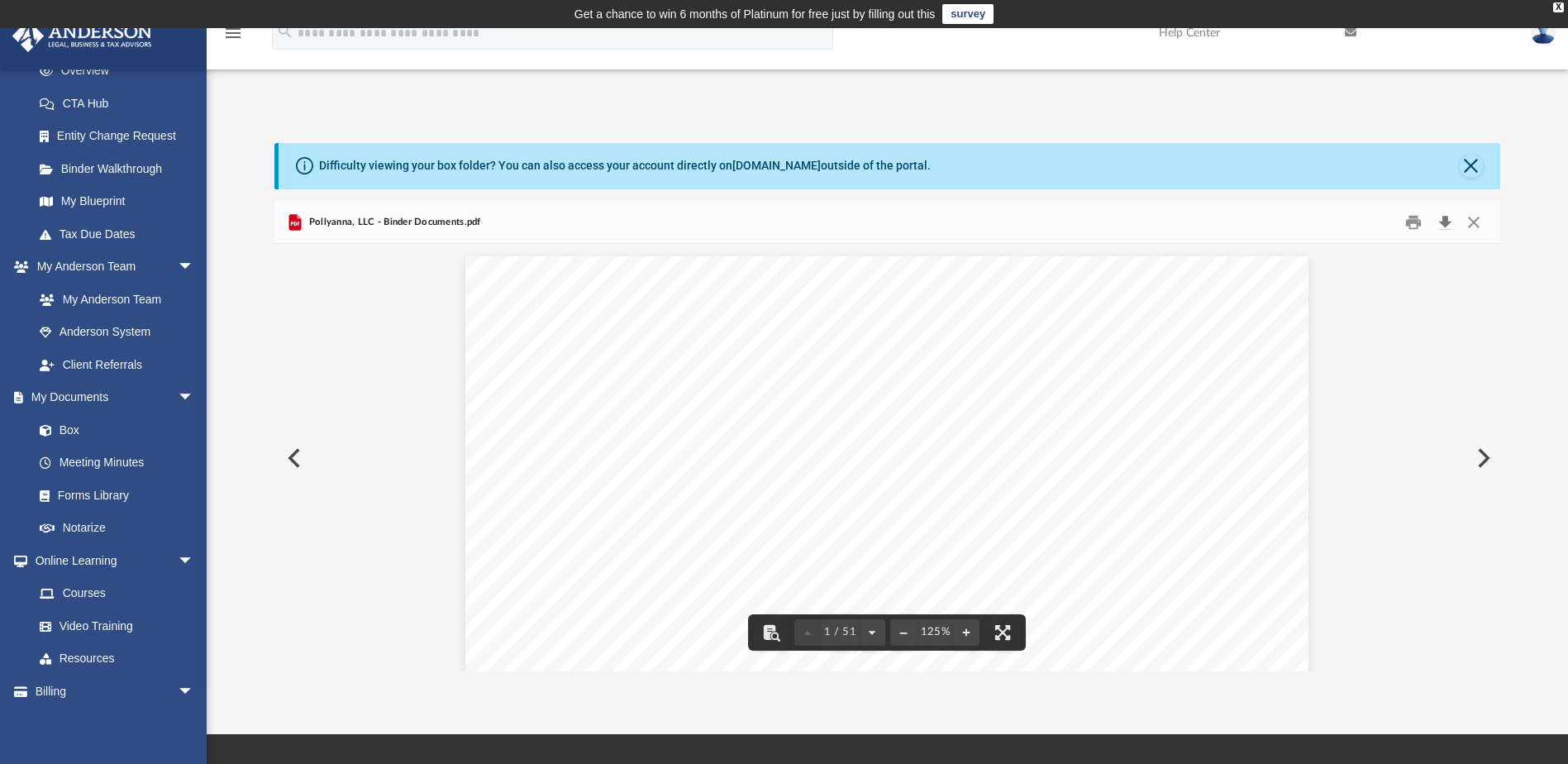
click at [1442, 223] on button "Download" at bounding box center [1445, 222] width 29 height 26
click at [1465, 174] on div "Difficulty viewing your box folder? You can also access your account directly o…" at bounding box center [889, 166] width 1221 height 46
click at [1472, 174] on button "Close" at bounding box center [1471, 165] width 23 height 23
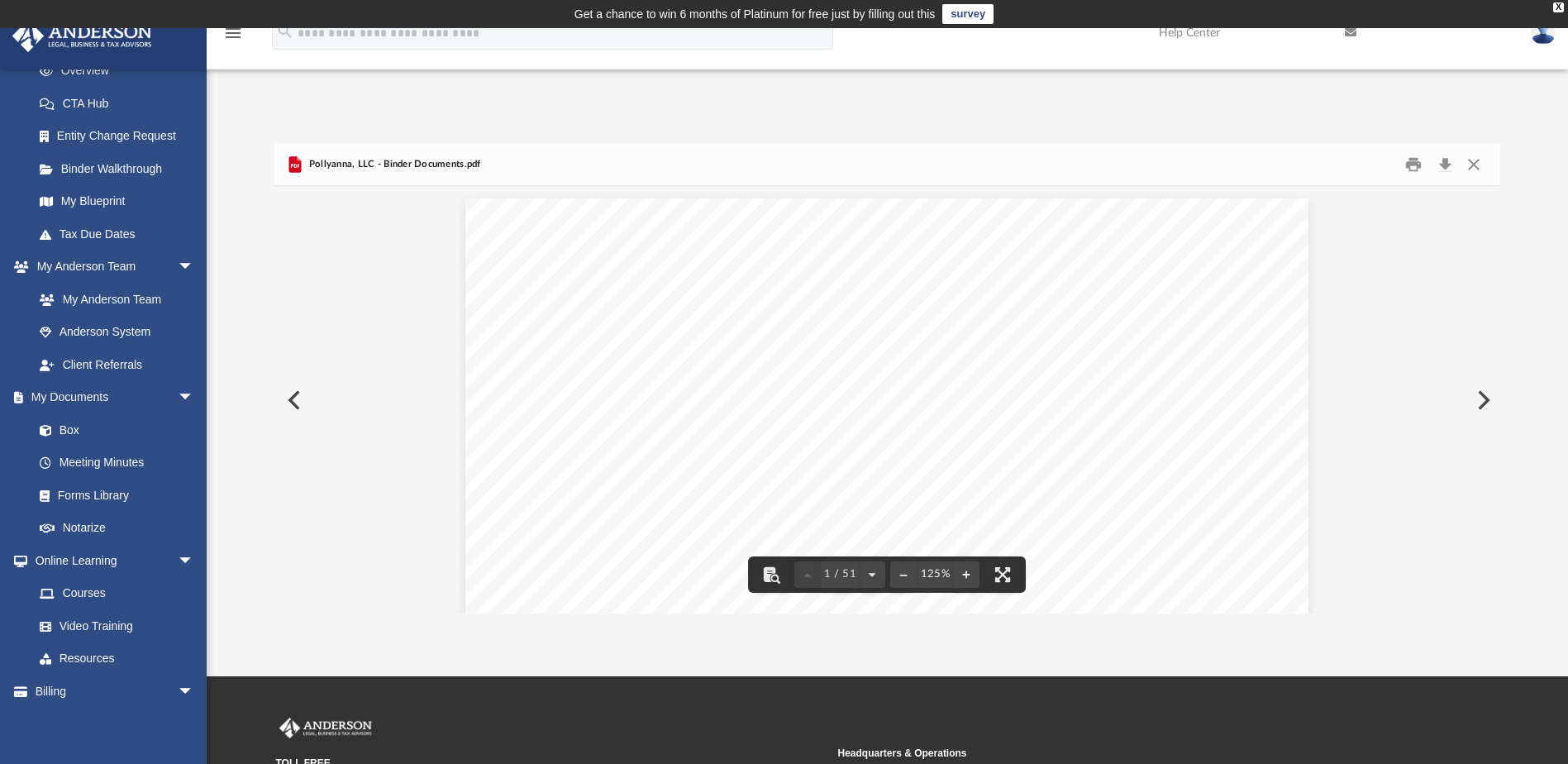
click at [286, 399] on button "Preview" at bounding box center [293, 400] width 37 height 46
click at [1477, 162] on button "Close" at bounding box center [1473, 164] width 29 height 26
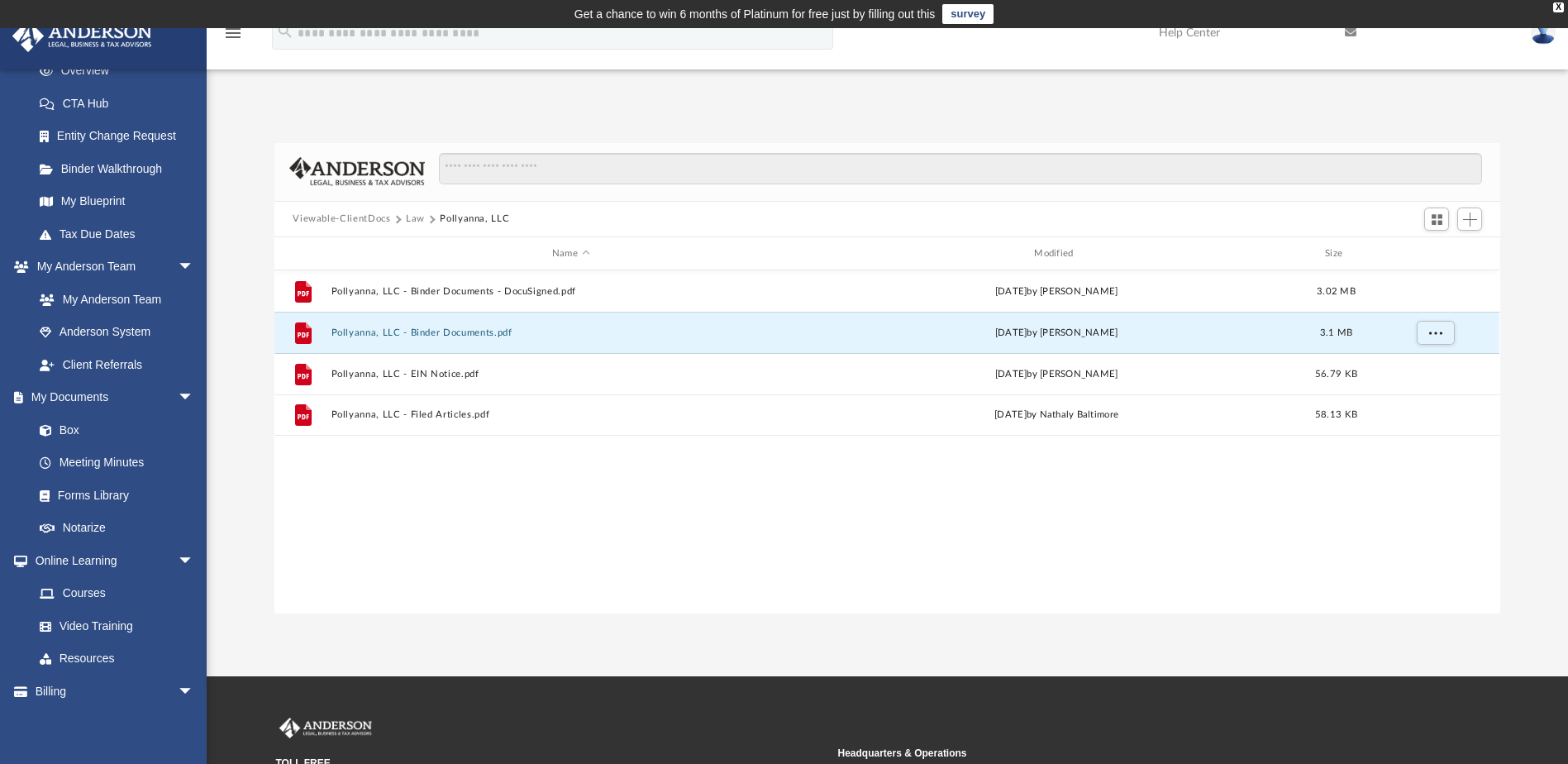
click at [415, 219] on button "Law" at bounding box center [415, 219] width 19 height 15
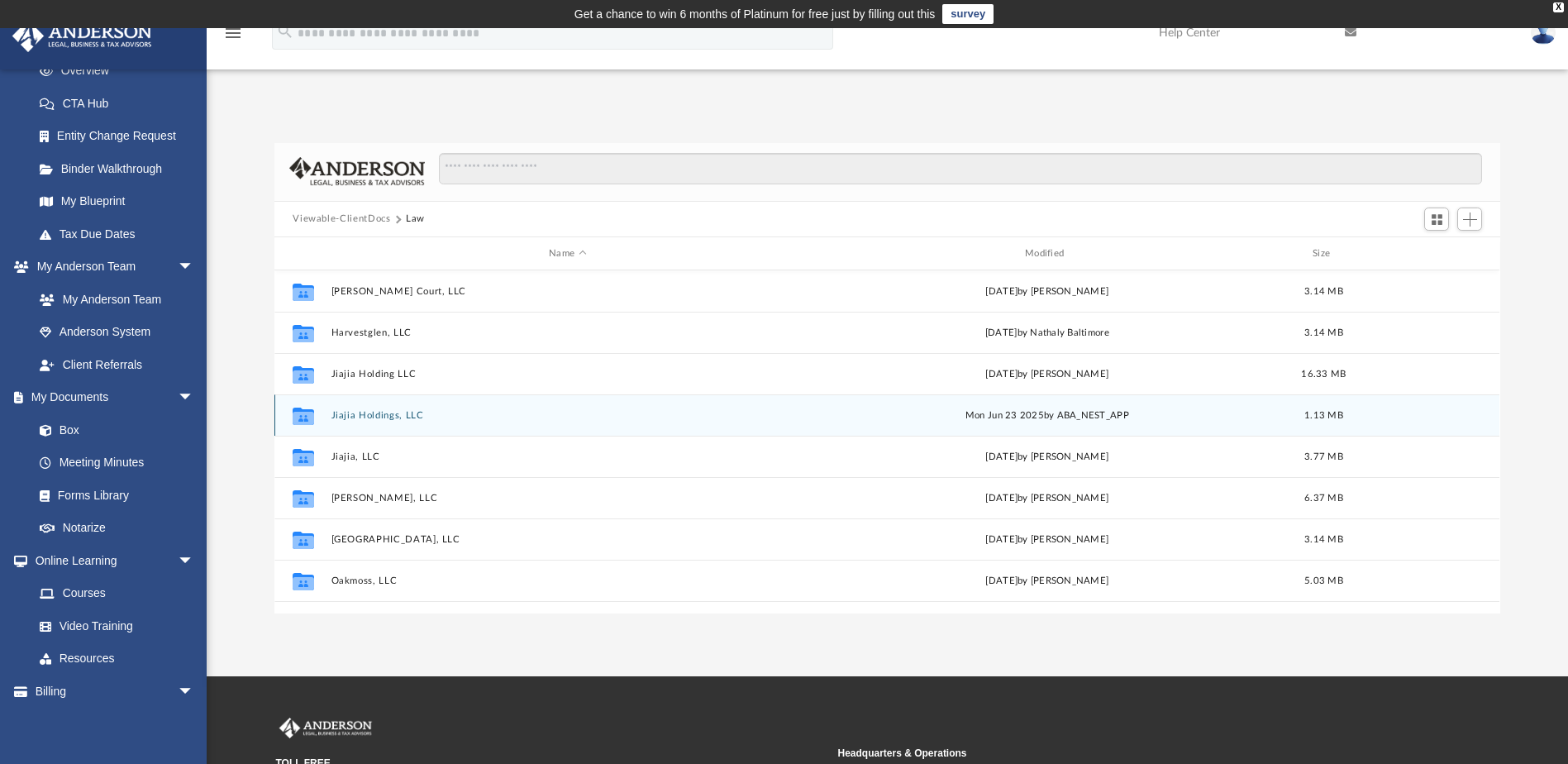
click at [386, 410] on button "Jiajia Holdings, LLC" at bounding box center [567, 416] width 473 height 11
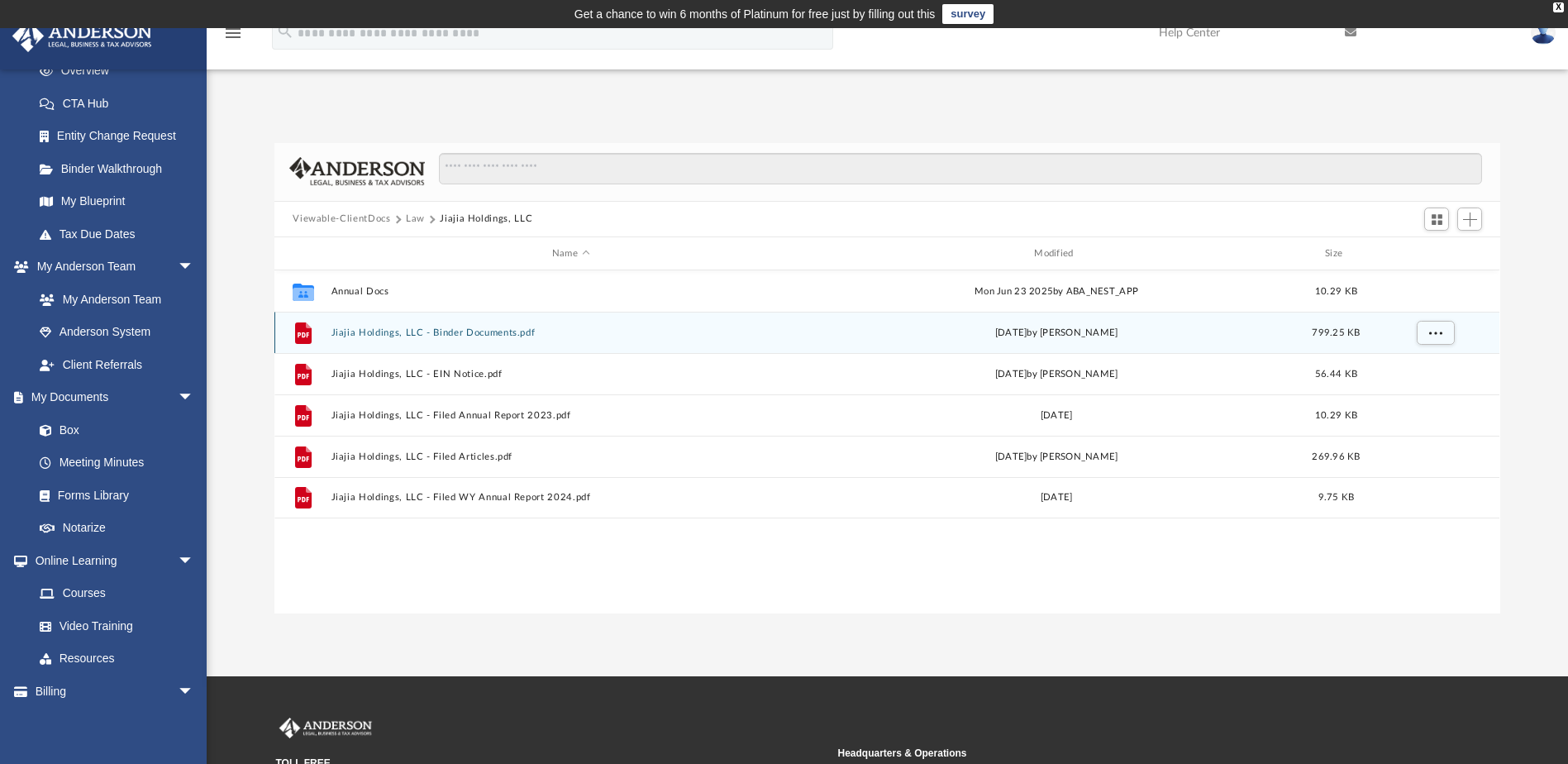
click at [443, 331] on button "Jiajia Holdings, LLC - Binder Documents.pdf" at bounding box center [570, 333] width 478 height 11
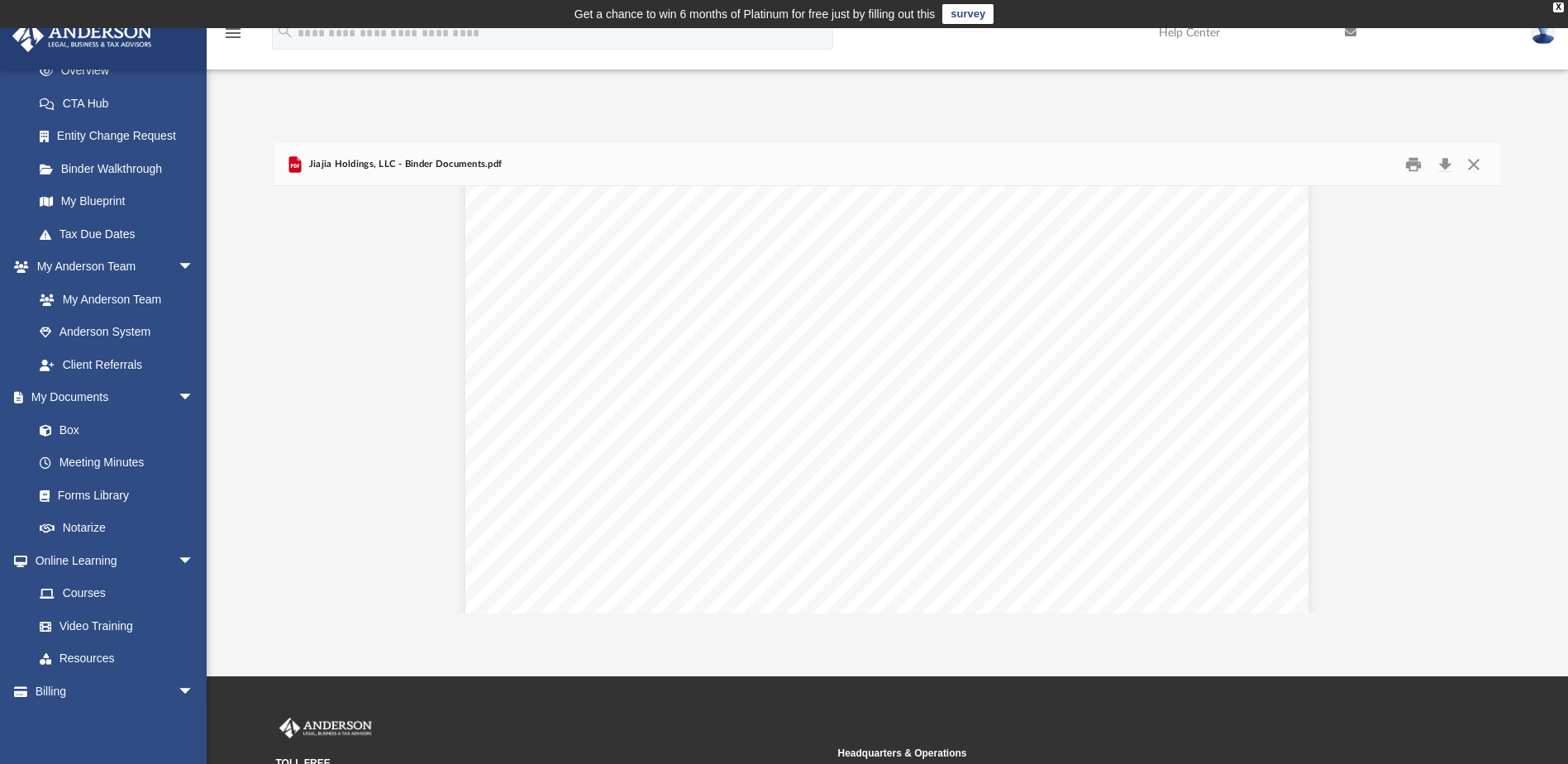
scroll to position [9342, 0]
click at [1443, 163] on button "Download" at bounding box center [1445, 164] width 29 height 26
